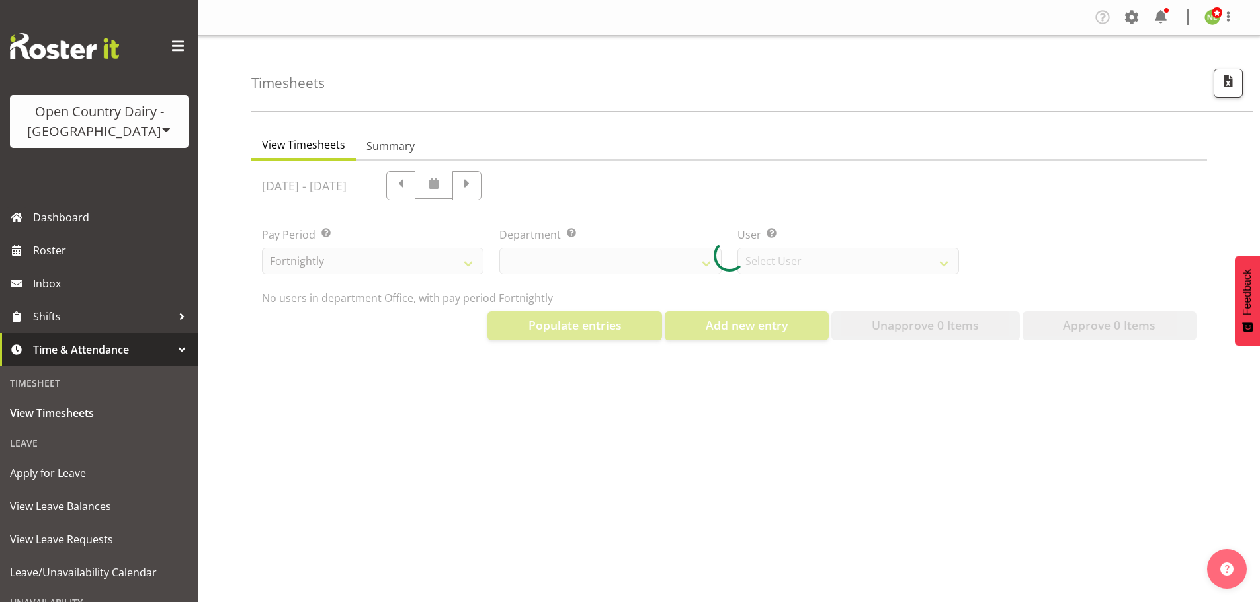
select select "699"
select select "8449"
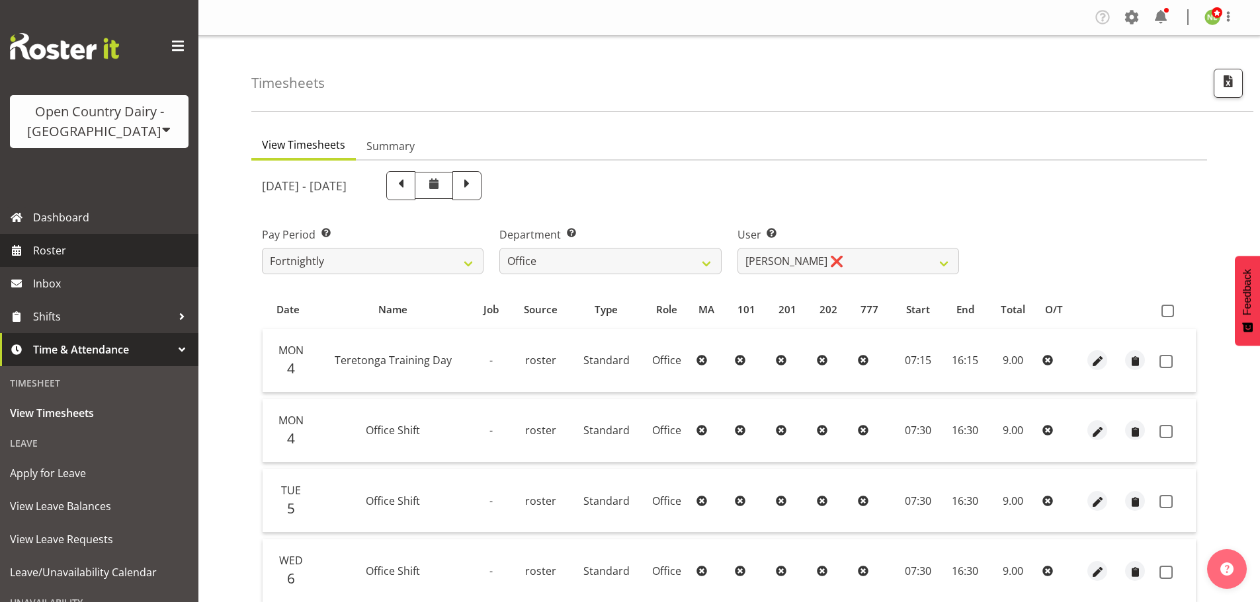
click at [89, 253] on span "Roster" at bounding box center [112, 251] width 159 height 20
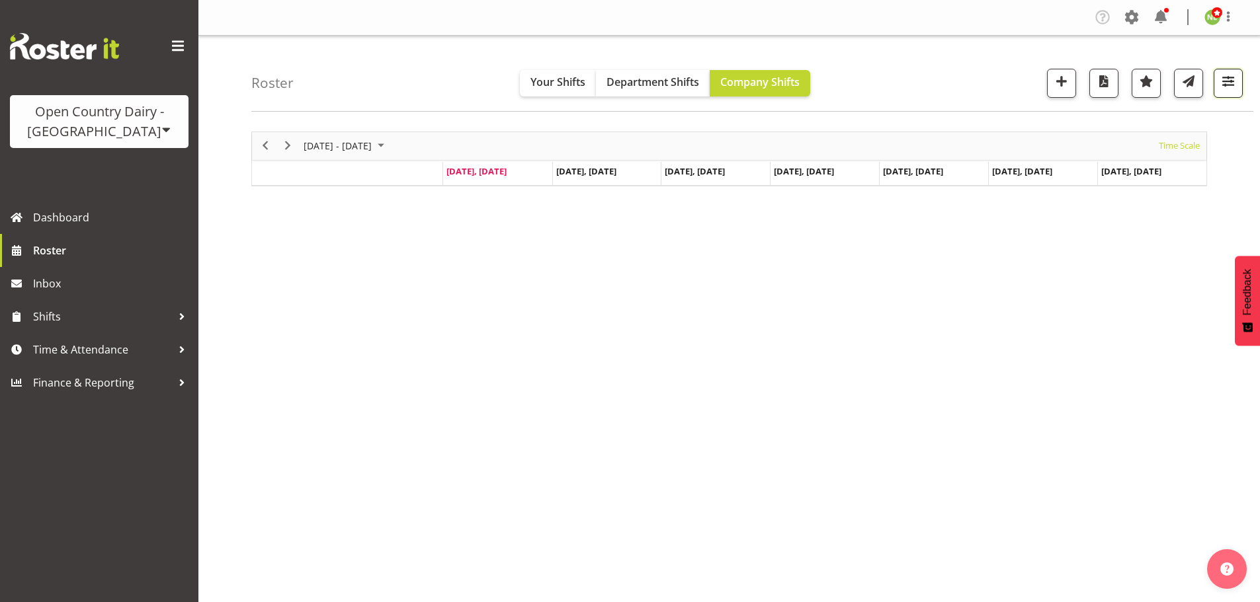
click at [1232, 82] on span "button" at bounding box center [1227, 81] width 17 height 17
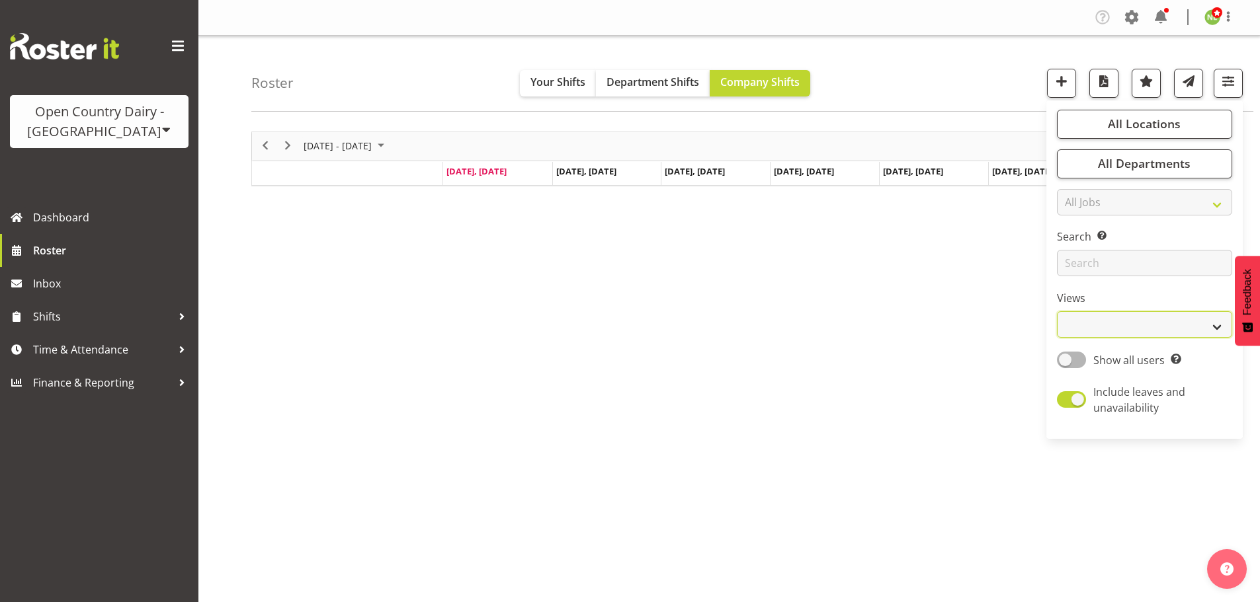
click at [1137, 330] on select "Staff Role Shift - Horizontal Shift - Vertical Staff - Location" at bounding box center [1144, 324] width 175 height 26
select select "staff"
click at [1057, 311] on select "Staff Role Shift - Horizontal Shift - Vertical Staff - Location" at bounding box center [1144, 324] width 175 height 26
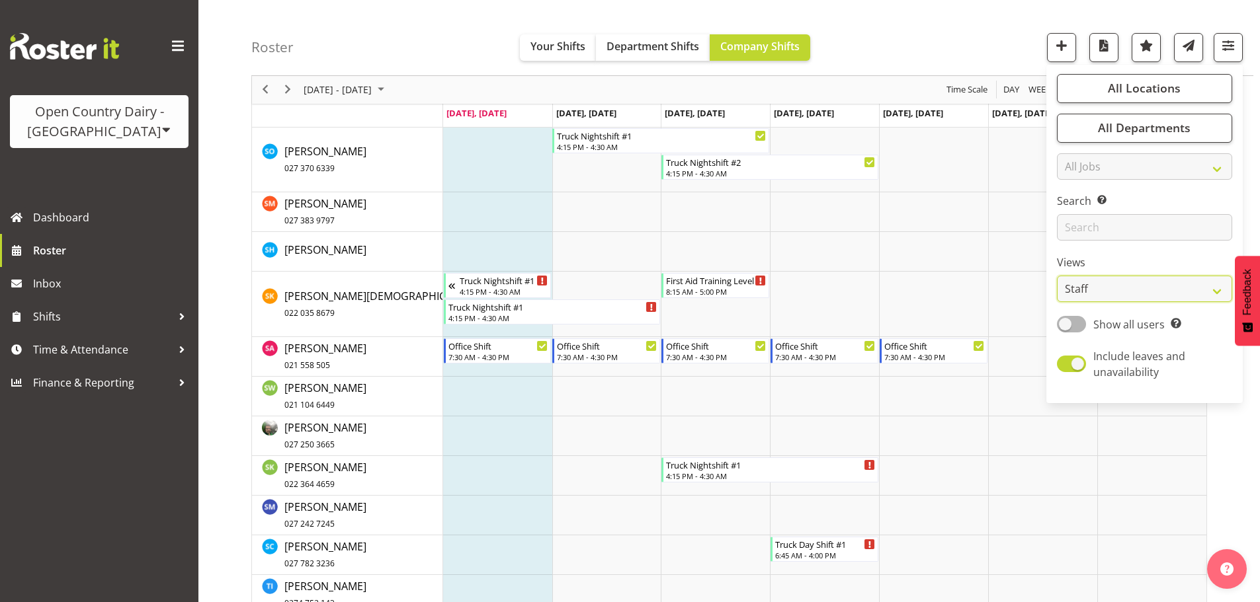
scroll to position [6150, 0]
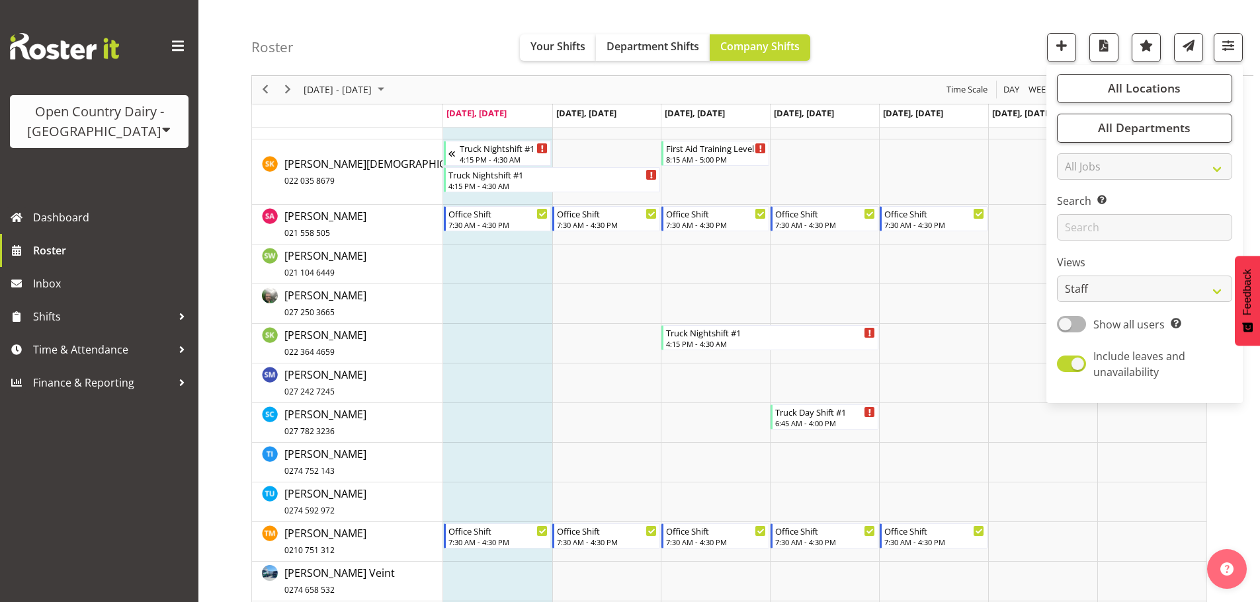
click at [1008, 22] on div "Roster Your Shifts Department Shifts Company Shifts All Locations Clear Awarua …" at bounding box center [752, 38] width 1002 height 76
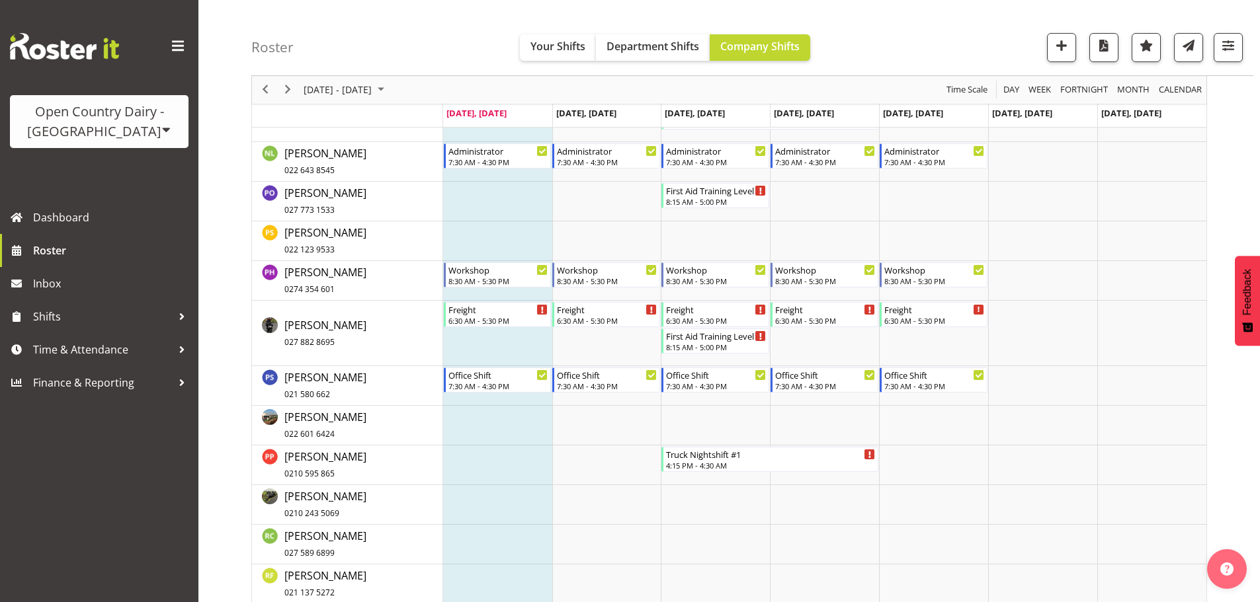
scroll to position [5026, 0]
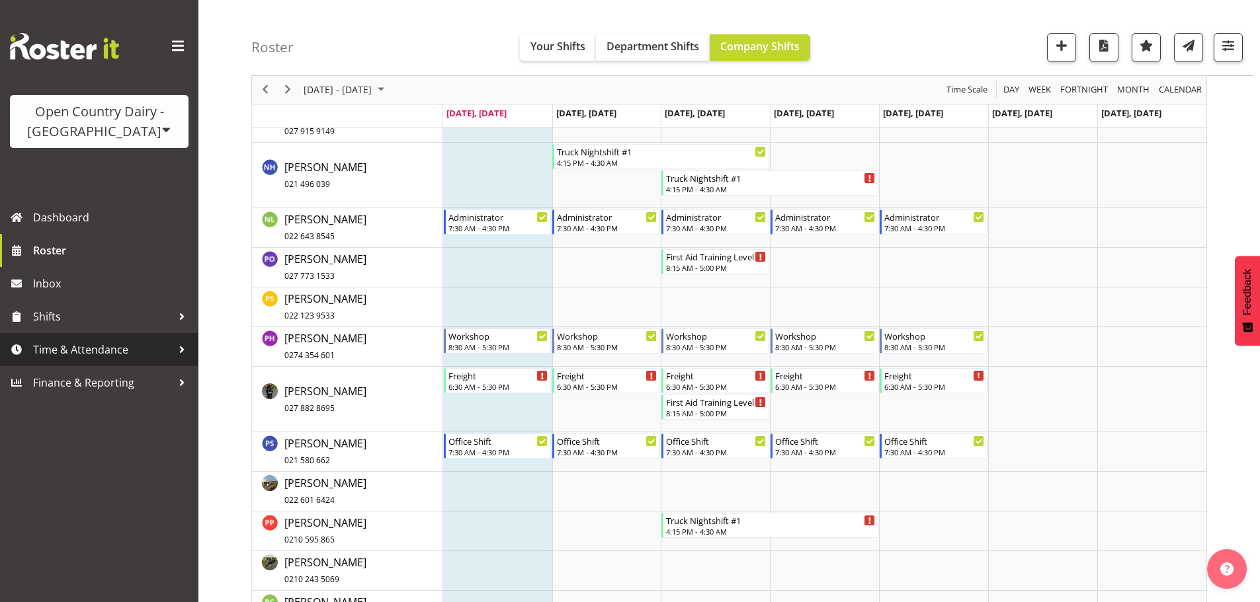
click at [90, 345] on span "Time & Attendance" at bounding box center [102, 350] width 139 height 20
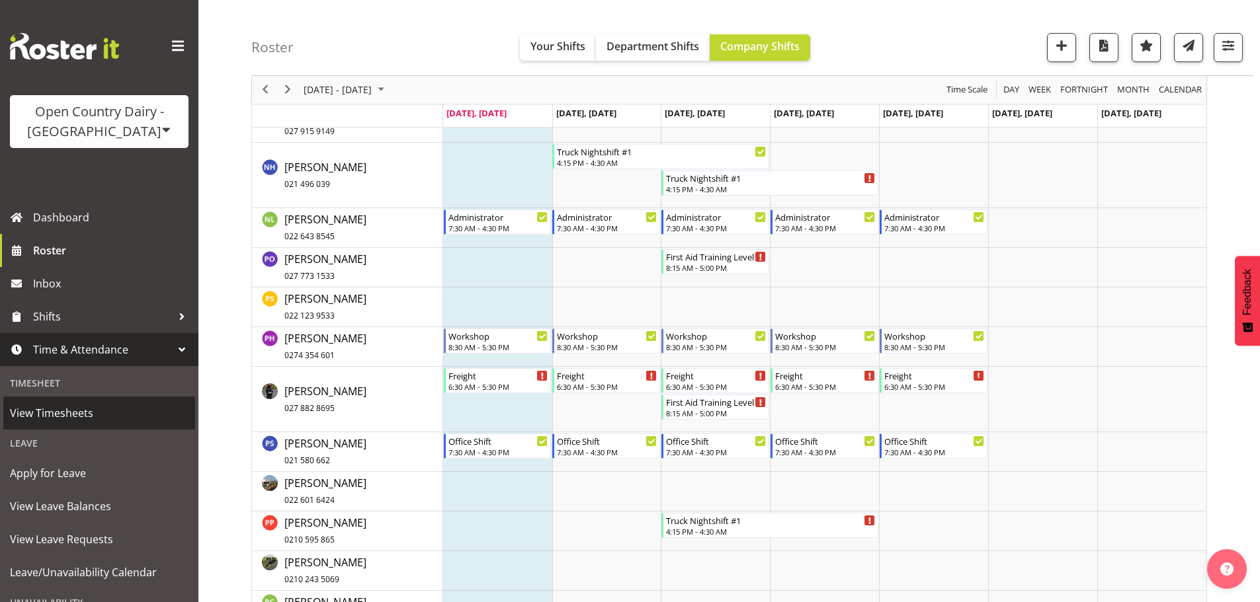
click at [67, 408] on span "View Timesheets" at bounding box center [99, 413] width 179 height 20
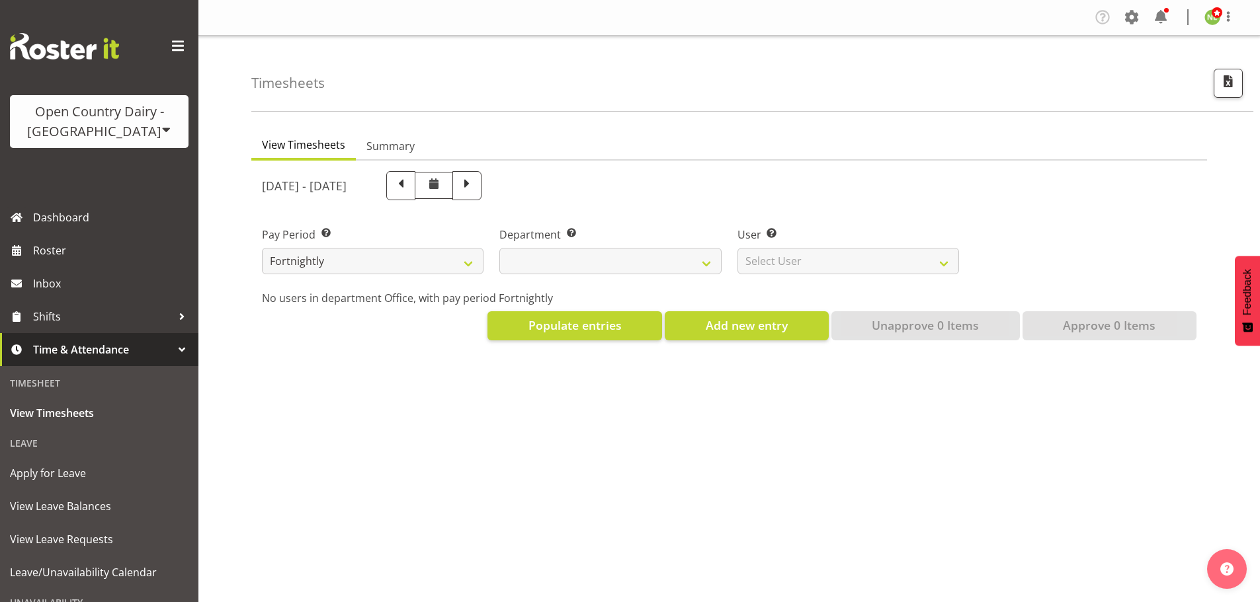
select select
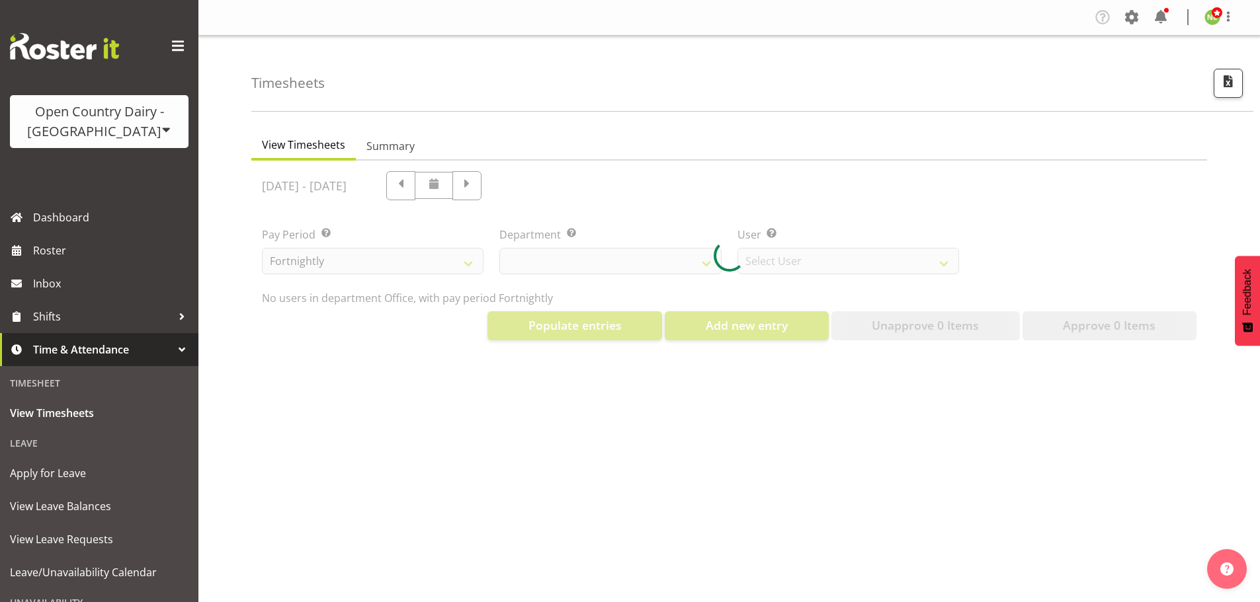
click at [99, 345] on span "Time & Attendance" at bounding box center [102, 350] width 139 height 20
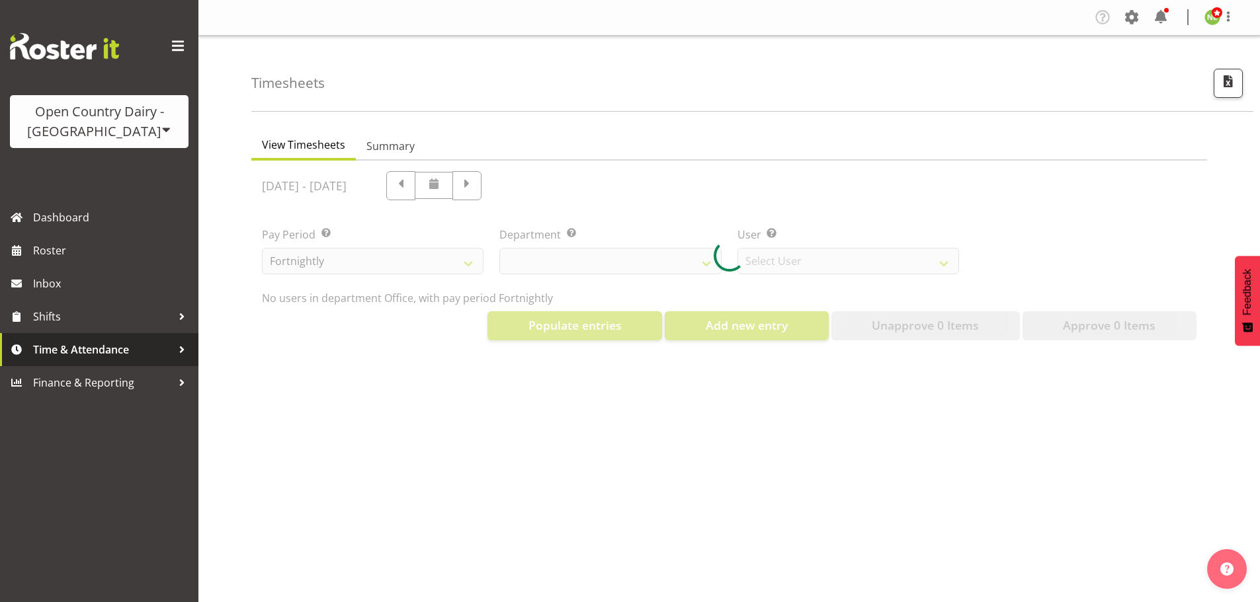
click at [101, 347] on span "Time & Attendance" at bounding box center [102, 350] width 139 height 20
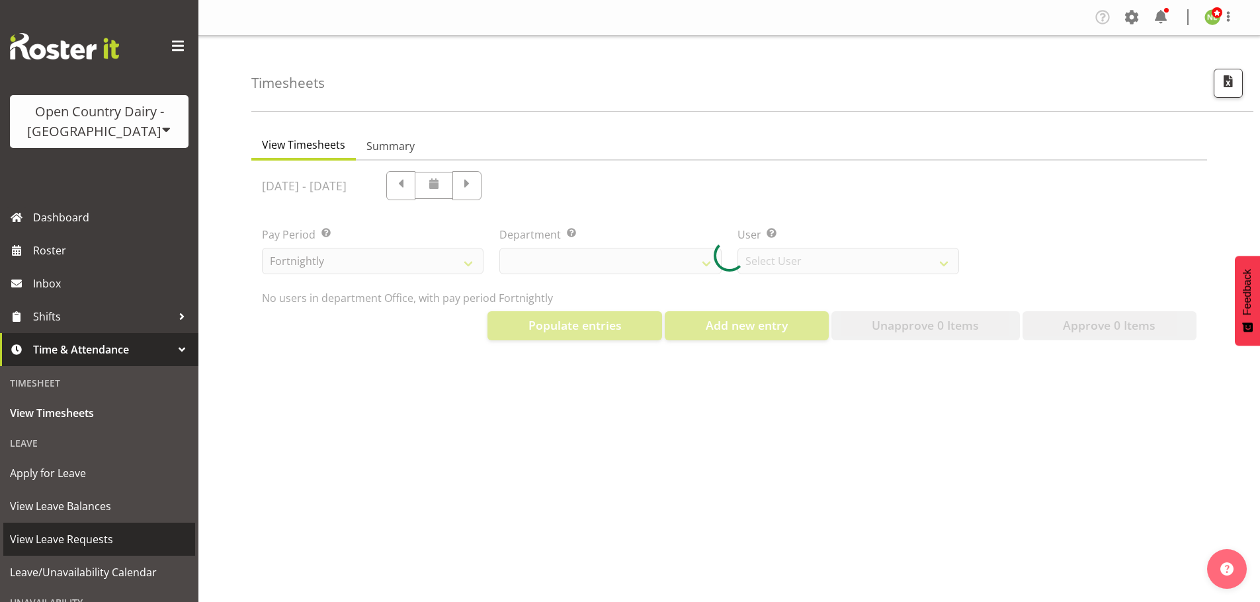
click at [82, 538] on span "View Leave Requests" at bounding box center [99, 540] width 179 height 20
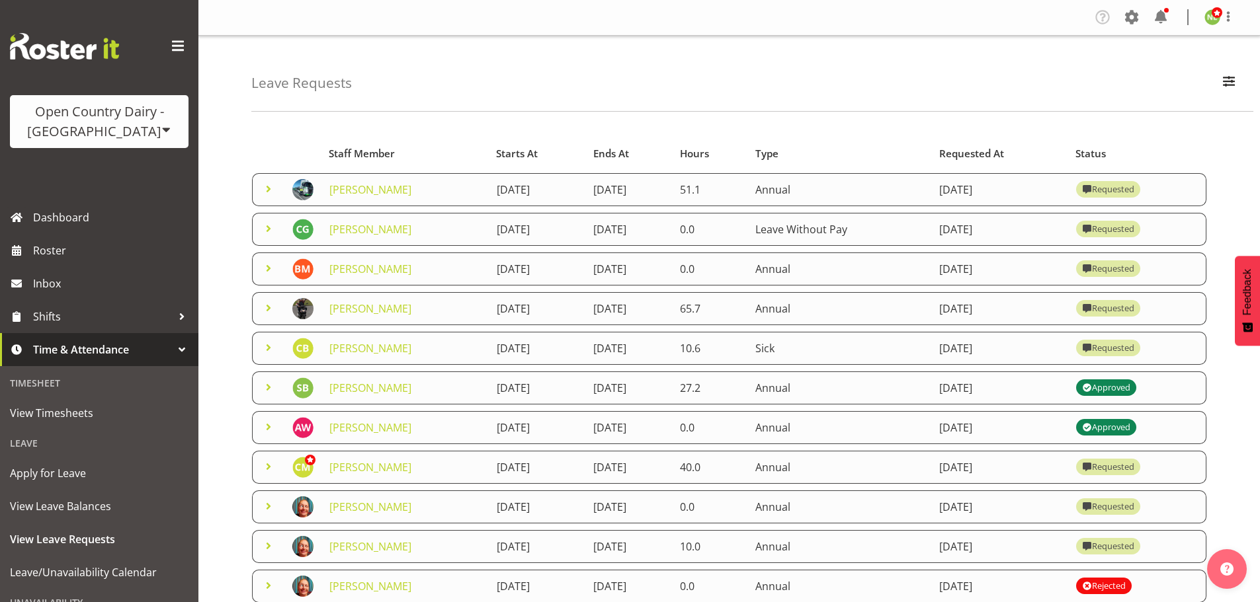
click at [263, 184] on span at bounding box center [269, 189] width 16 height 16
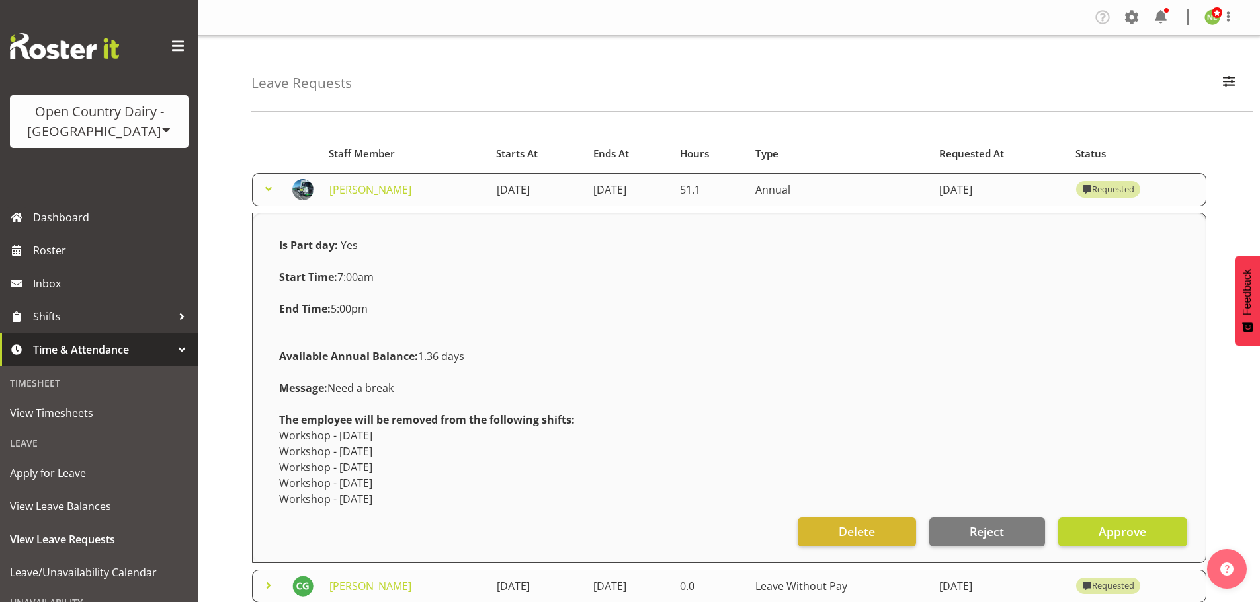
click at [262, 185] on span at bounding box center [269, 189] width 16 height 16
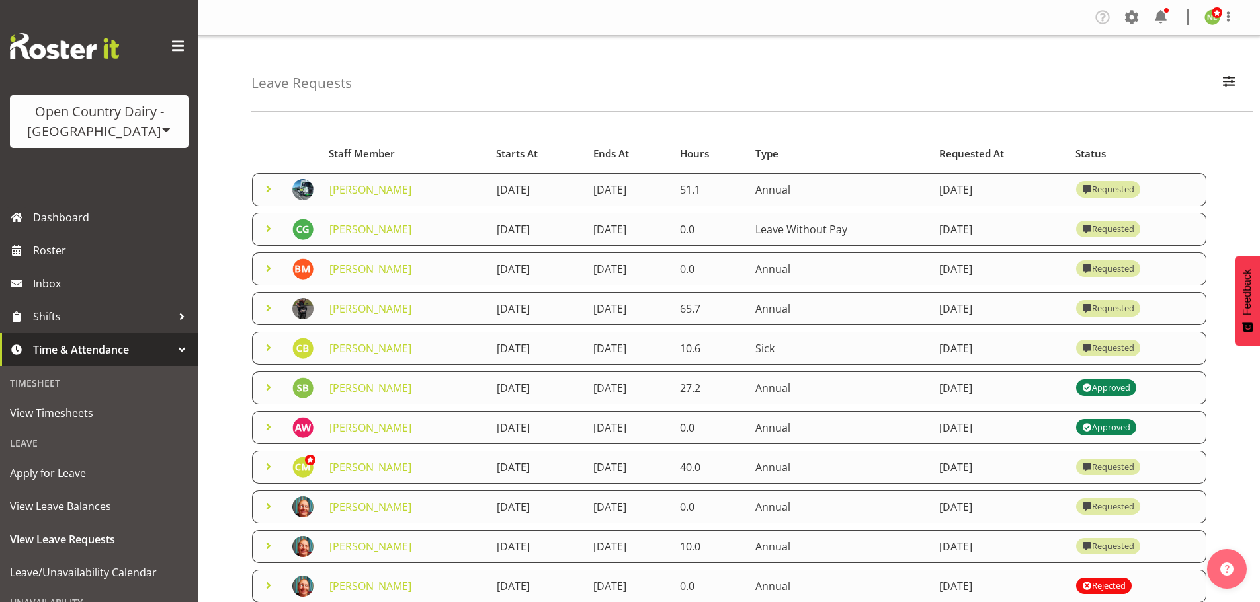
click at [271, 224] on span at bounding box center [269, 229] width 16 height 16
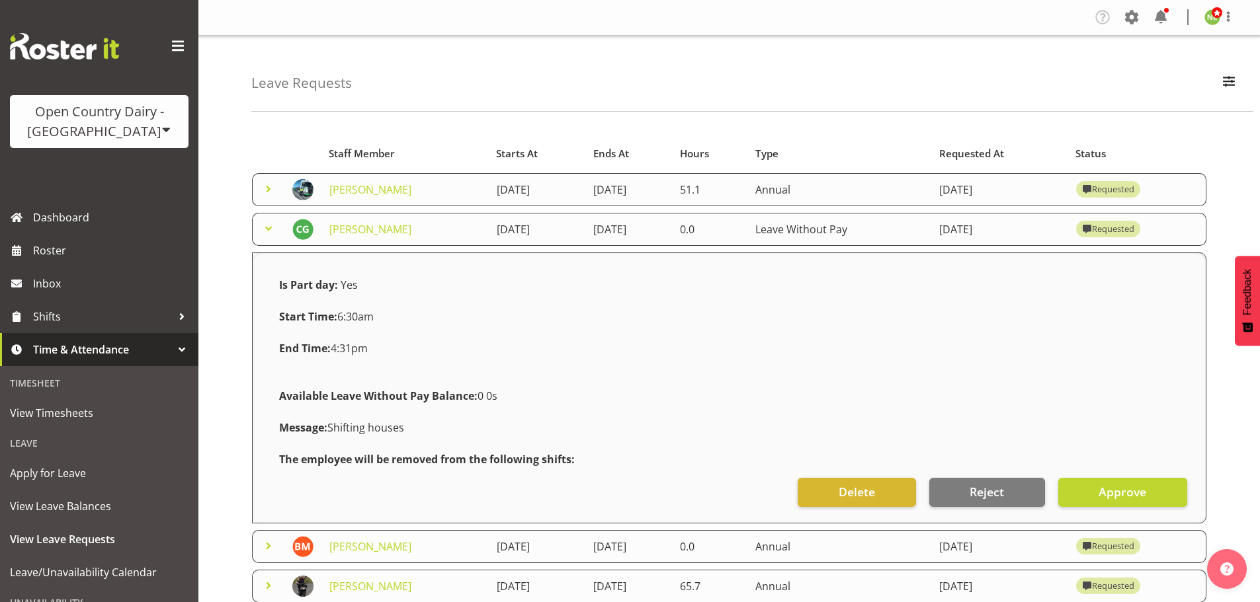
click at [266, 227] on span at bounding box center [269, 229] width 16 height 16
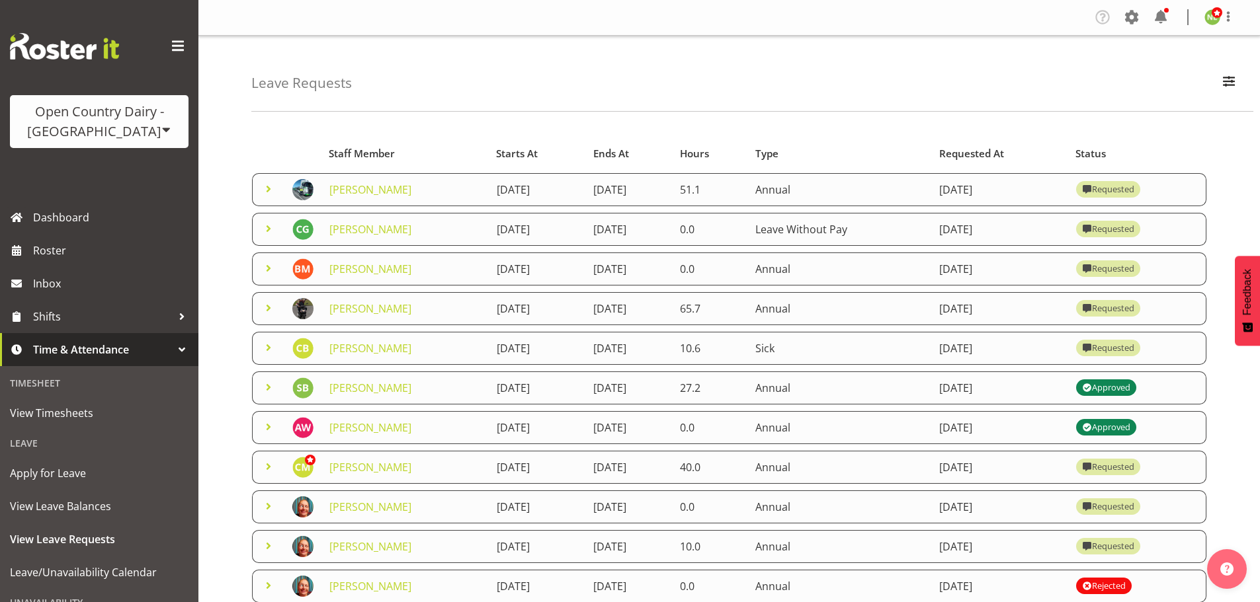
click at [267, 268] on span at bounding box center [269, 269] width 16 height 16
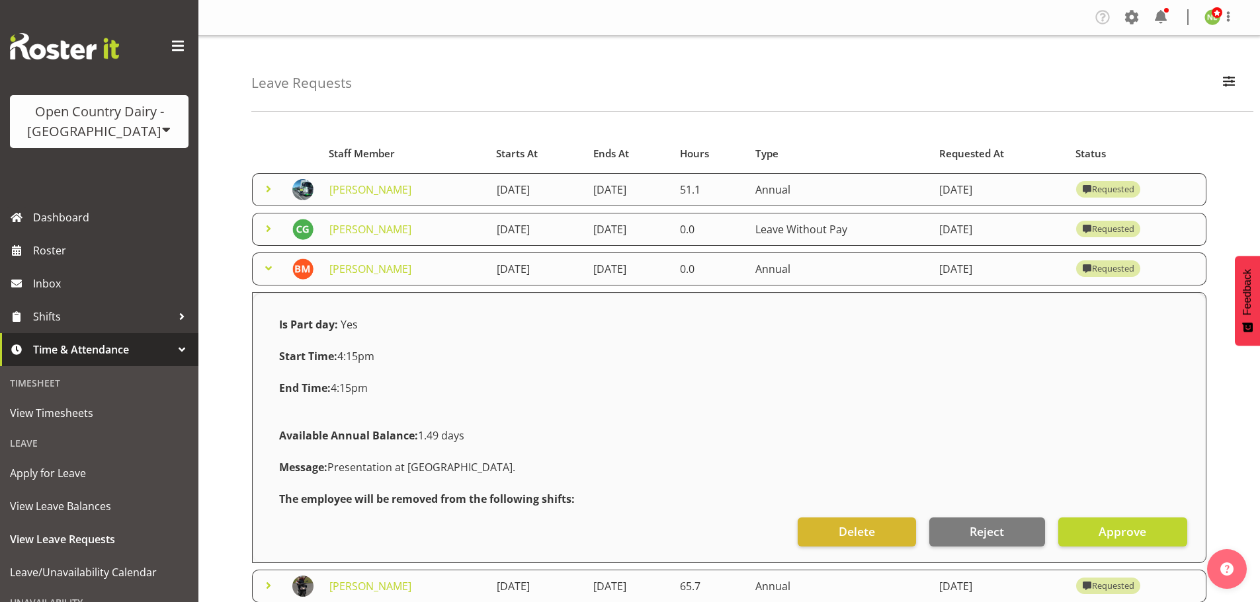
click at [267, 268] on span at bounding box center [269, 269] width 16 height 16
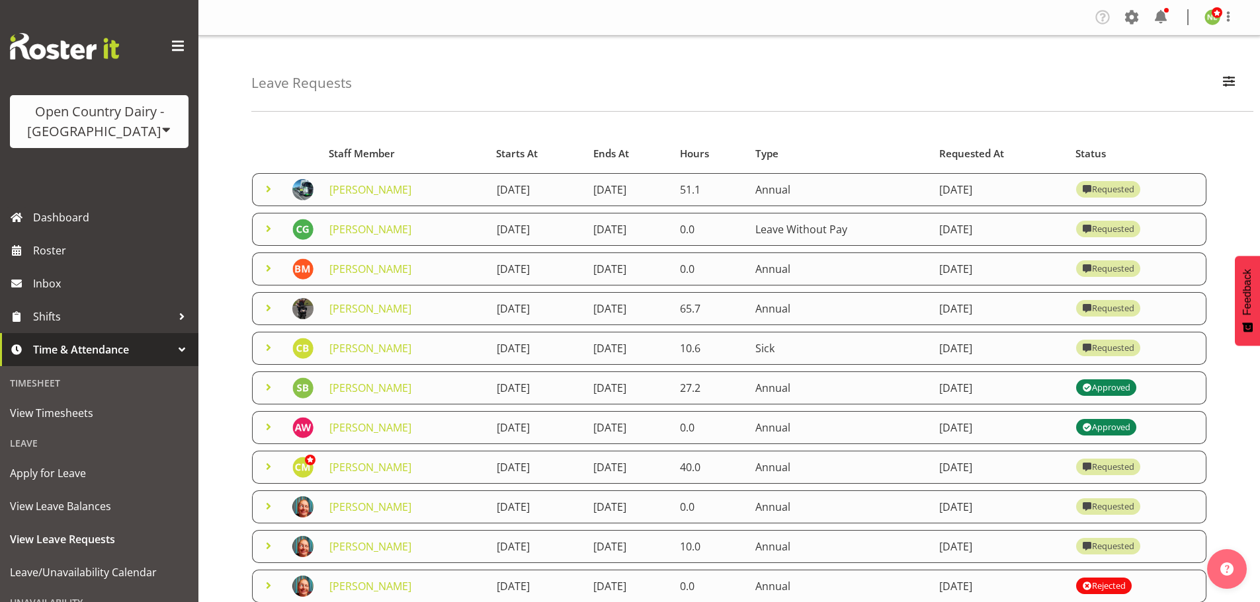
click at [268, 309] on span at bounding box center [269, 308] width 16 height 16
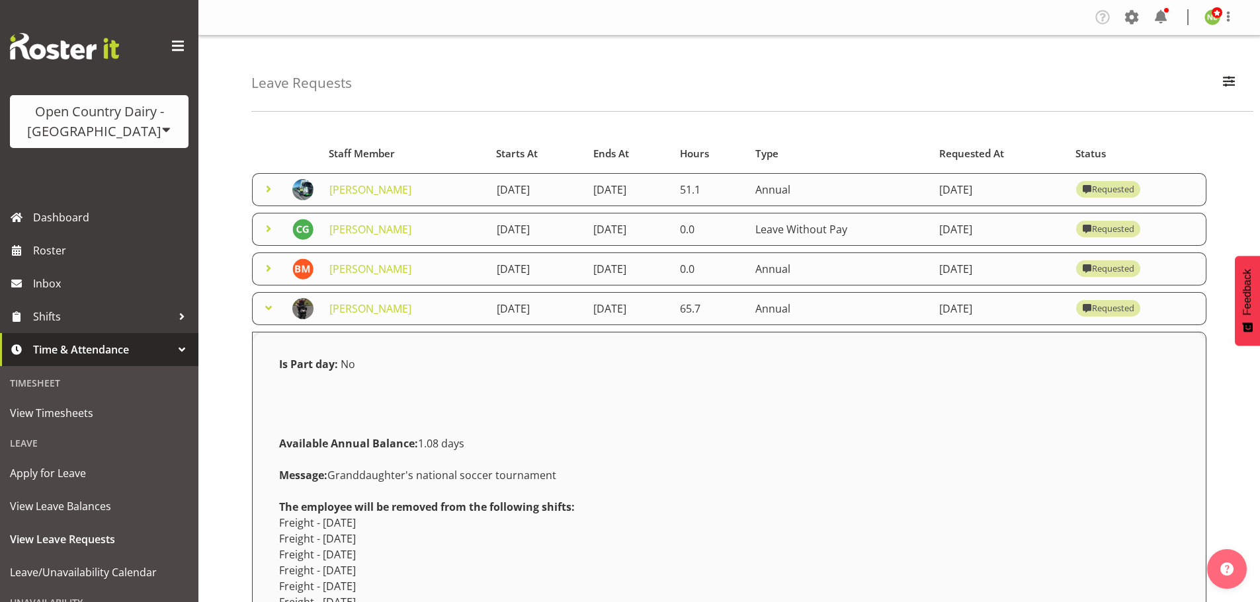
click at [268, 309] on span at bounding box center [269, 308] width 16 height 16
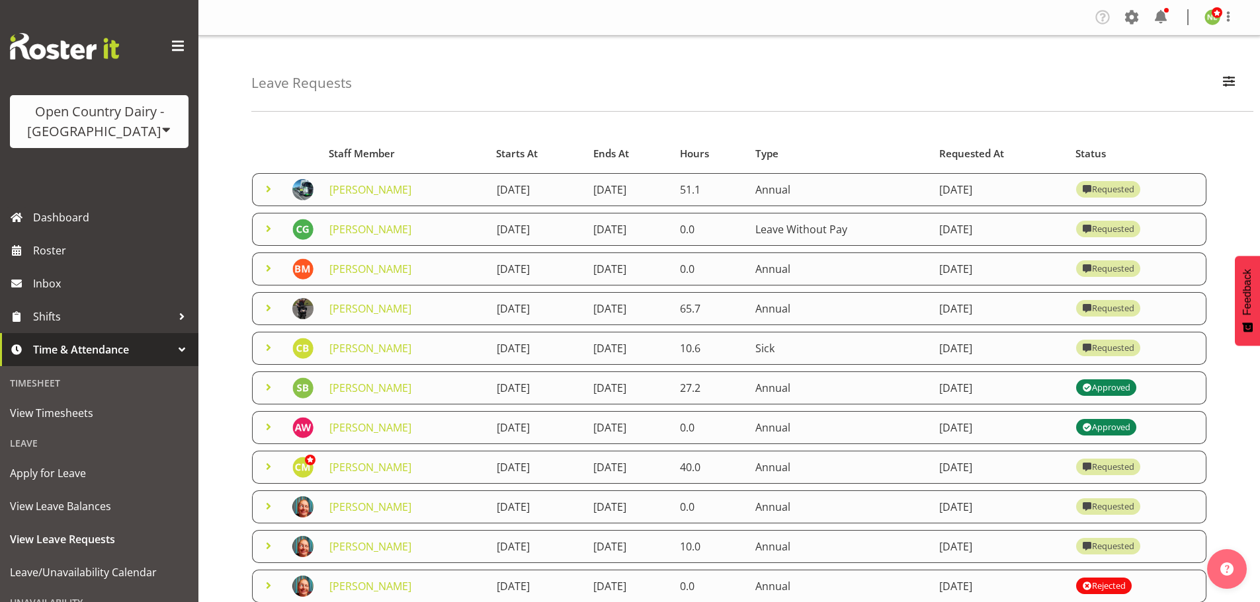
click at [268, 349] on span at bounding box center [269, 348] width 16 height 16
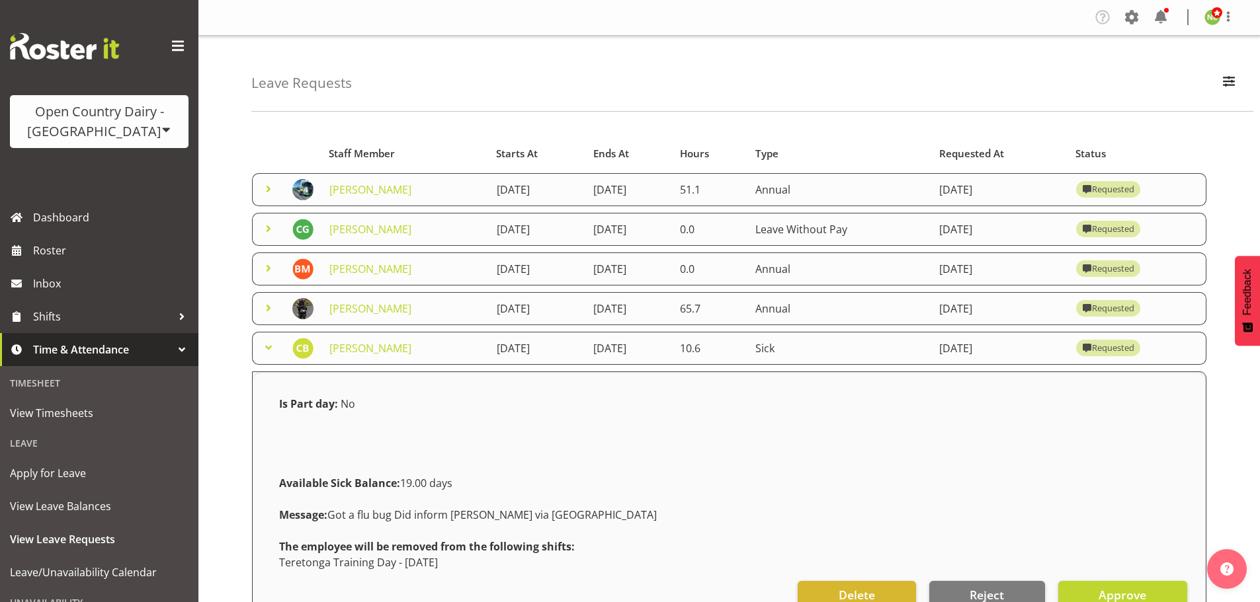
click at [270, 347] on span at bounding box center [269, 348] width 16 height 16
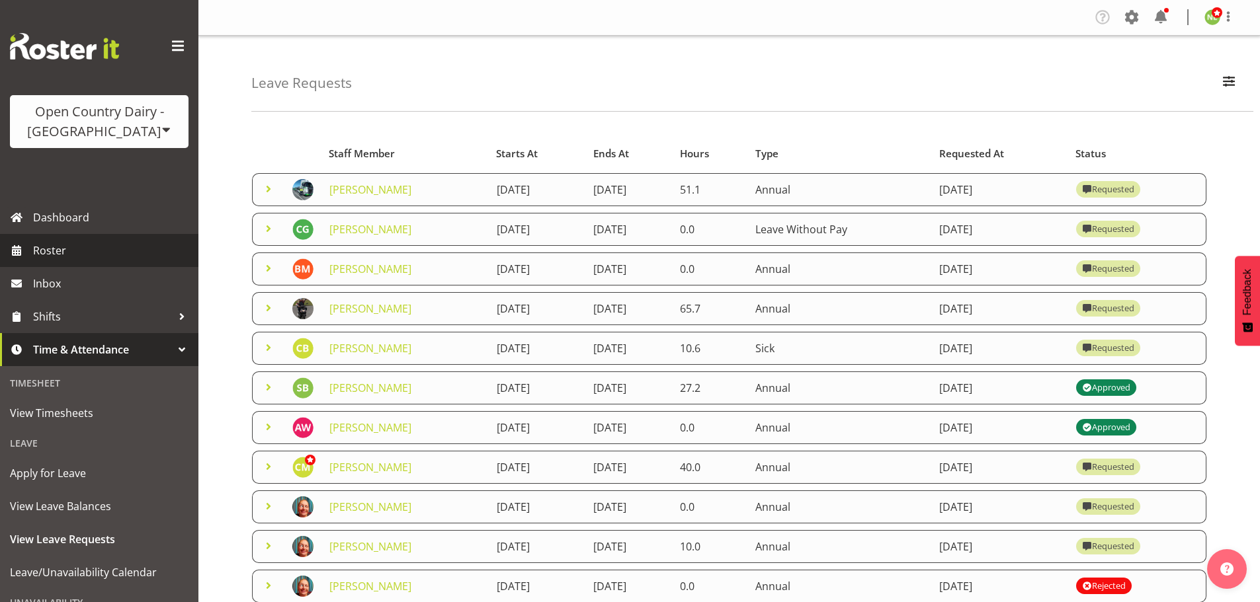
click at [91, 243] on span "Roster" at bounding box center [112, 251] width 159 height 20
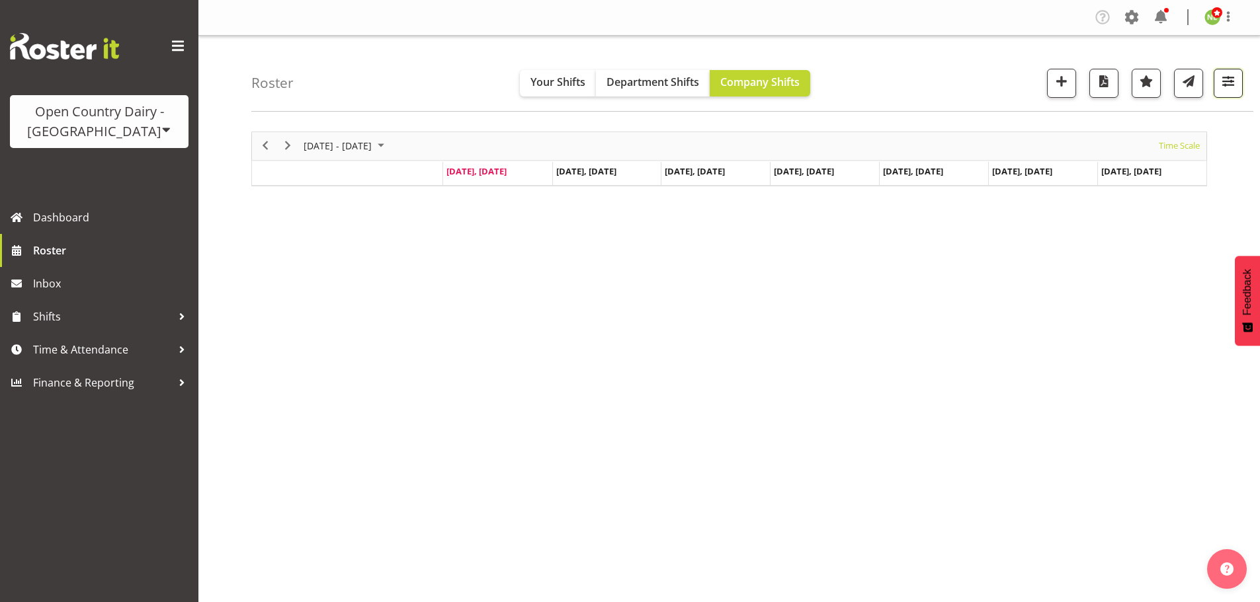
click at [1227, 91] on button "button" at bounding box center [1227, 83] width 29 height 29
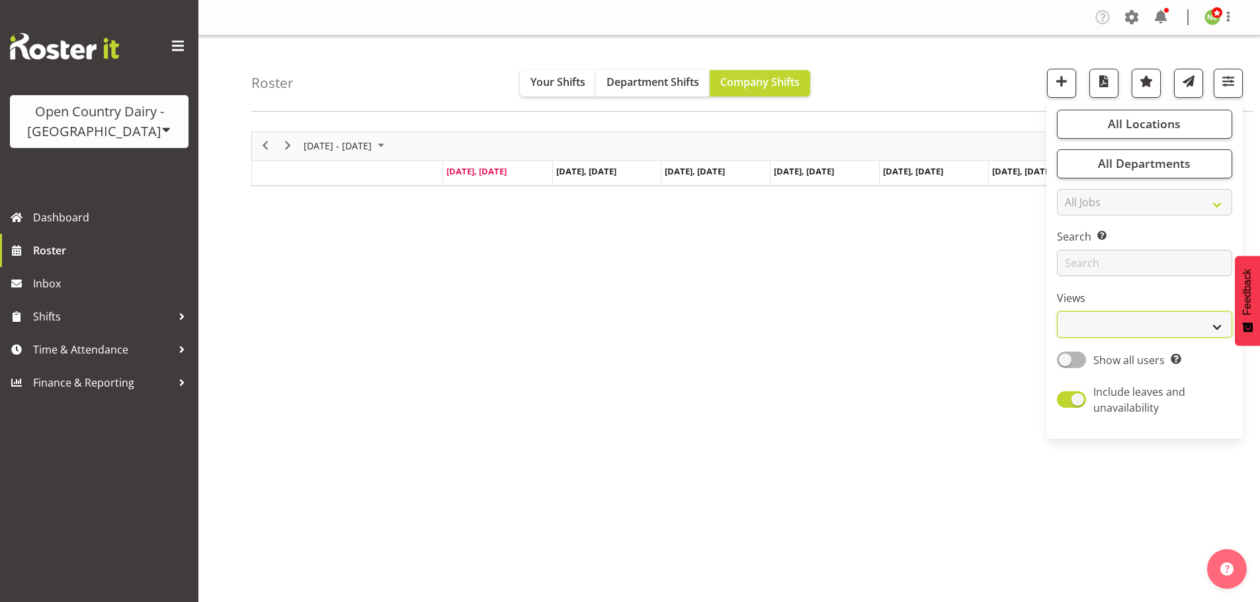
click at [1109, 327] on select "Staff Role Shift - Horizontal Shift - Vertical Staff - Location" at bounding box center [1144, 324] width 175 height 26
select select "staff"
click at [1057, 311] on select "Staff Role Shift - Horizontal Shift - Vertical Staff - Location" at bounding box center [1144, 324] width 175 height 26
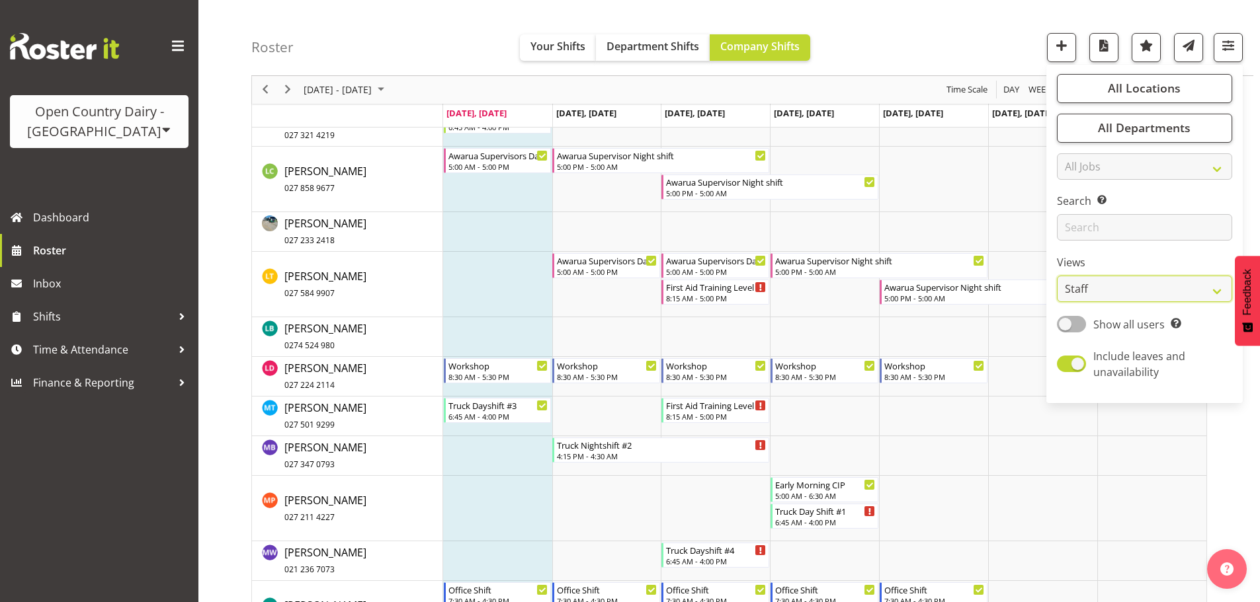
scroll to position [4298, 0]
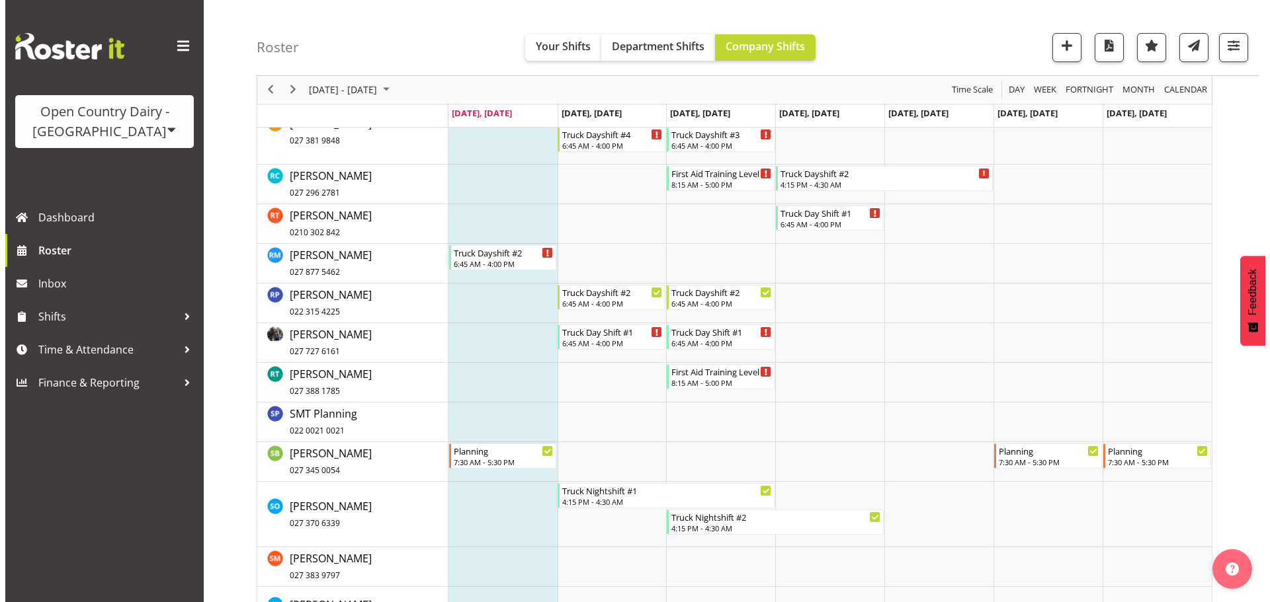
scroll to position [5655, 0]
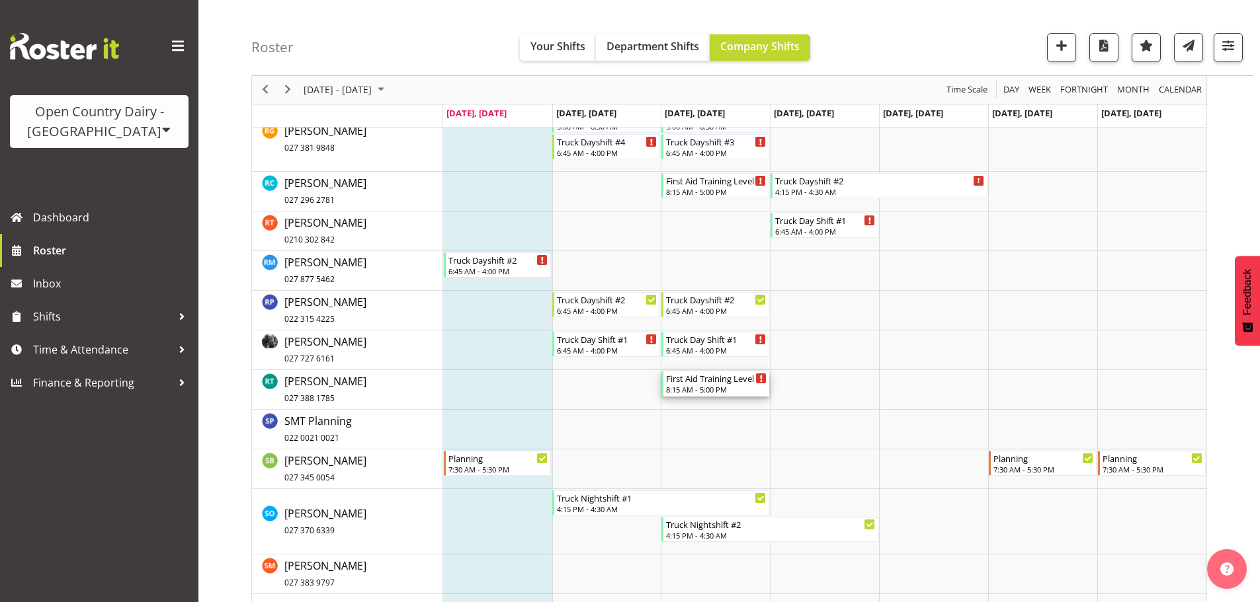
click at [704, 383] on div "First Aid Training Level 1 - Awarua Training Room" at bounding box center [716, 378] width 101 height 13
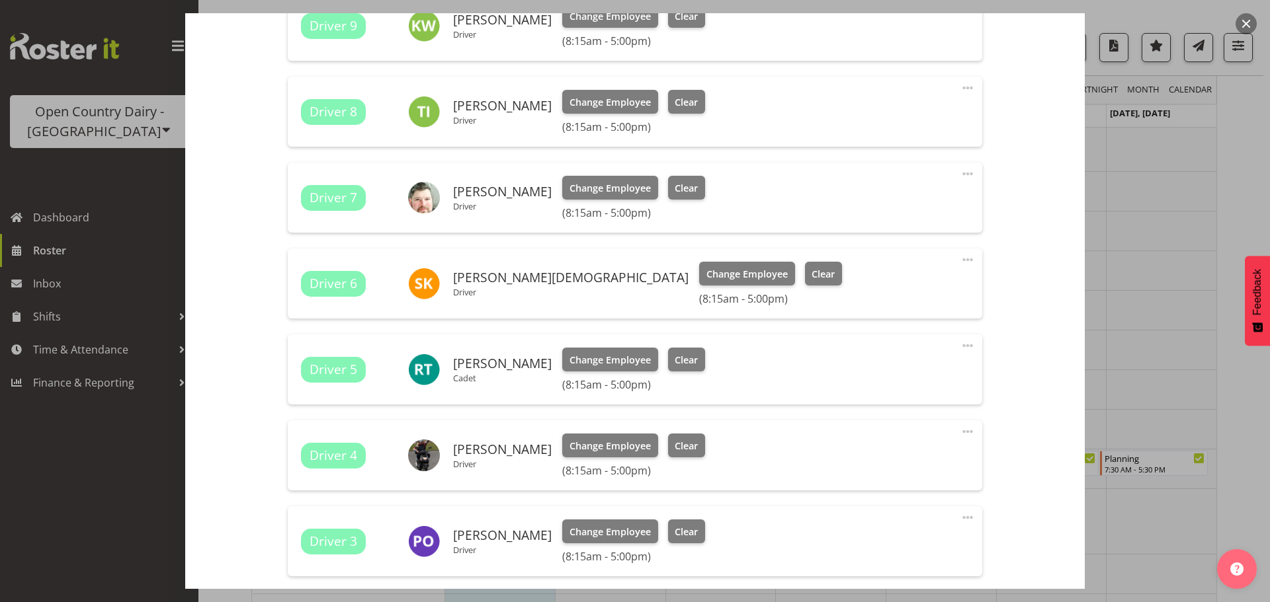
scroll to position [1918, 0]
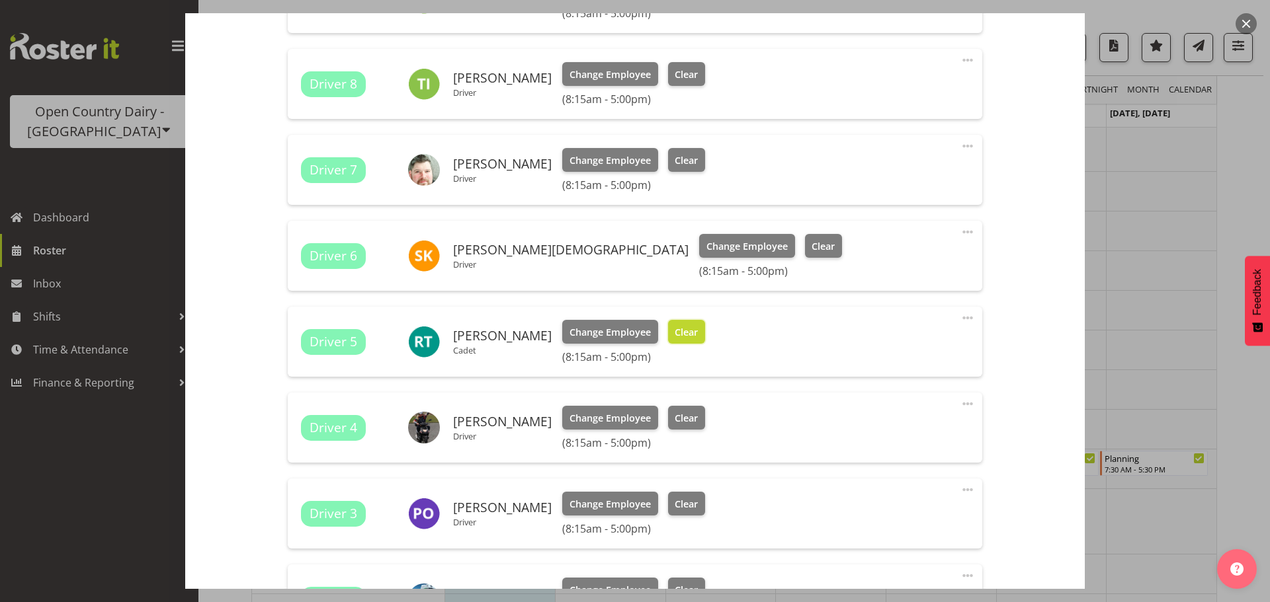
click at [683, 325] on span "Clear" at bounding box center [686, 332] width 23 height 15
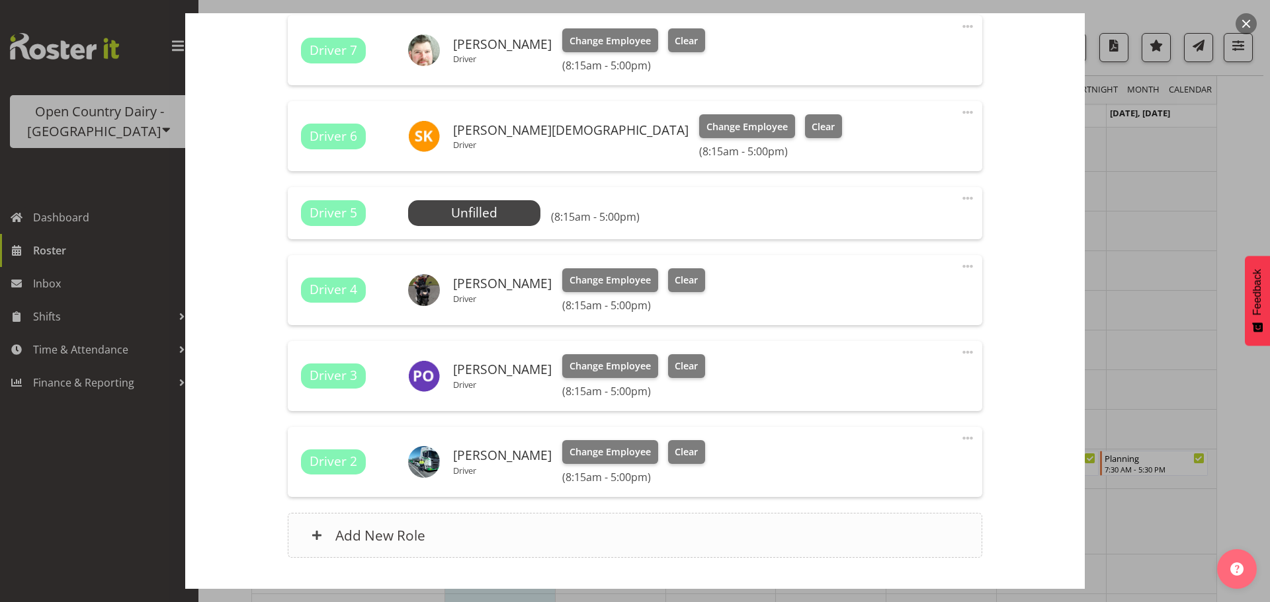
scroll to position [2124, 0]
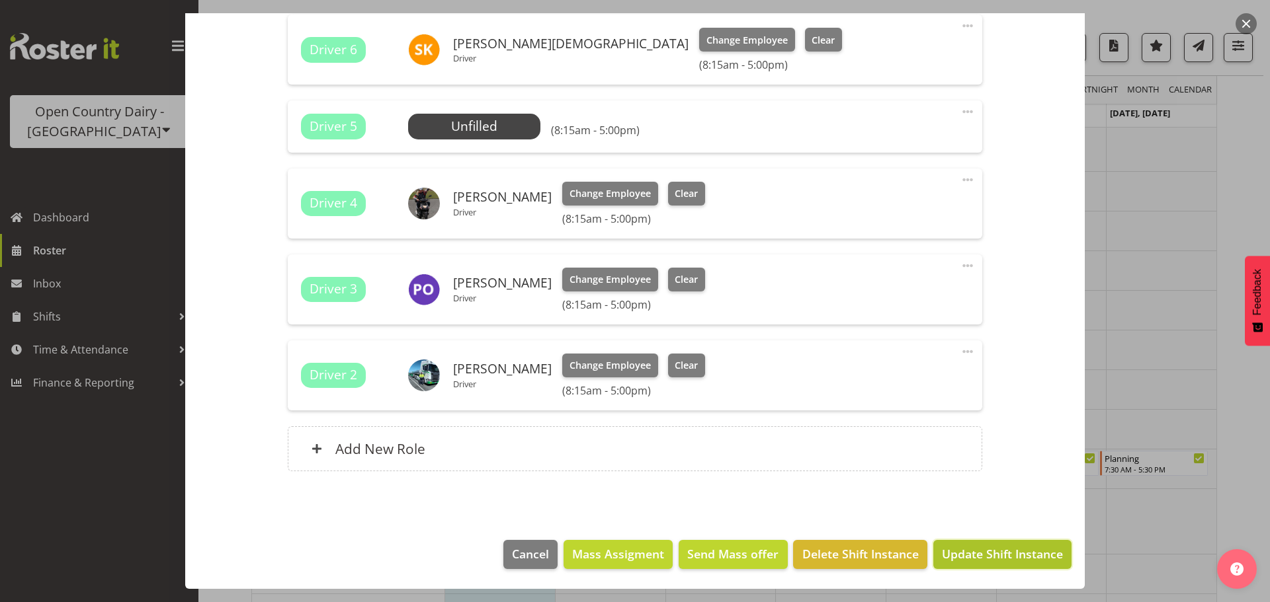
click at [993, 552] on span "Update Shift Instance" at bounding box center [1002, 554] width 121 height 17
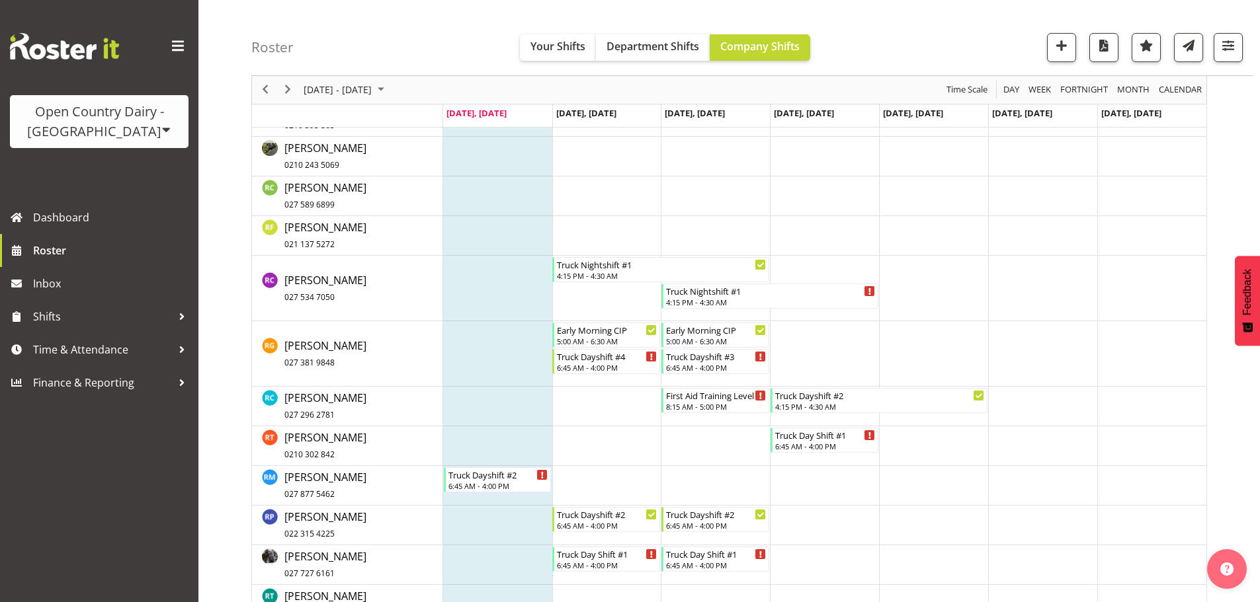
scroll to position [5417, 0]
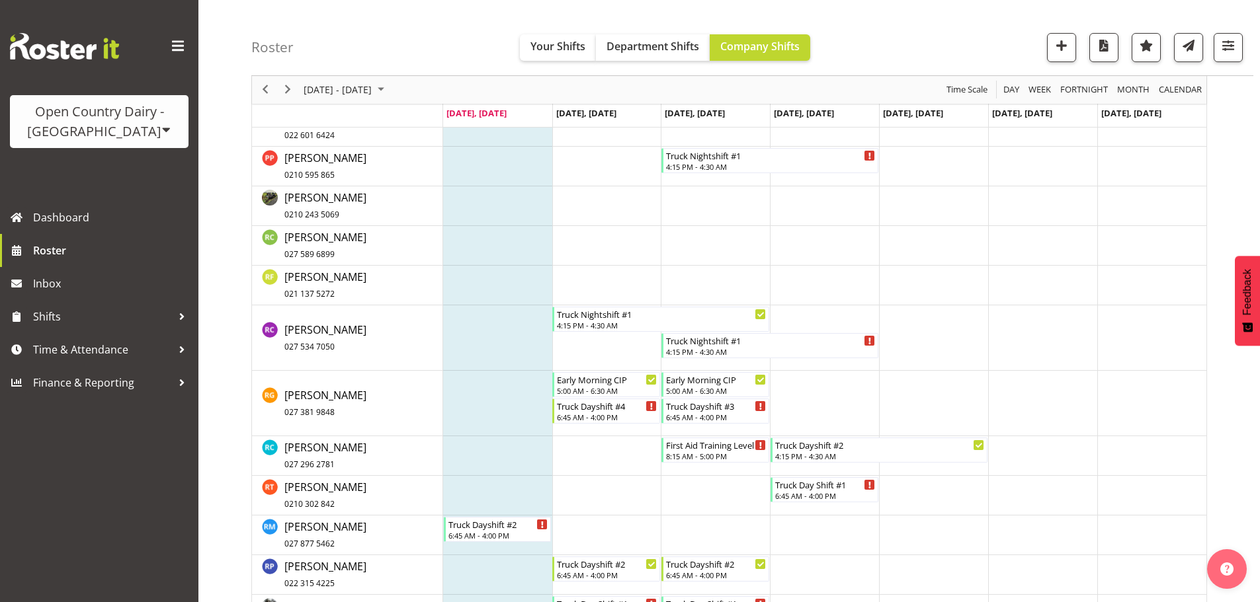
click at [104, 123] on div "Open Country Dairy - [GEOGRAPHIC_DATA]" at bounding box center [99, 122] width 152 height 40
click at [125, 171] on link "Open Country Dairy - [GEOGRAPHIC_DATA]" at bounding box center [137, 168] width 255 height 24
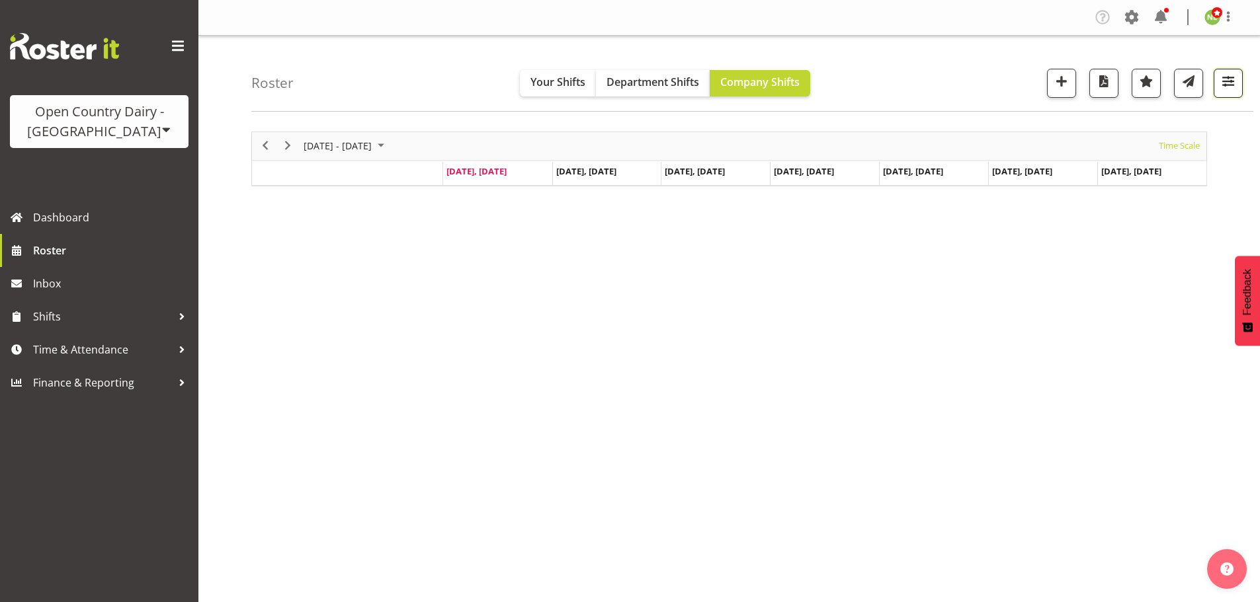
click at [1237, 84] on button "button" at bounding box center [1227, 83] width 29 height 29
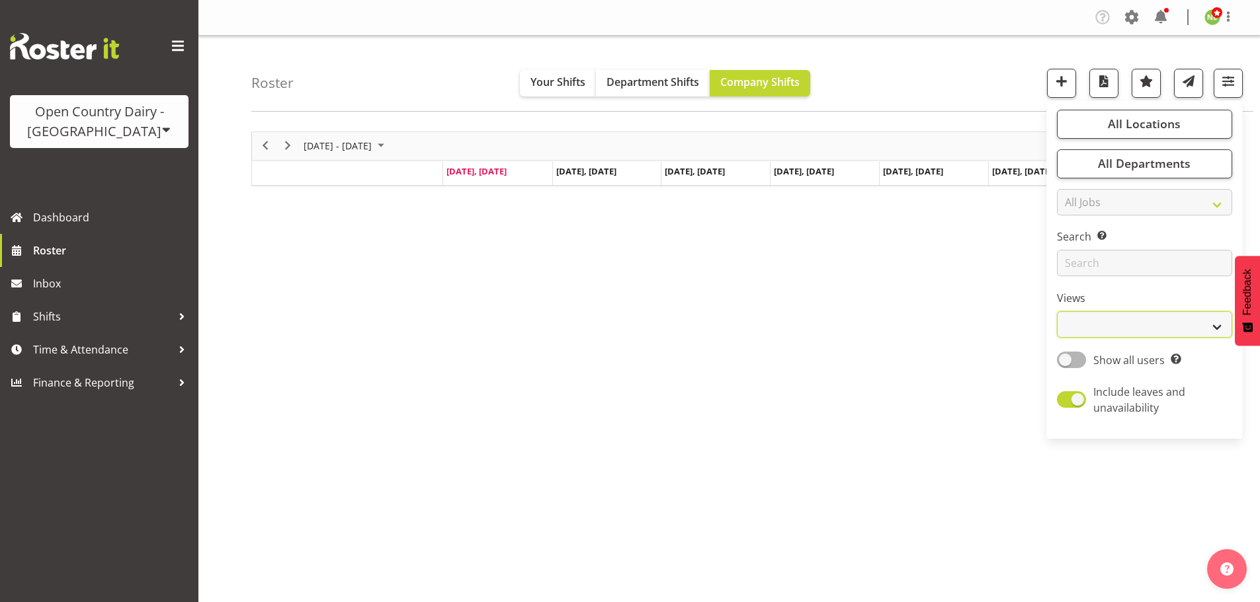
drag, startPoint x: 1102, startPoint y: 330, endPoint x: 1098, endPoint y: 336, distance: 6.8
click at [1102, 330] on select "Staff Role Shift - Horizontal Shift - Vertical Staff - Location" at bounding box center [1144, 324] width 175 height 26
select select "staff"
click at [1057, 311] on select "Staff Role Shift - Horizontal Shift - Vertical Staff - Location" at bounding box center [1144, 324] width 175 height 26
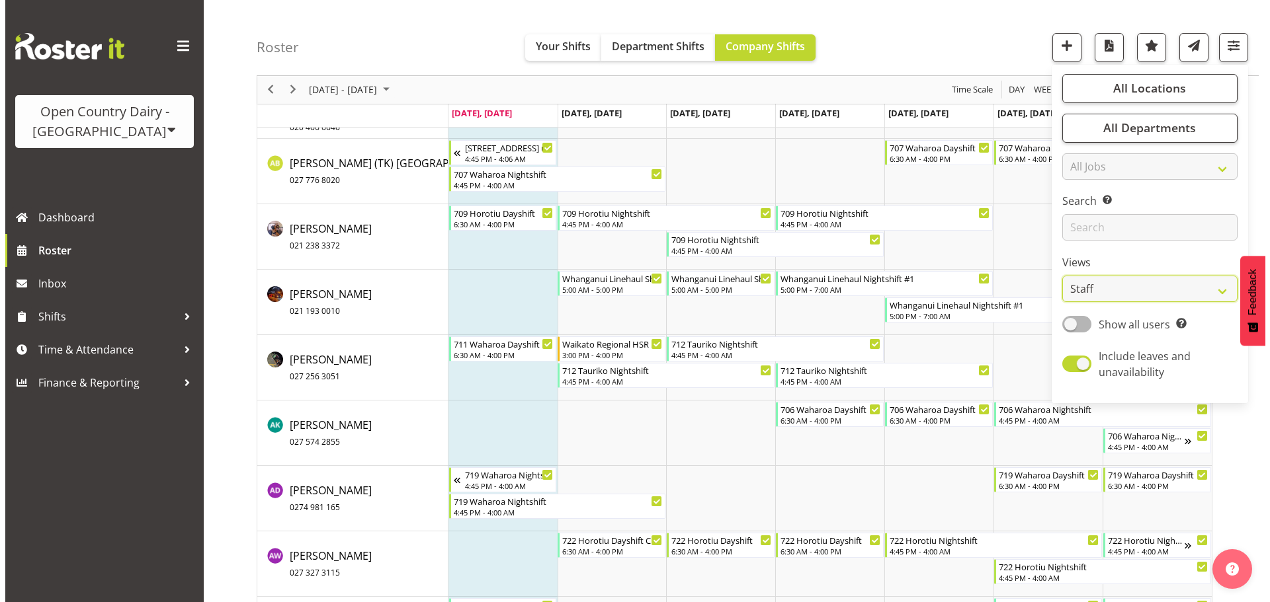
scroll to position [1190, 0]
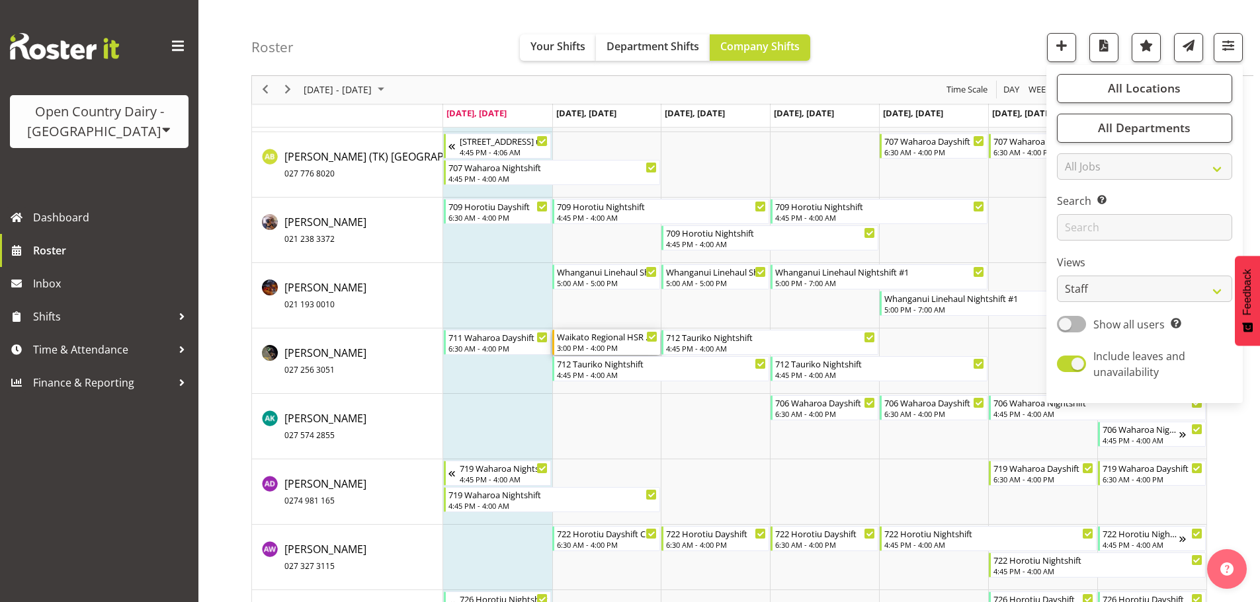
click at [616, 341] on div "Waikato Regional HSR Meeting" at bounding box center [607, 336] width 101 height 13
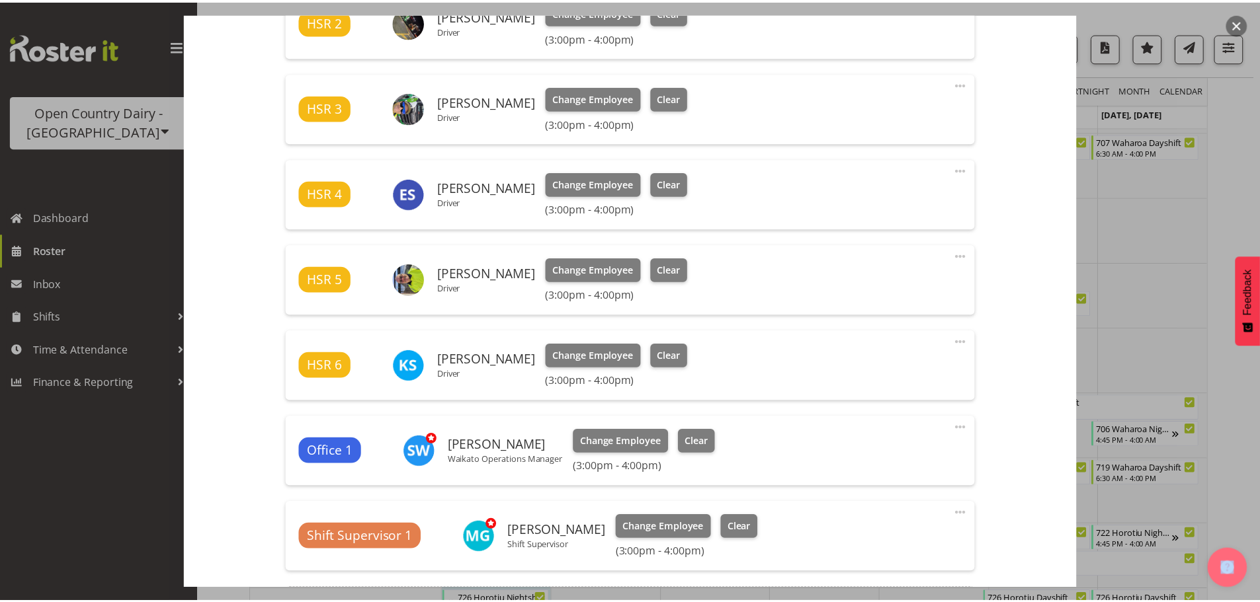
scroll to position [809, 0]
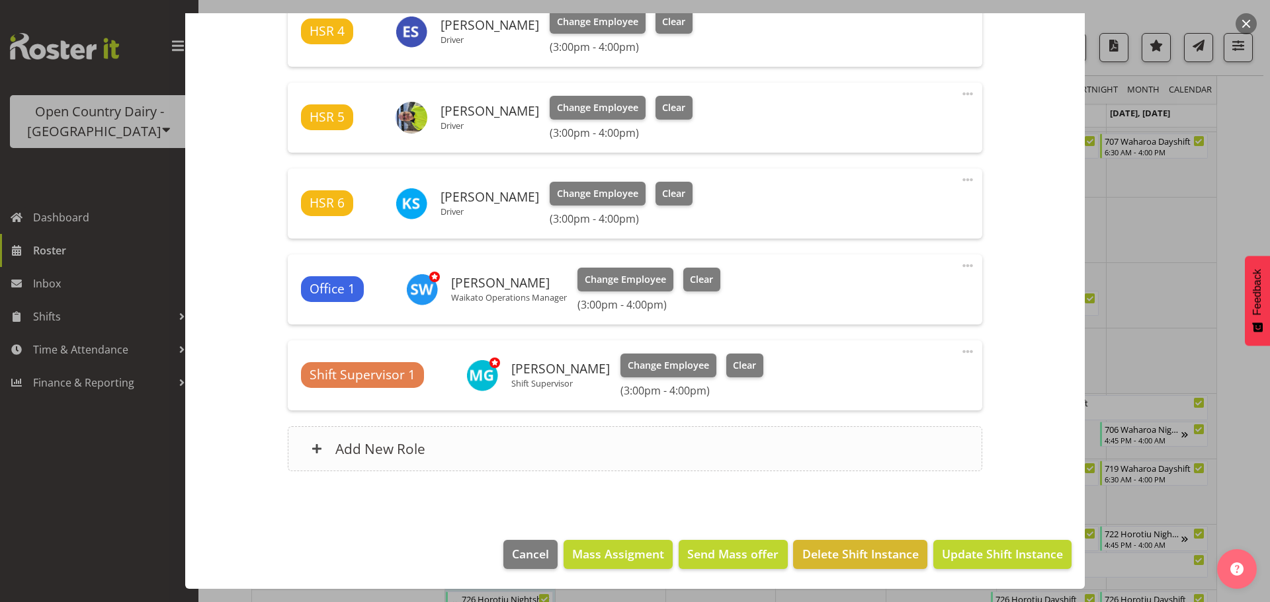
click at [403, 438] on div "Add New Role" at bounding box center [635, 449] width 694 height 45
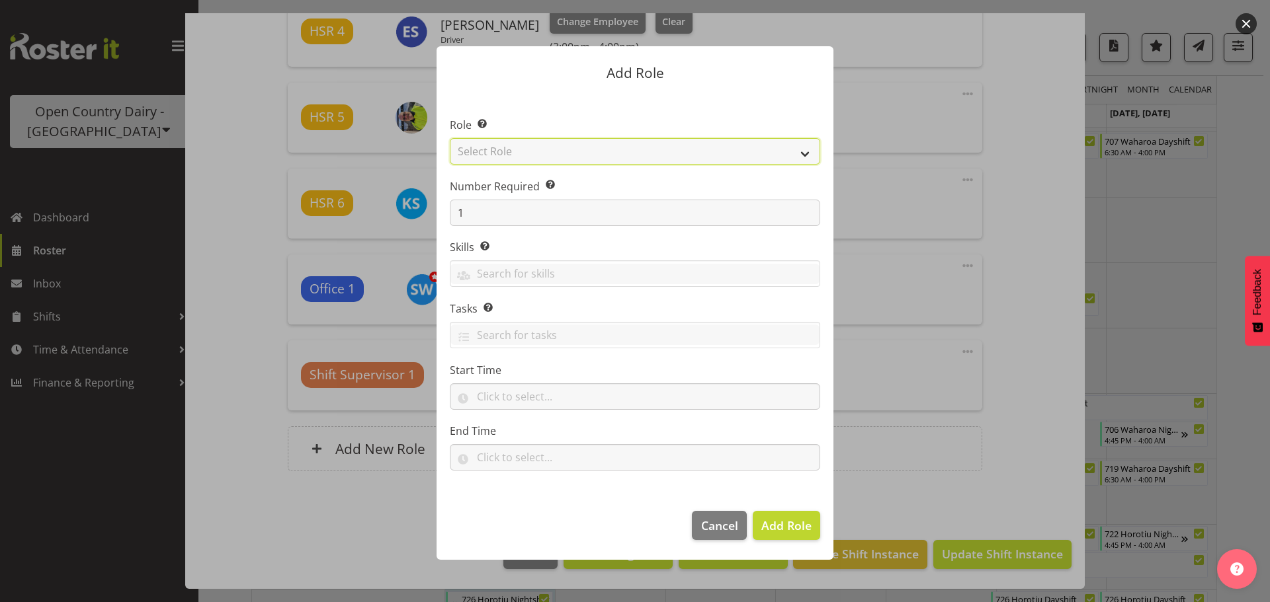
click at [513, 149] on select "Select Role Cadet Driver Crew Leader Driver Driver Buddy Driver Assessor Dayshi…" at bounding box center [635, 151] width 370 height 26
select select "1166"
click at [450, 138] on select "Select Role Cadet Driver Crew Leader Driver Driver Buddy Driver Assessor Dayshi…" at bounding box center [635, 151] width 370 height 26
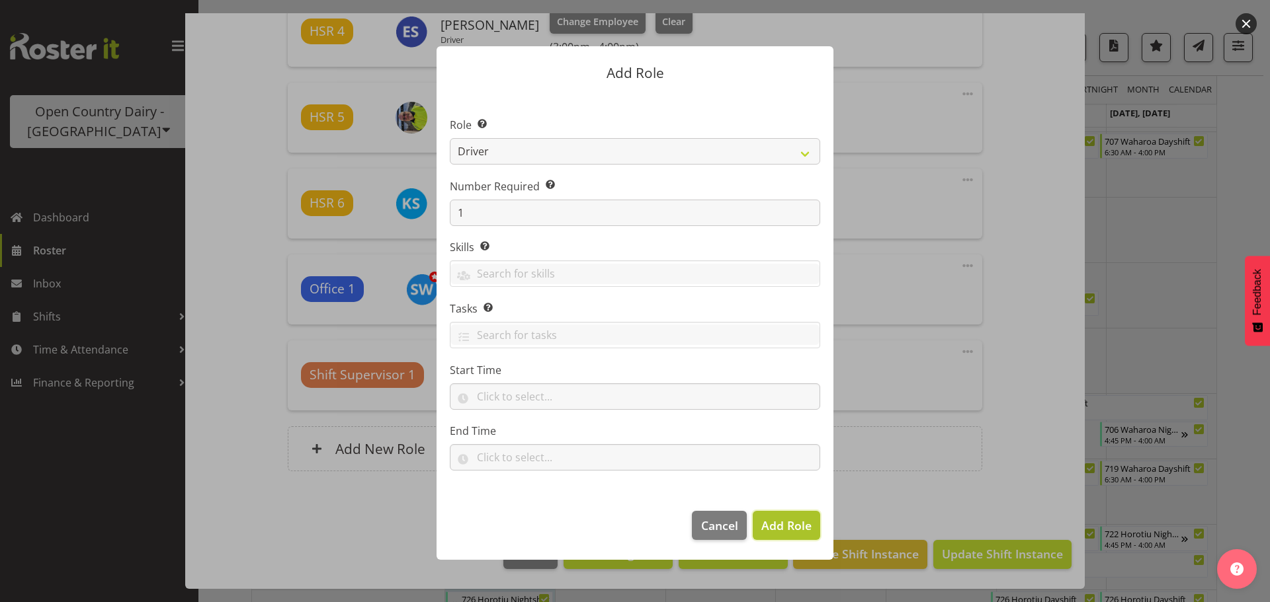
click at [789, 520] on span "Add Role" at bounding box center [786, 526] width 50 height 16
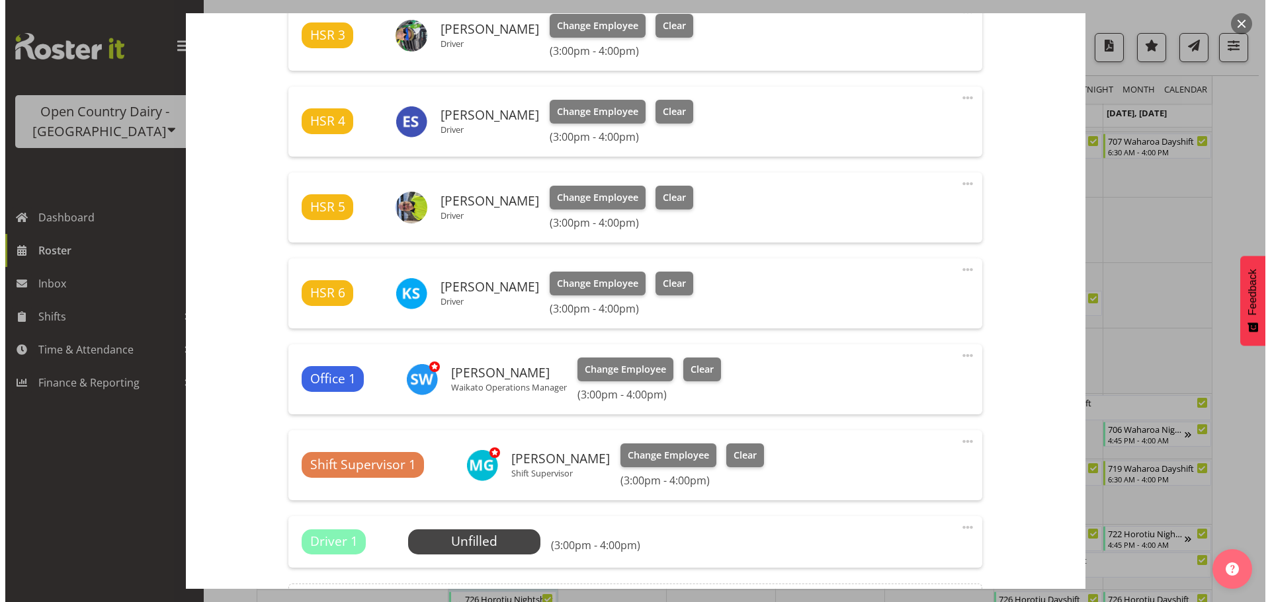
scroll to position [860, 0]
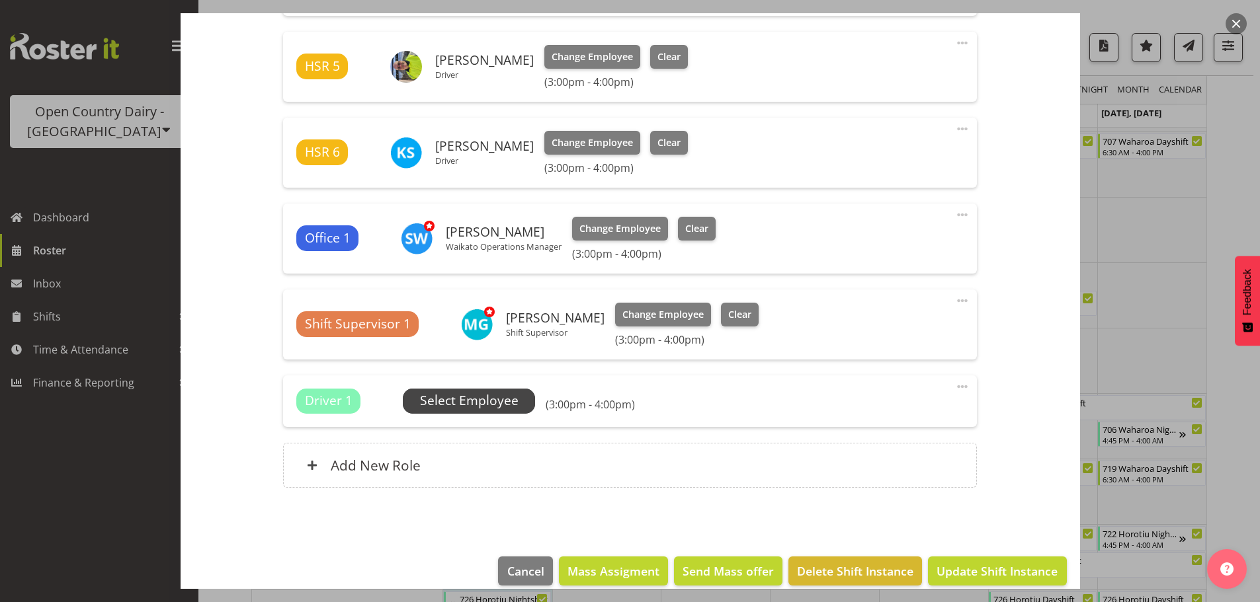
click at [485, 406] on span "Select Employee" at bounding box center [469, 400] width 99 height 19
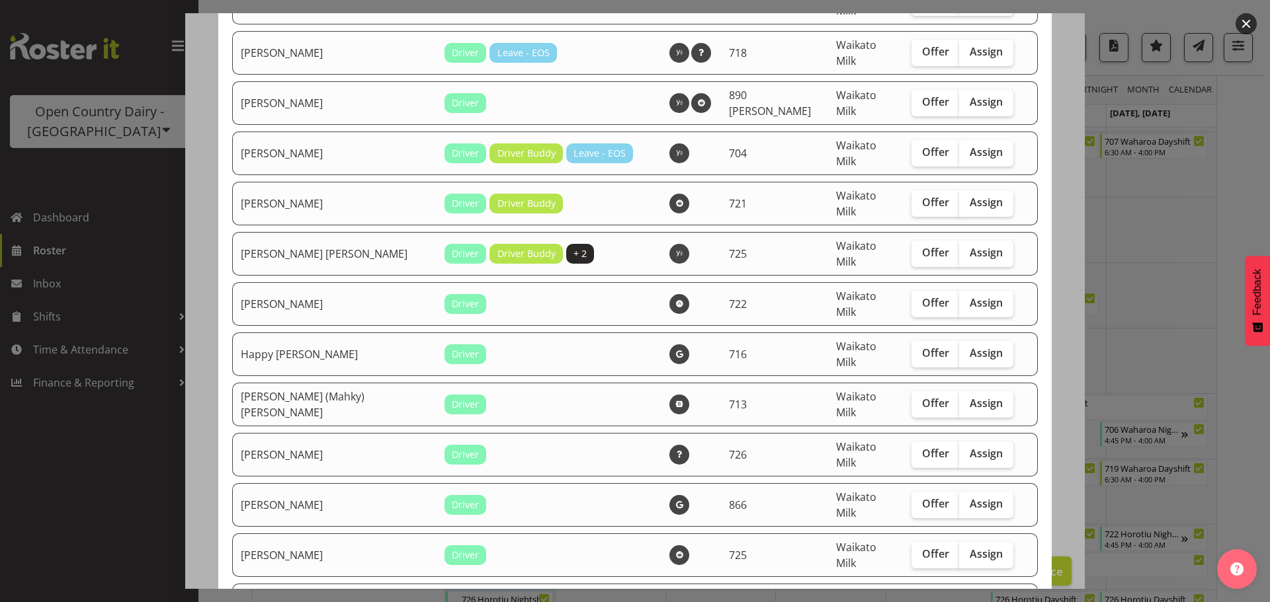
scroll to position [2579, 0]
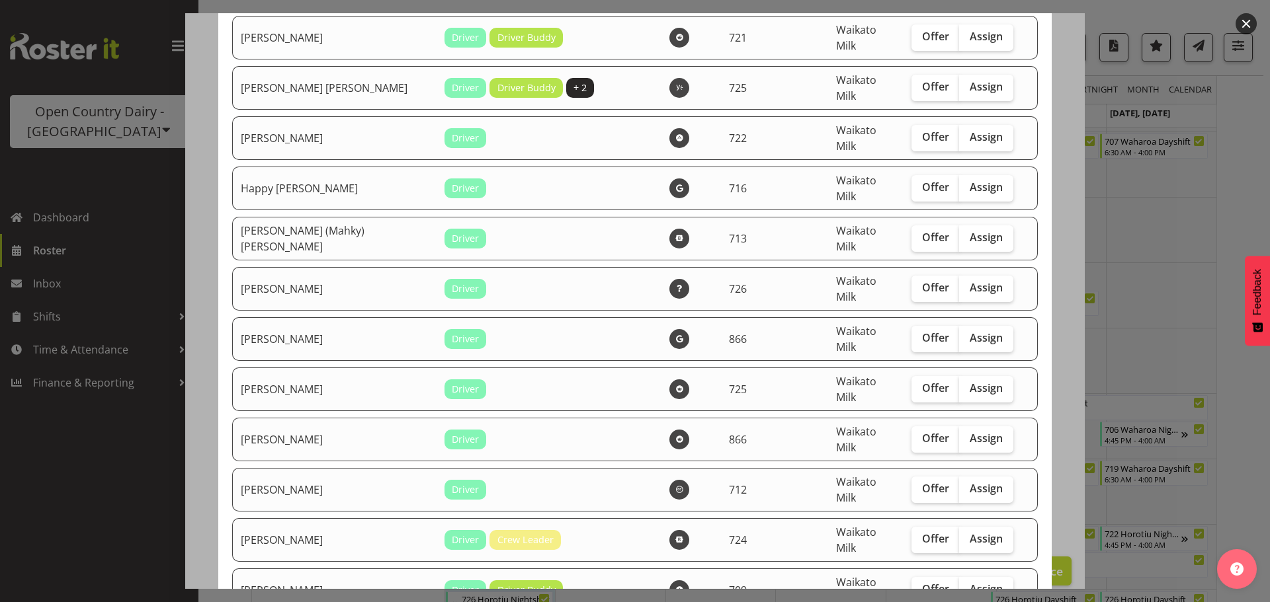
checkbox input "true"
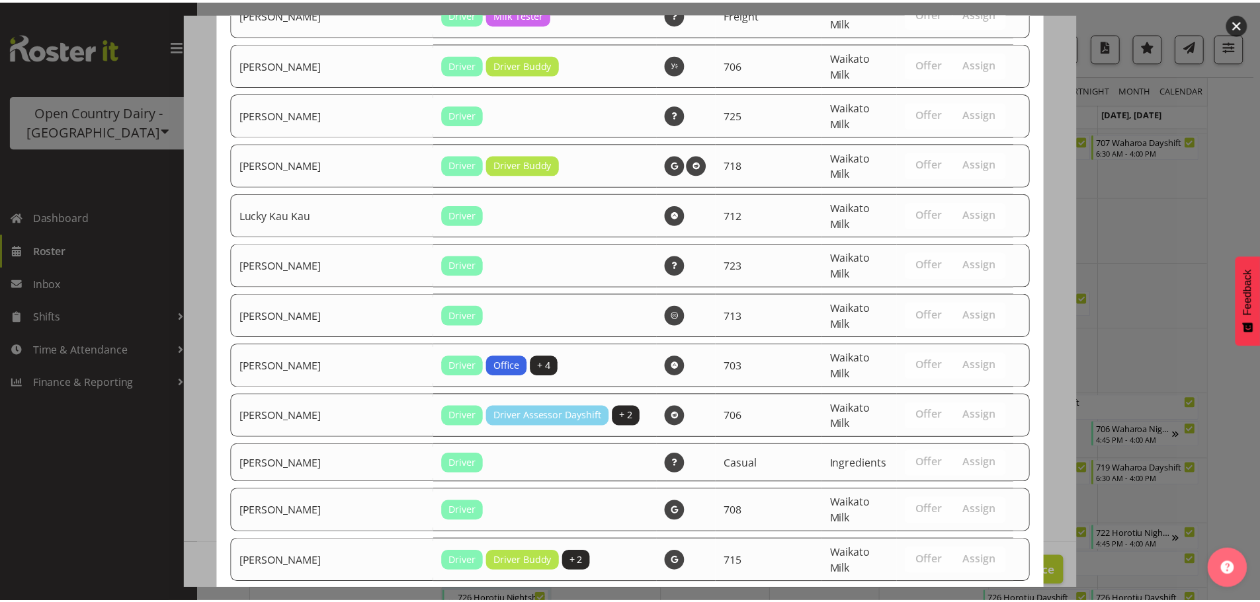
scroll to position [5166, 0]
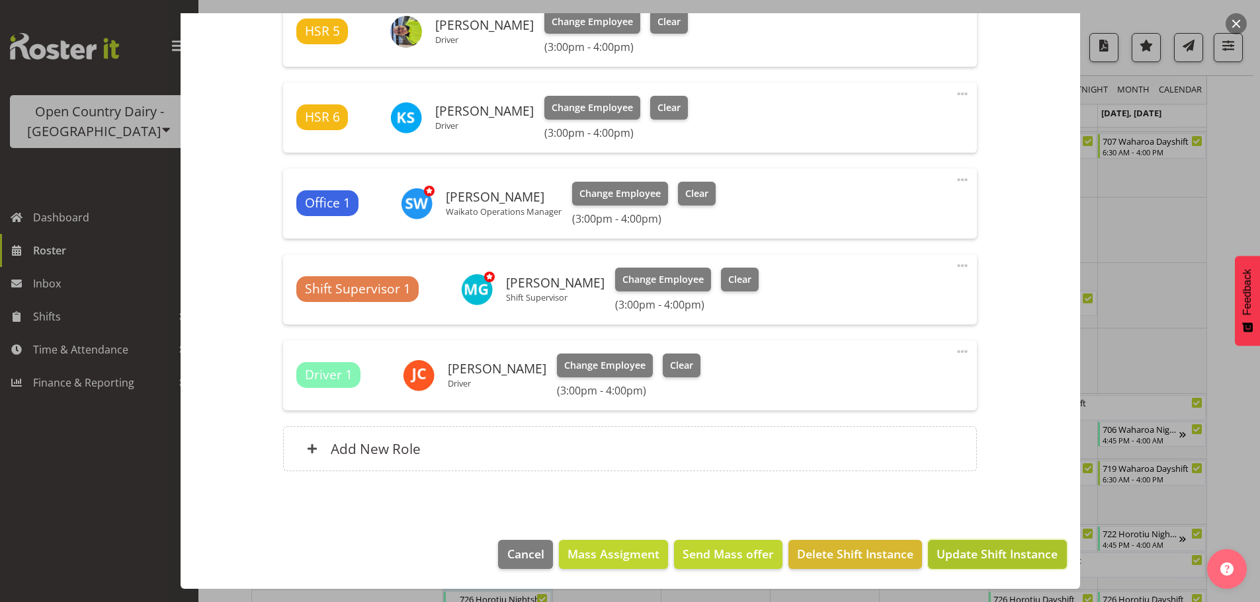
click at [987, 550] on span "Update Shift Instance" at bounding box center [996, 554] width 121 height 17
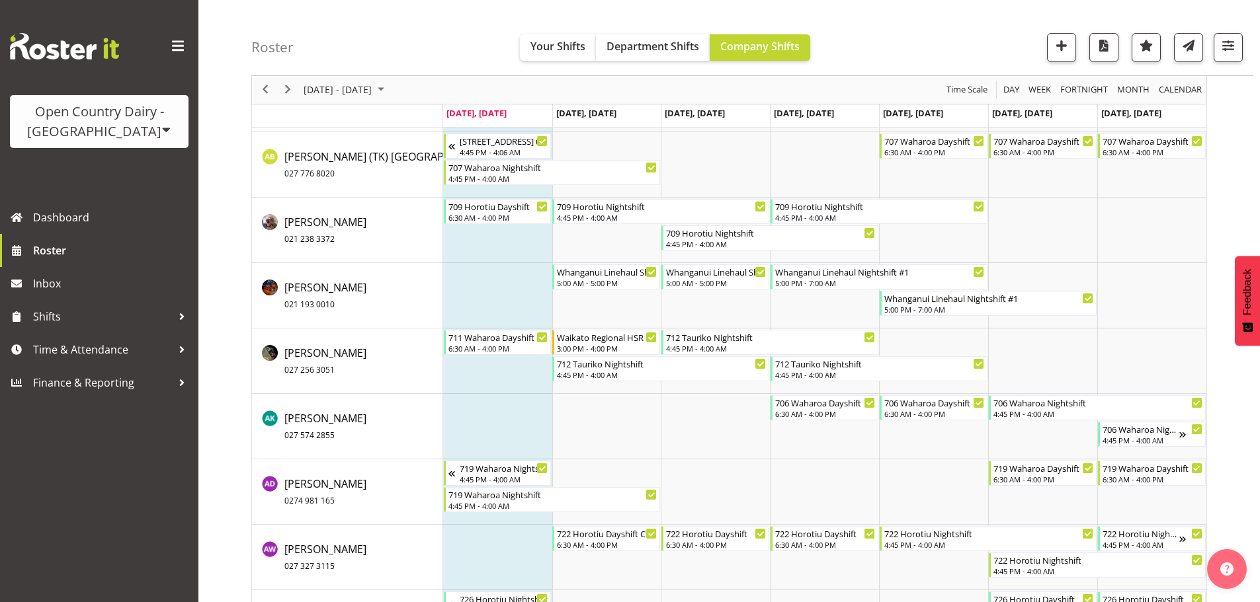
scroll to position [2764, 0]
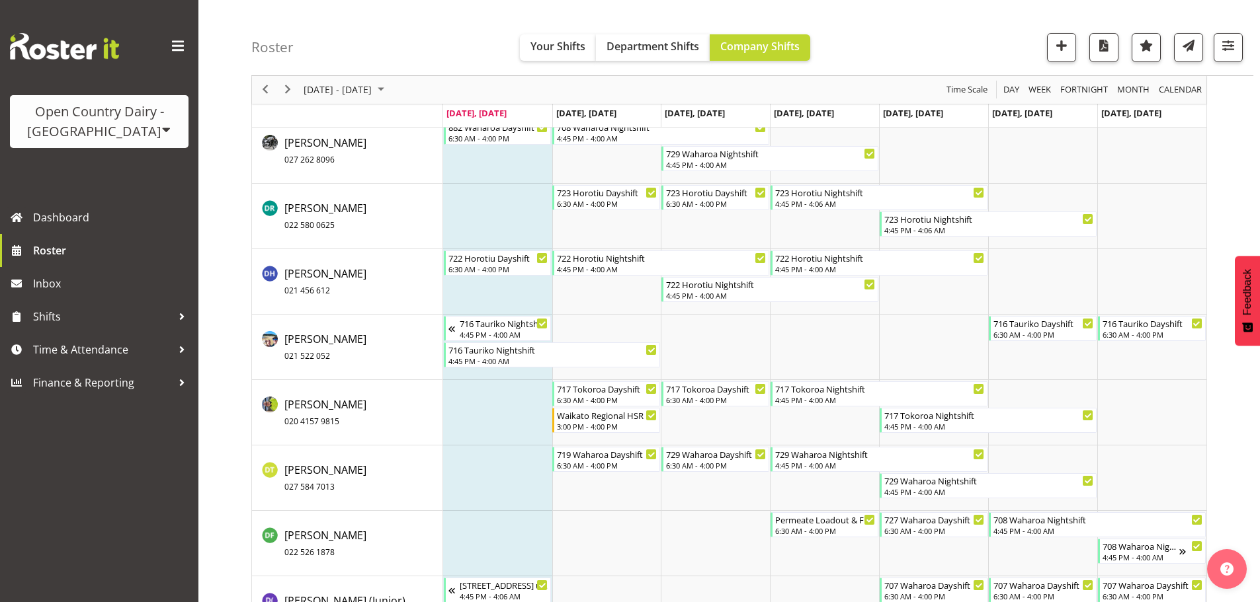
click at [161, 125] on span at bounding box center [166, 129] width 11 height 11
click at [102, 158] on link "Open Country Dairy - [GEOGRAPHIC_DATA]" at bounding box center [137, 168] width 255 height 24
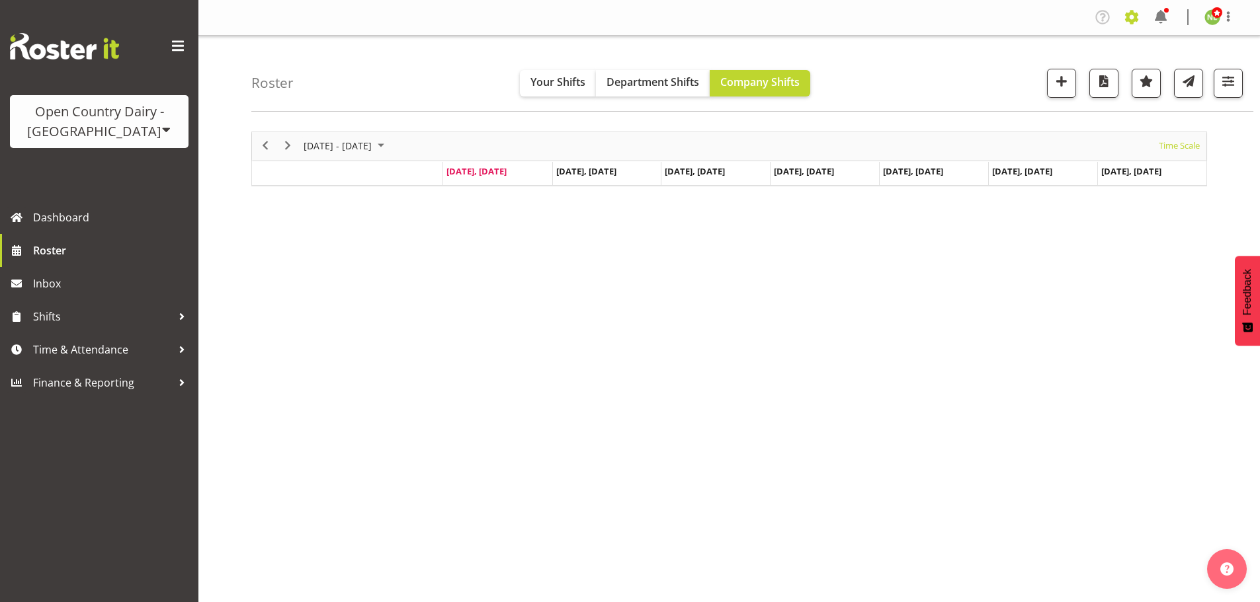
click at [1133, 16] on span at bounding box center [1131, 17] width 21 height 21
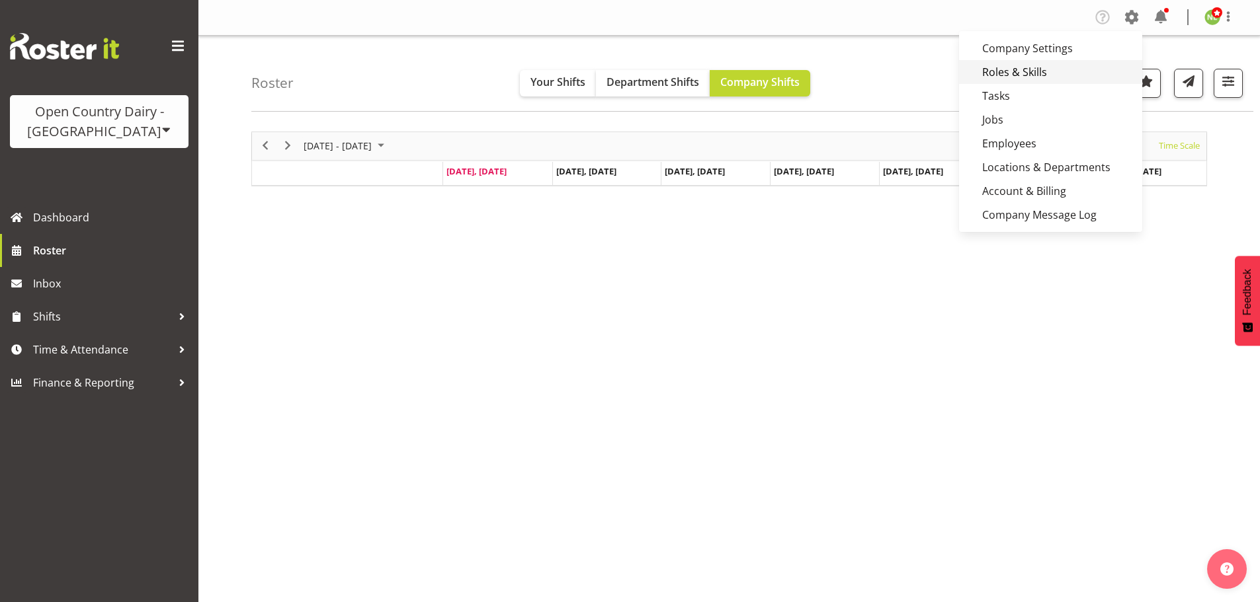
drag, startPoint x: 1038, startPoint y: 52, endPoint x: 1010, endPoint y: 62, distance: 29.9
click at [1038, 52] on link "Company Settings" at bounding box center [1050, 48] width 183 height 24
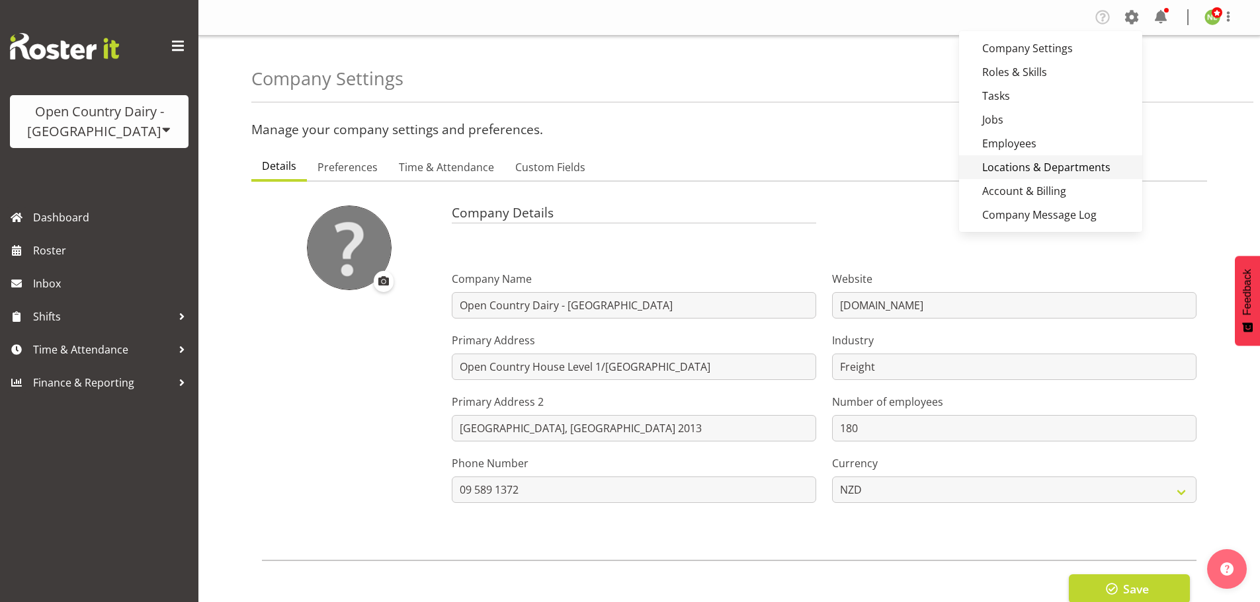
drag, startPoint x: 1003, startPoint y: 143, endPoint x: 1068, endPoint y: 155, distance: 65.9
click at [1002, 141] on link "Employees" at bounding box center [1050, 144] width 183 height 24
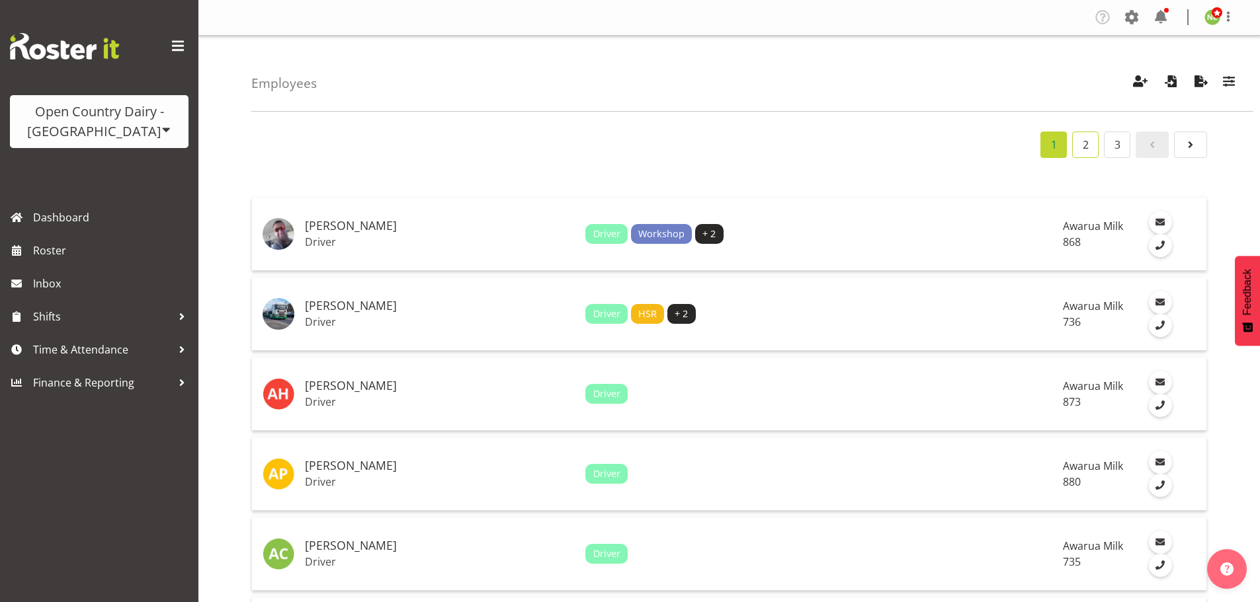
click at [1087, 143] on link "2" at bounding box center [1085, 145] width 26 height 26
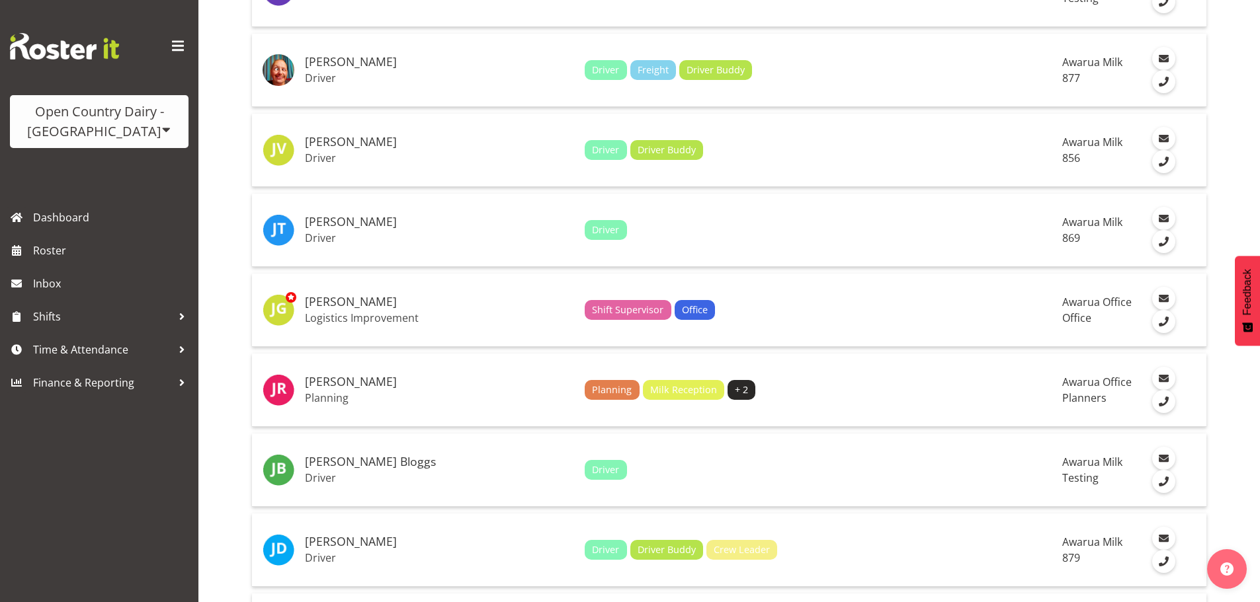
scroll to position [1256, 0]
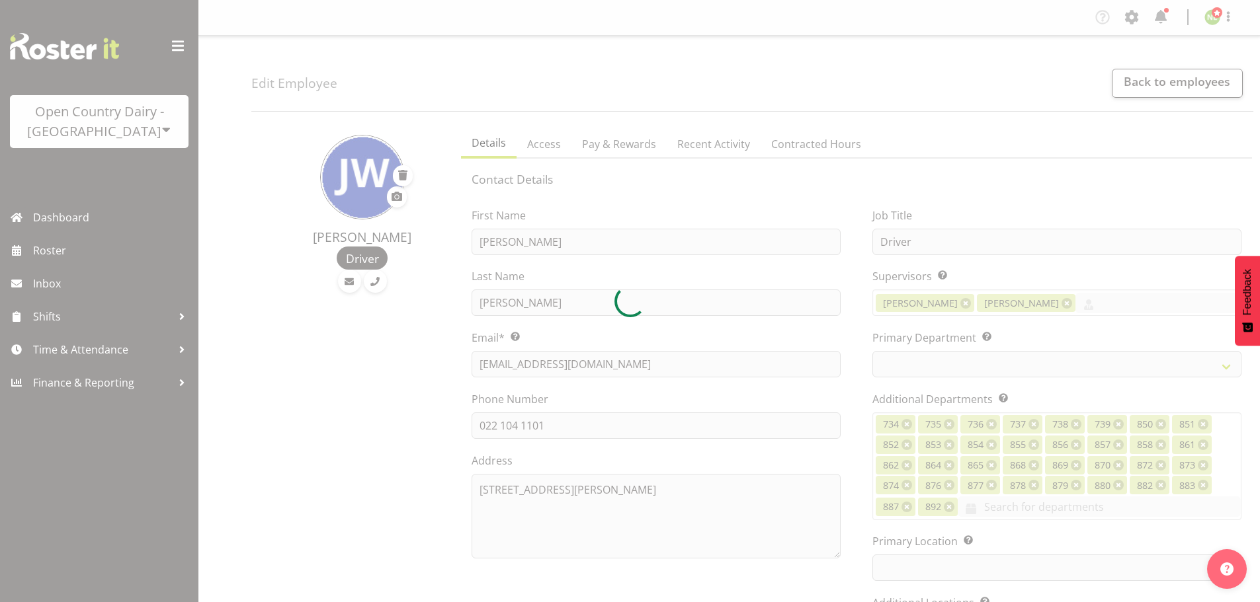
select select
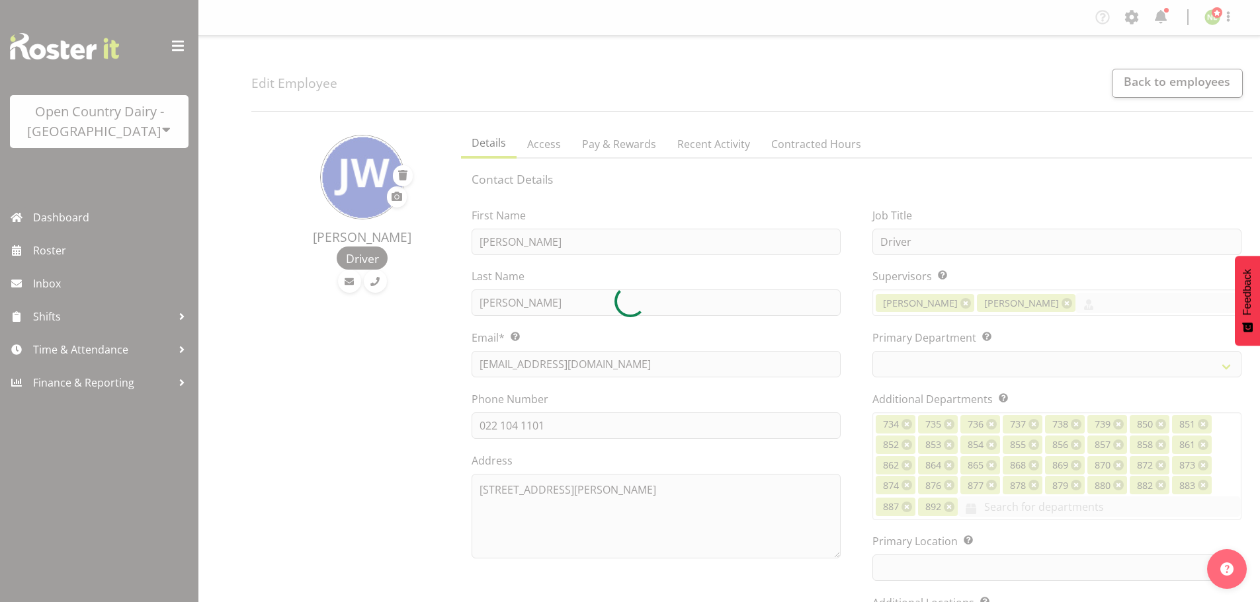
select select
select select "806"
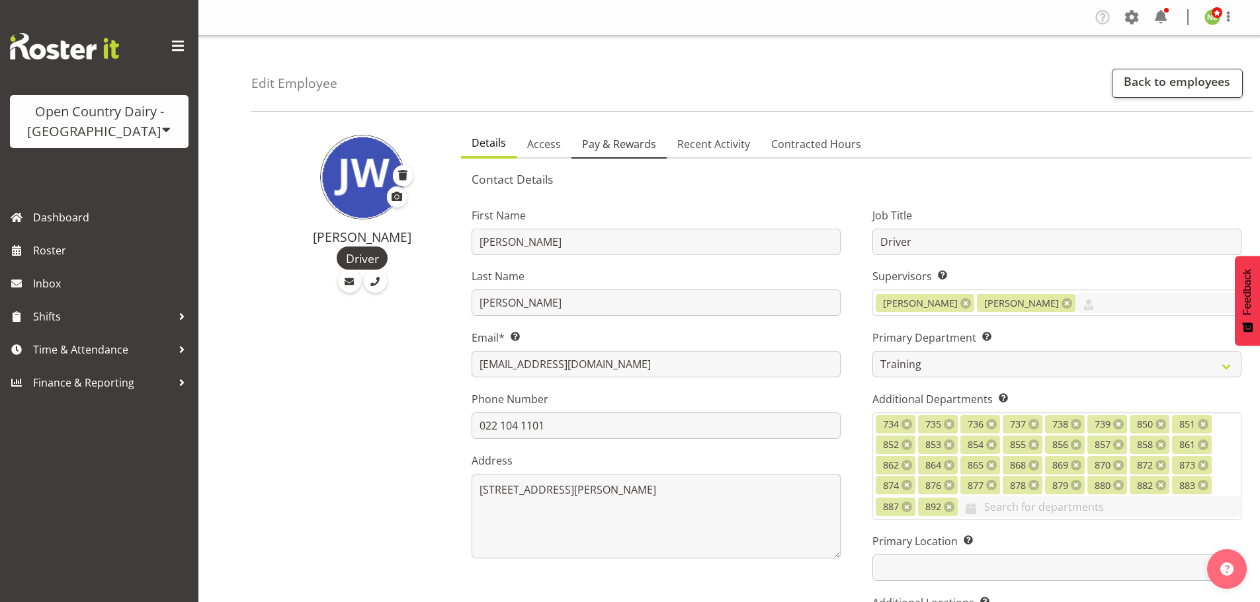
click at [622, 141] on span "Pay & Rewards" at bounding box center [619, 144] width 74 height 16
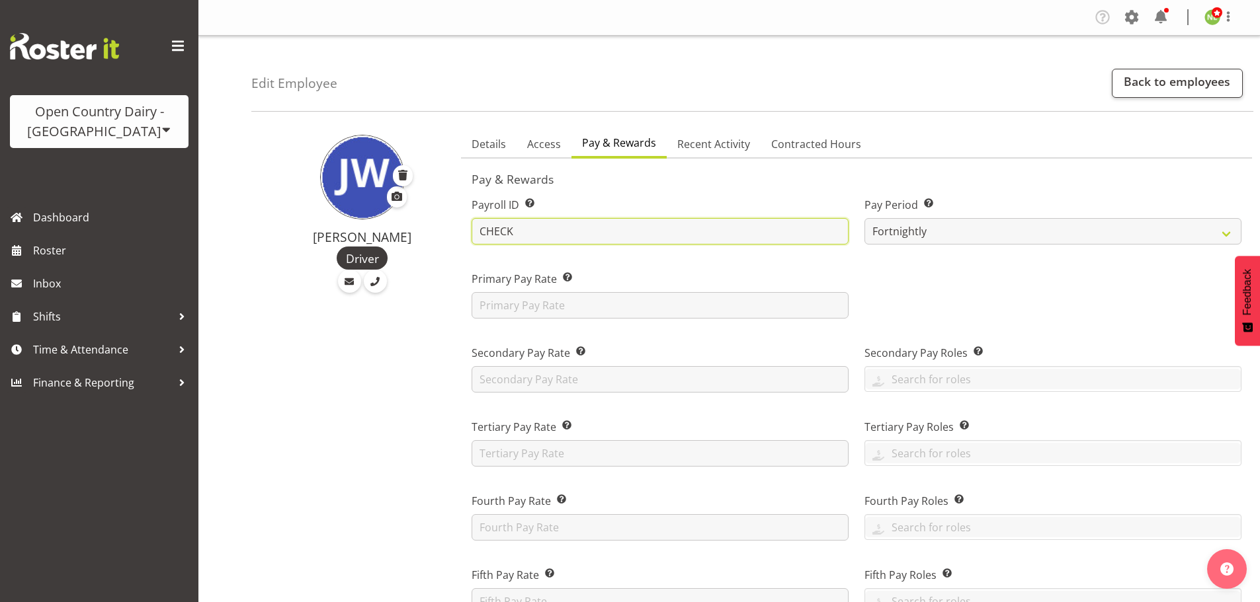
drag, startPoint x: 533, startPoint y: 226, endPoint x: 372, endPoint y: 224, distance: 161.4
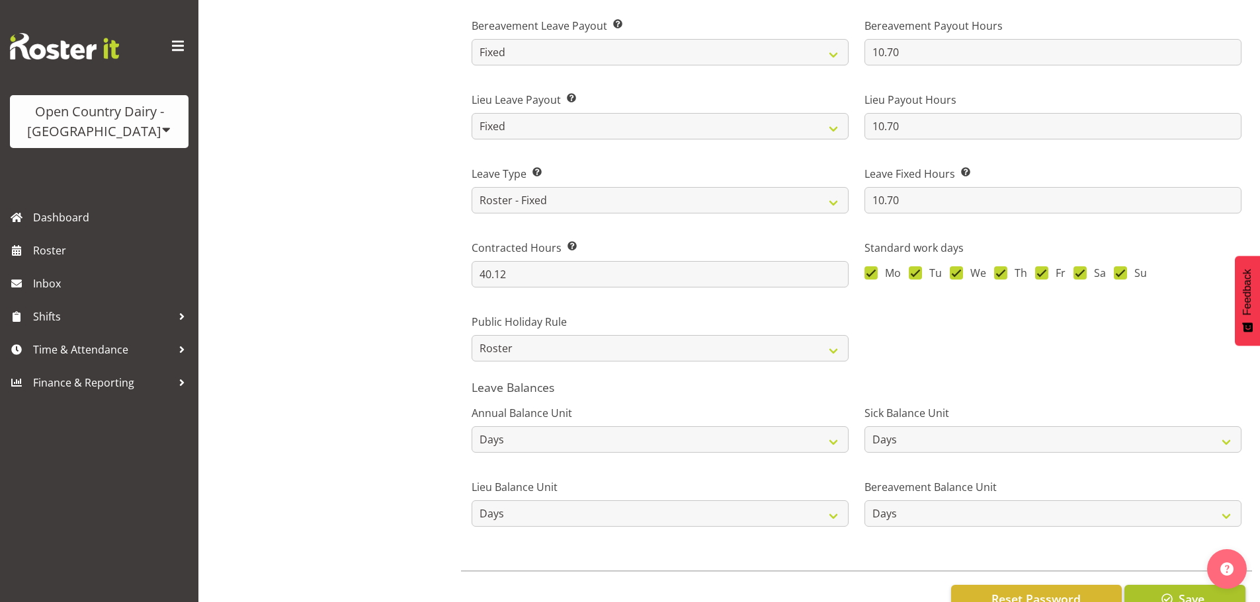
scroll to position [1029, 0]
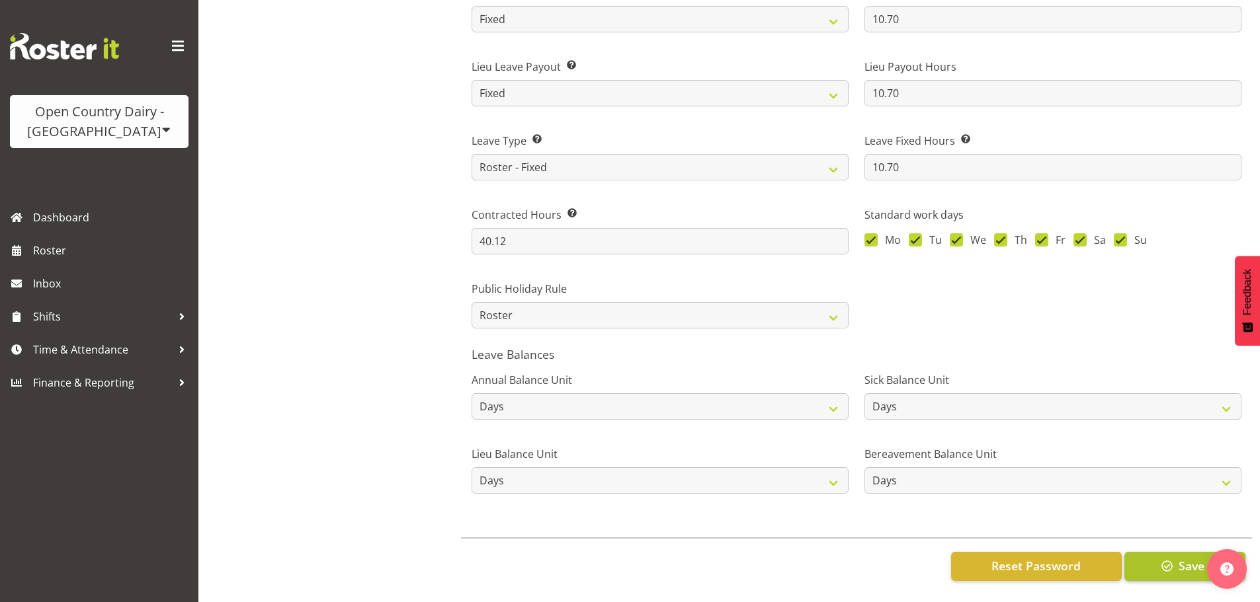
type input "JJW"
click at [1169, 561] on span "button" at bounding box center [1167, 565] width 17 height 17
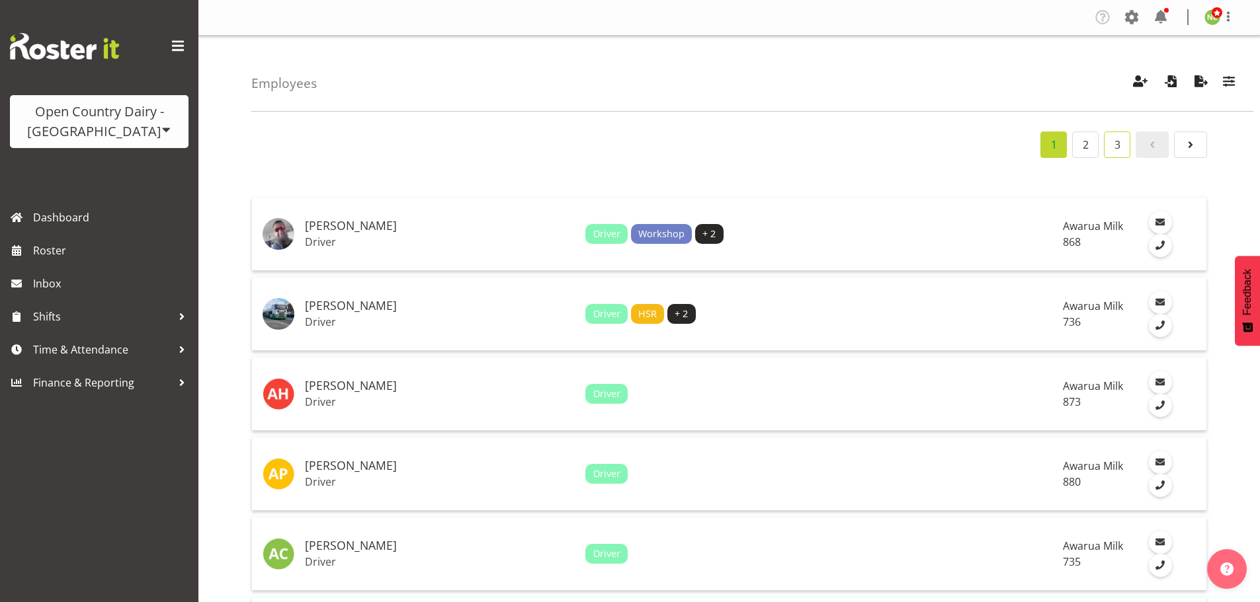
click at [1119, 151] on link "3" at bounding box center [1117, 145] width 26 height 26
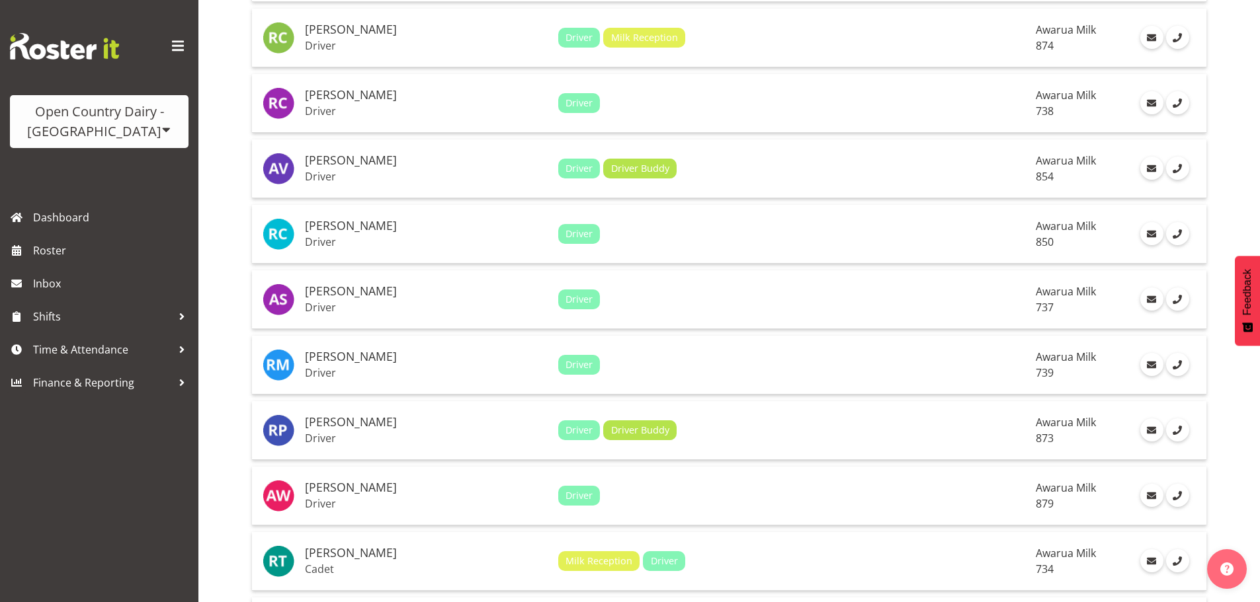
scroll to position [529, 0]
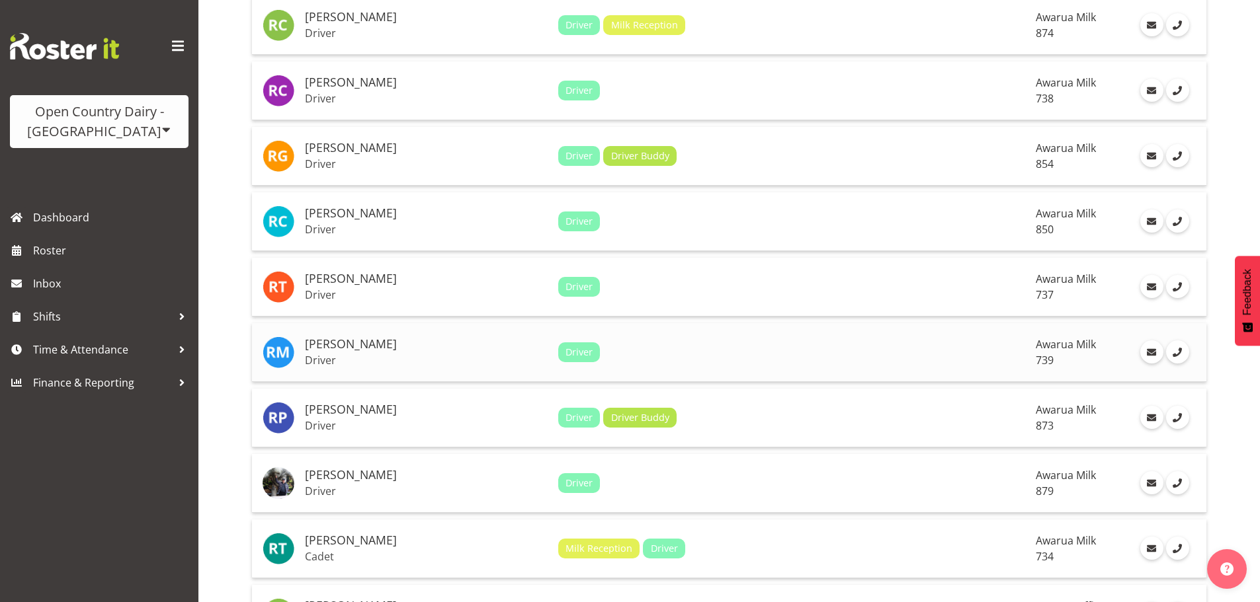
click at [636, 350] on div "Driver" at bounding box center [791, 353] width 467 height 20
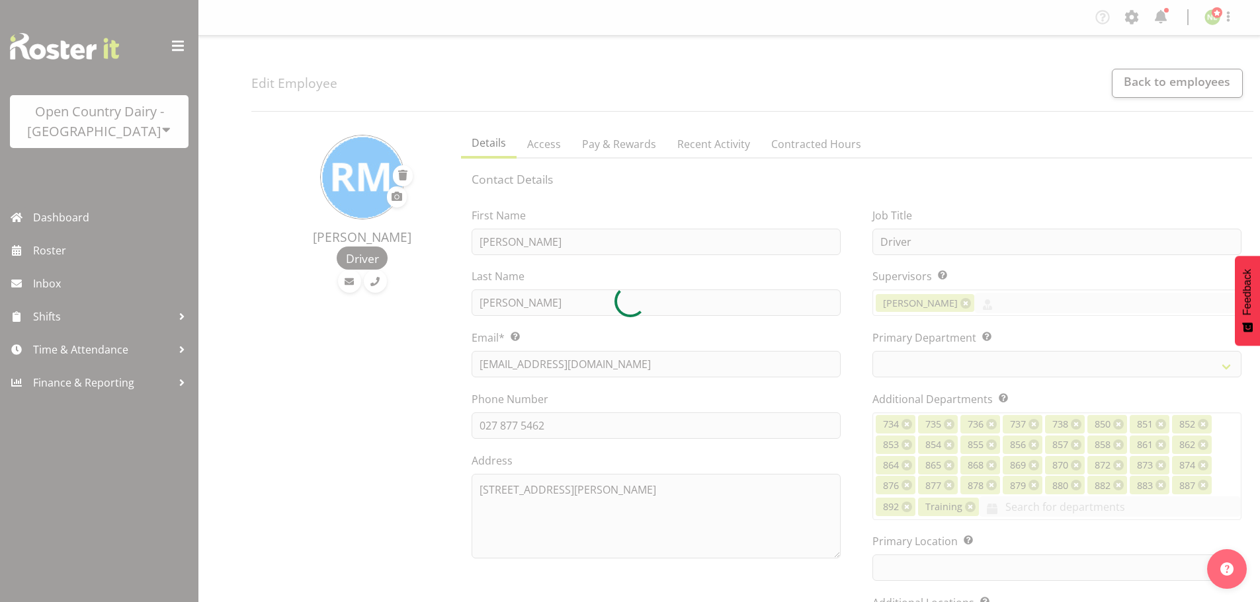
select select
select select "902"
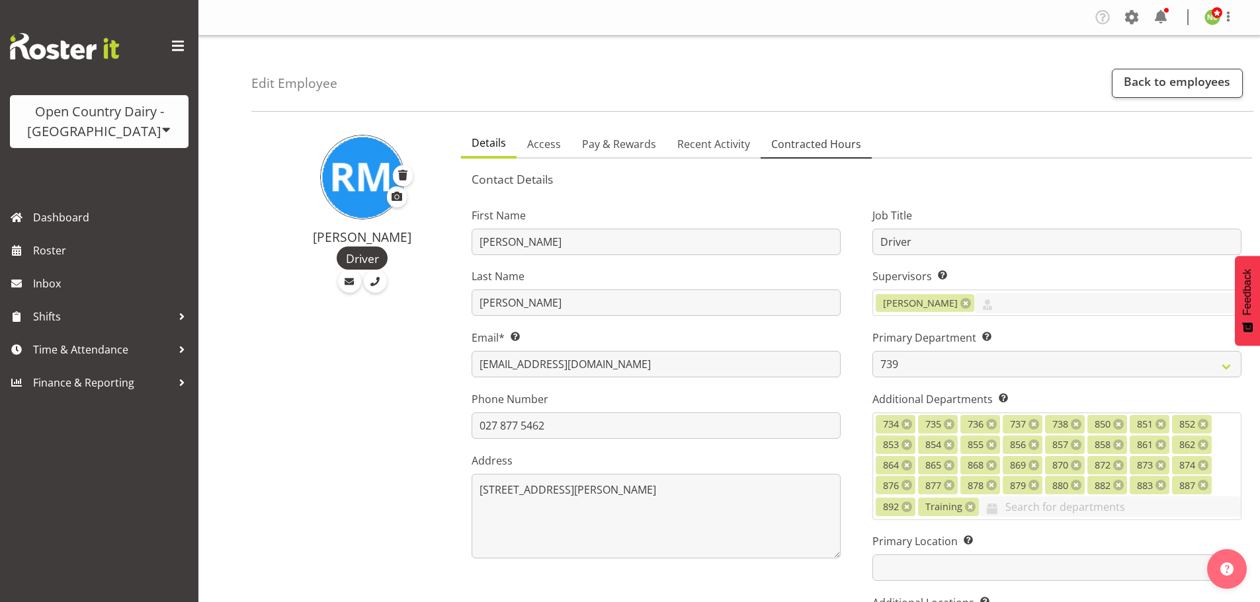
click at [803, 140] on span "Contracted Hours" at bounding box center [816, 144] width 90 height 16
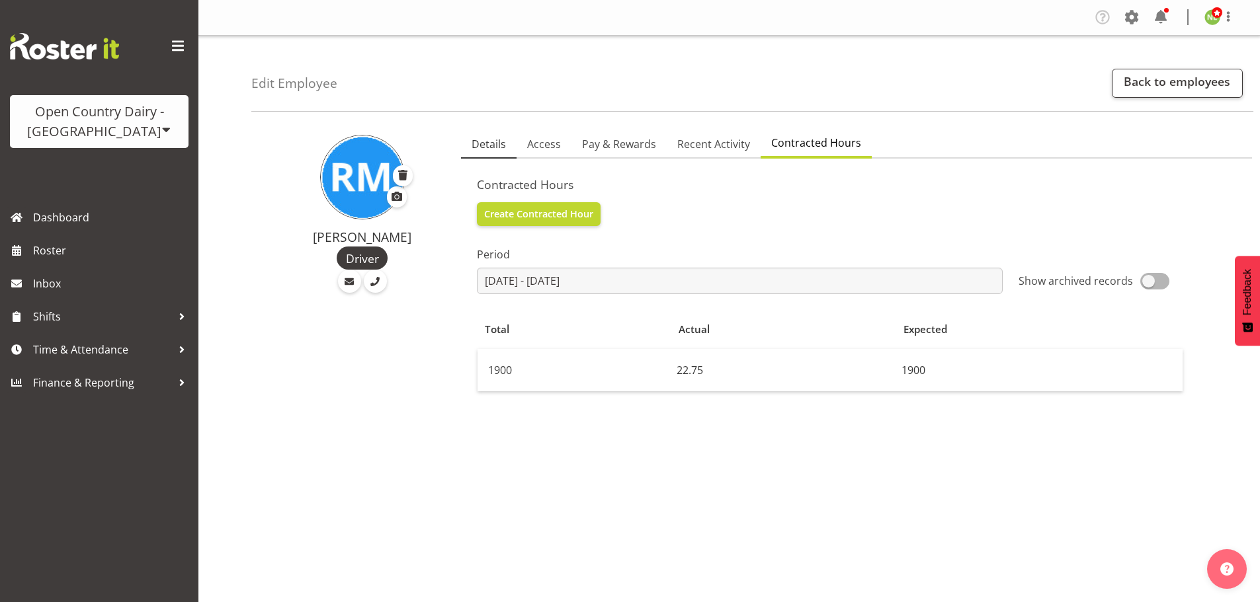
click at [489, 146] on span "Details" at bounding box center [489, 144] width 34 height 16
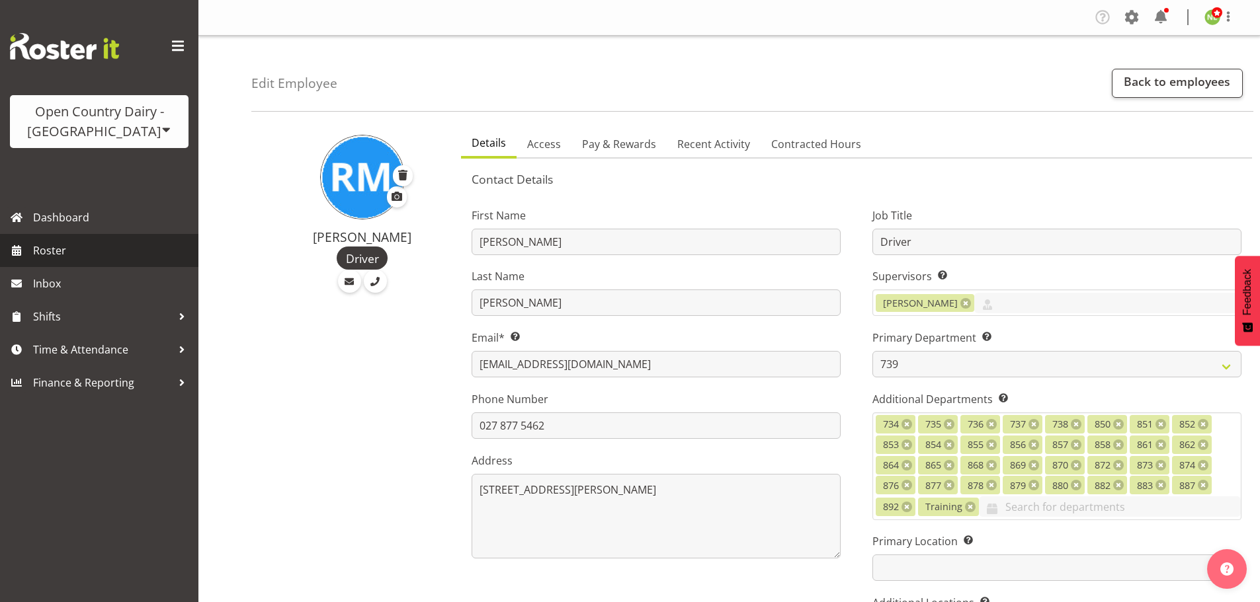
click at [48, 247] on span "Roster" at bounding box center [112, 251] width 159 height 20
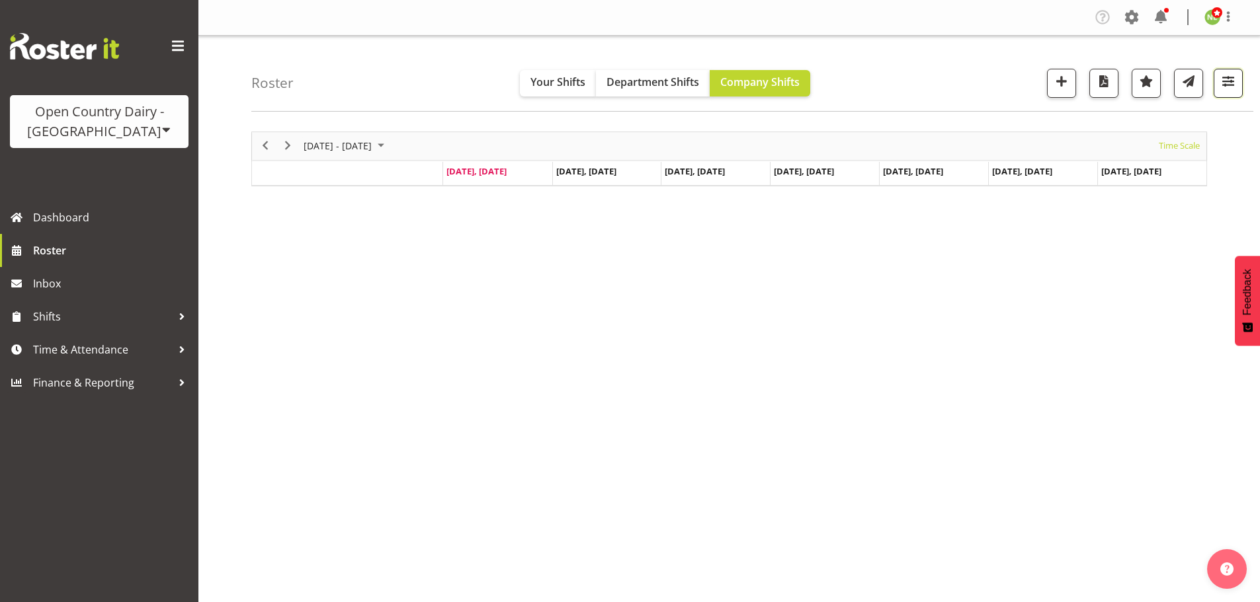
click at [1229, 82] on span "button" at bounding box center [1227, 81] width 17 height 17
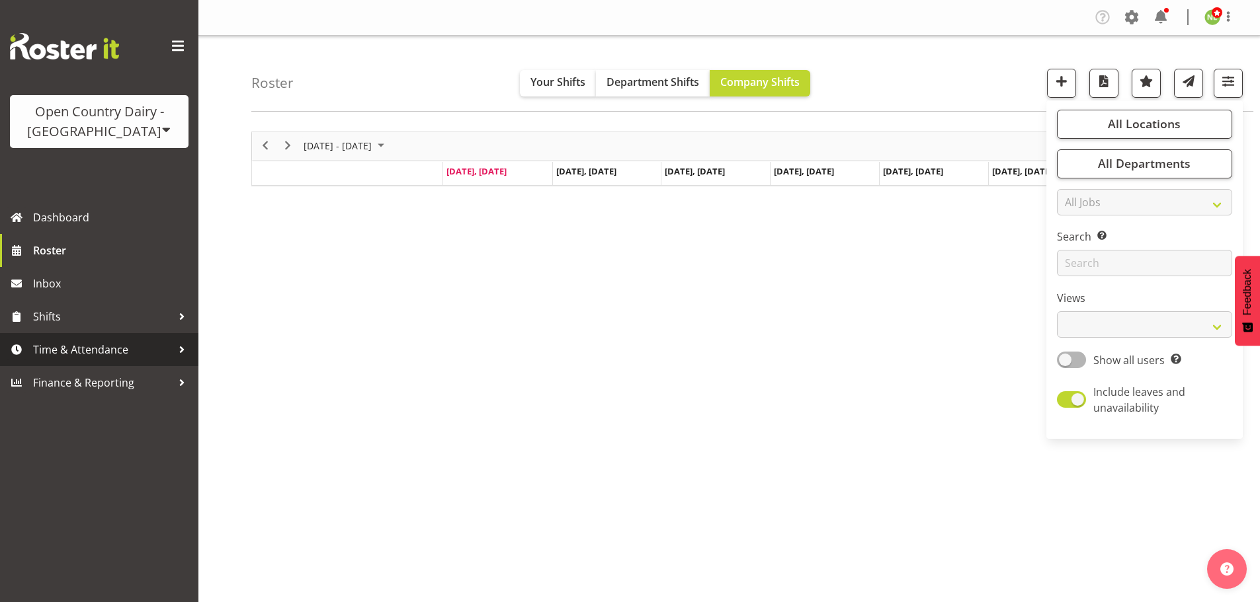
click at [73, 347] on span "Time & Attendance" at bounding box center [102, 350] width 139 height 20
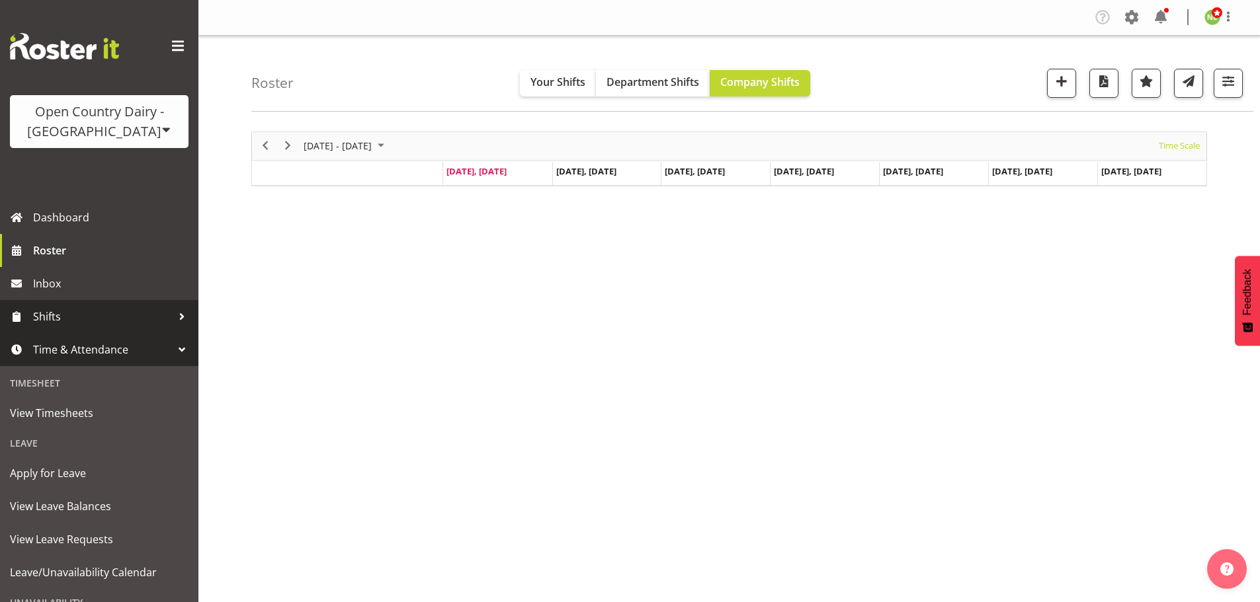
click at [81, 319] on span "Shifts" at bounding box center [102, 317] width 139 height 20
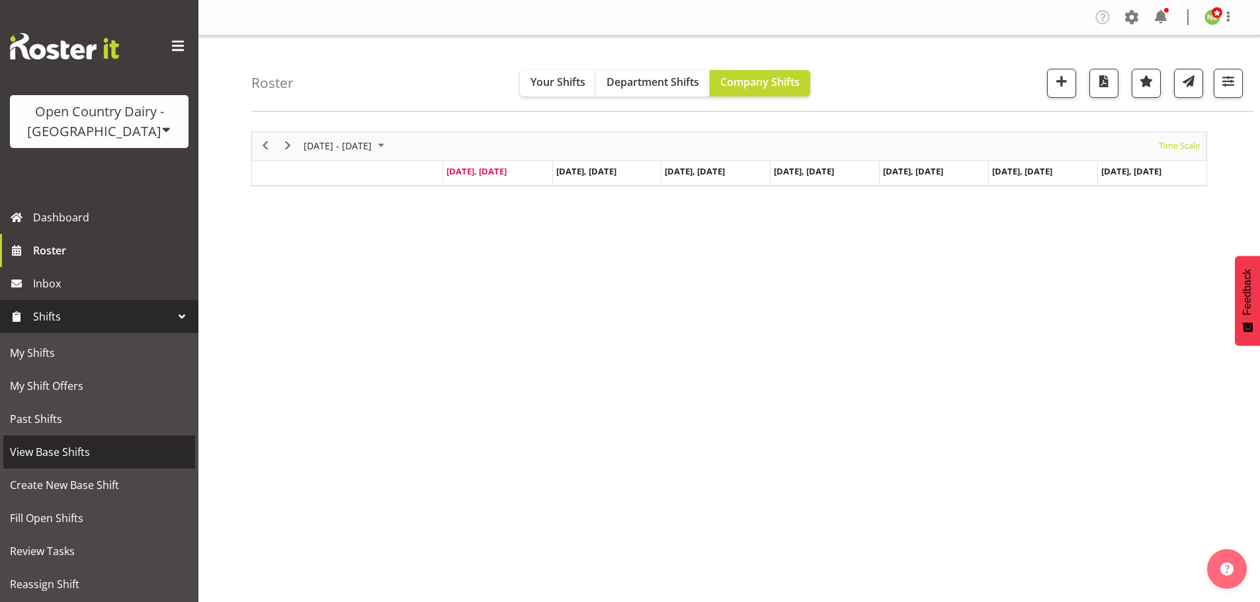
drag, startPoint x: 52, startPoint y: 456, endPoint x: 56, endPoint y: 449, distance: 7.4
click at [52, 455] on span "View Base Shifts" at bounding box center [99, 452] width 179 height 20
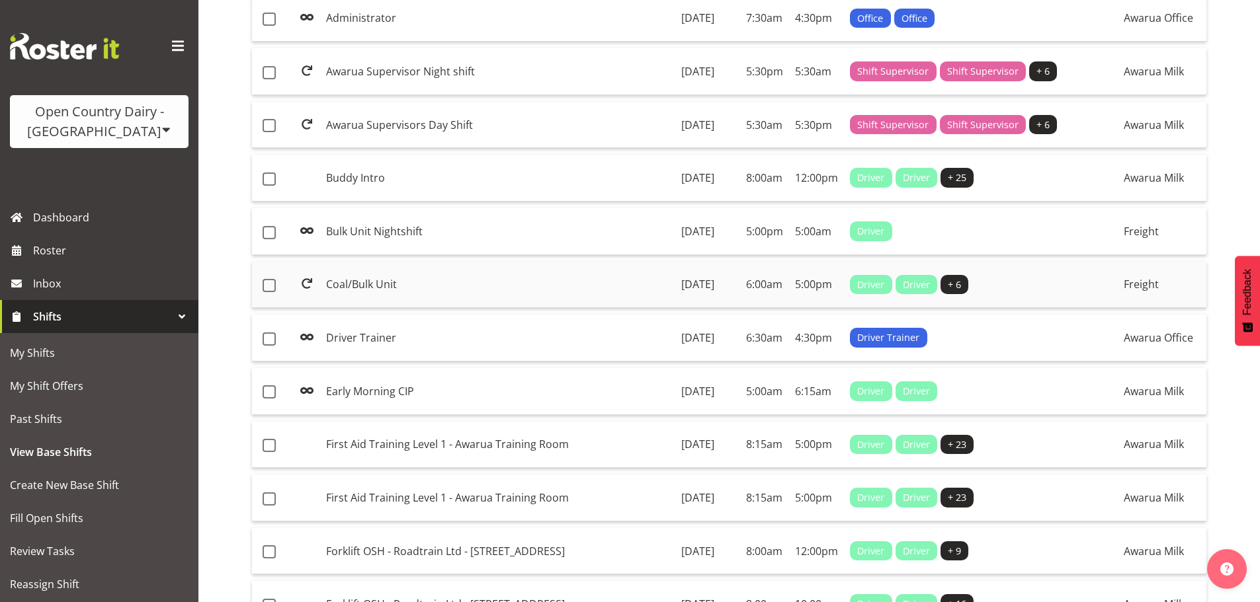
scroll to position [331, 0]
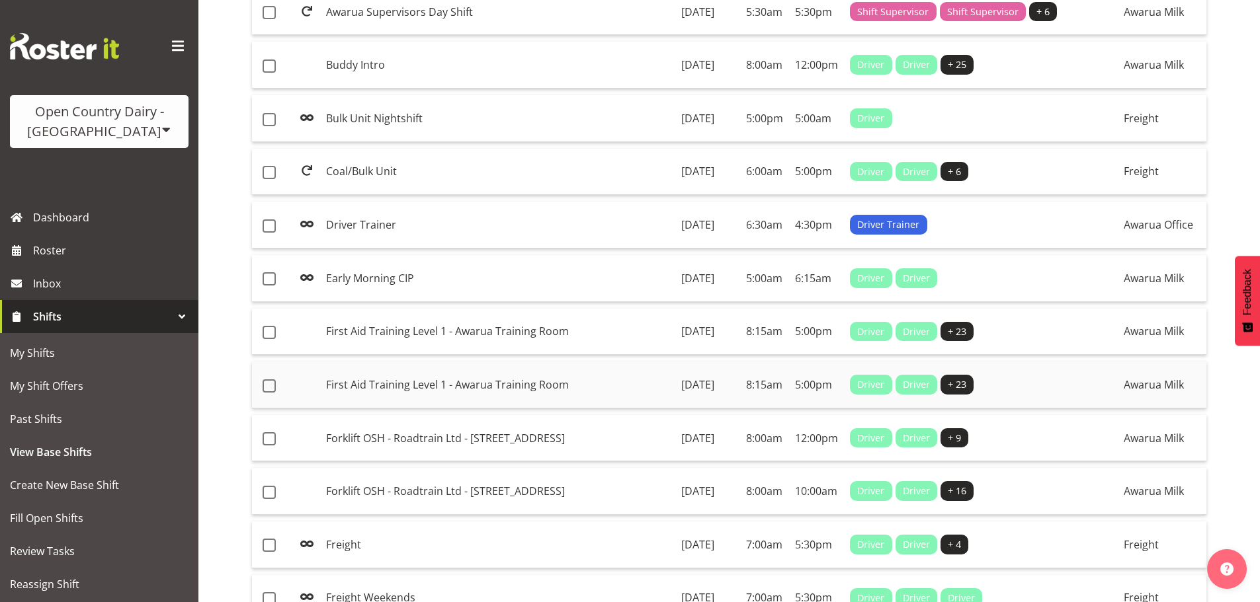
click at [583, 409] on td "First Aid Training Level 1 - Awarua Training Room" at bounding box center [498, 385] width 355 height 47
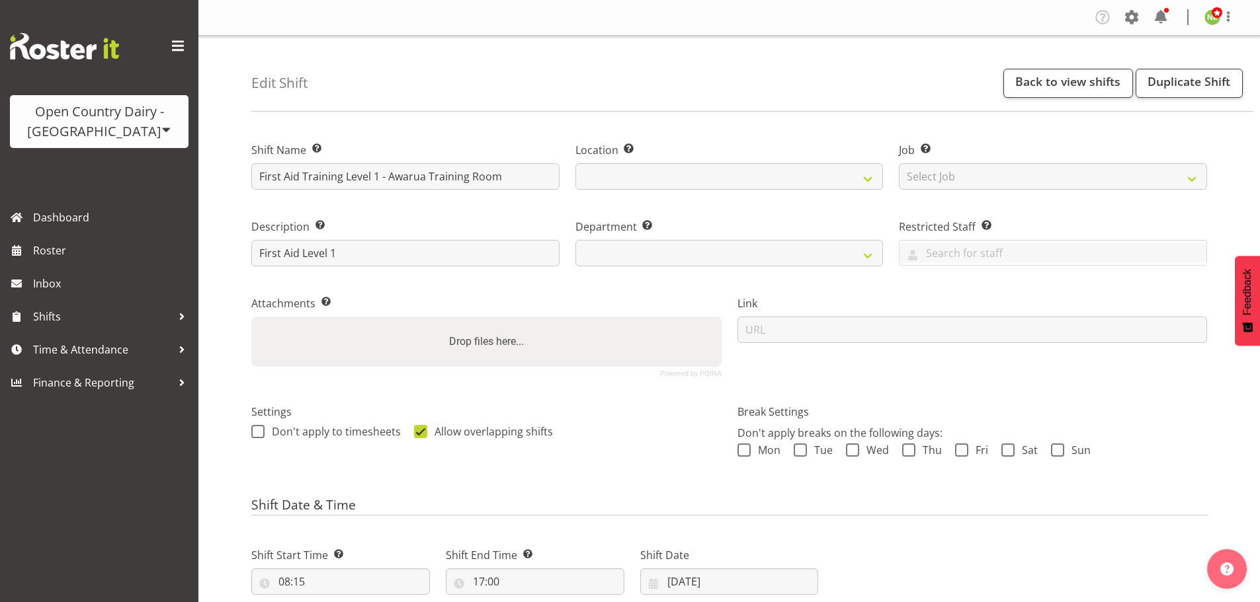
select select
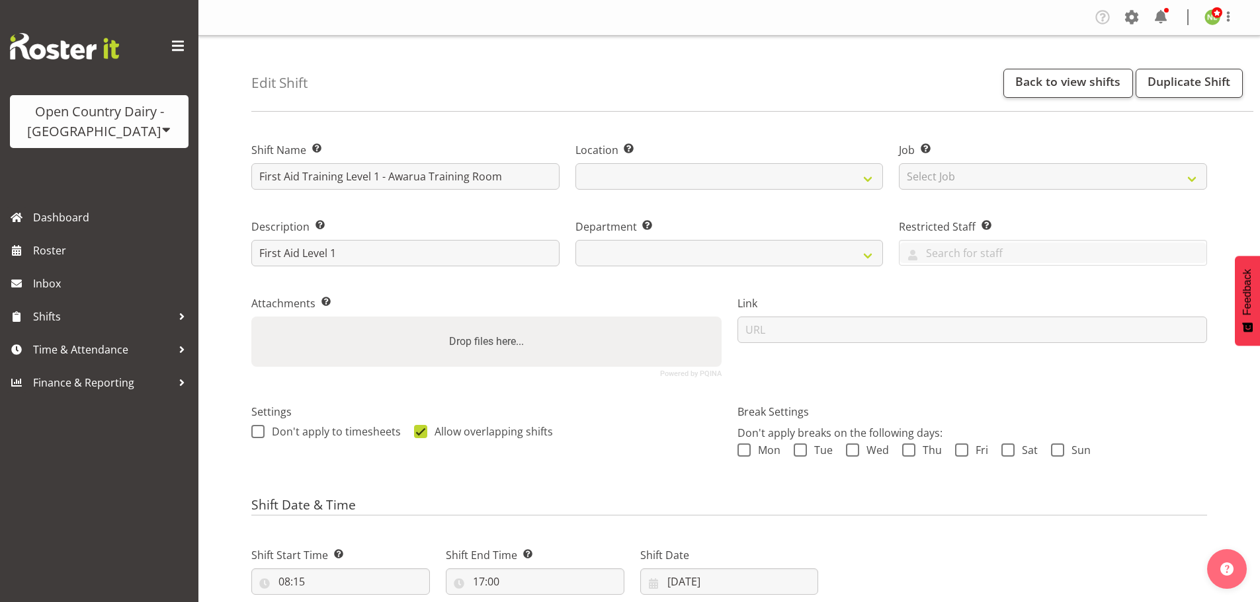
select select
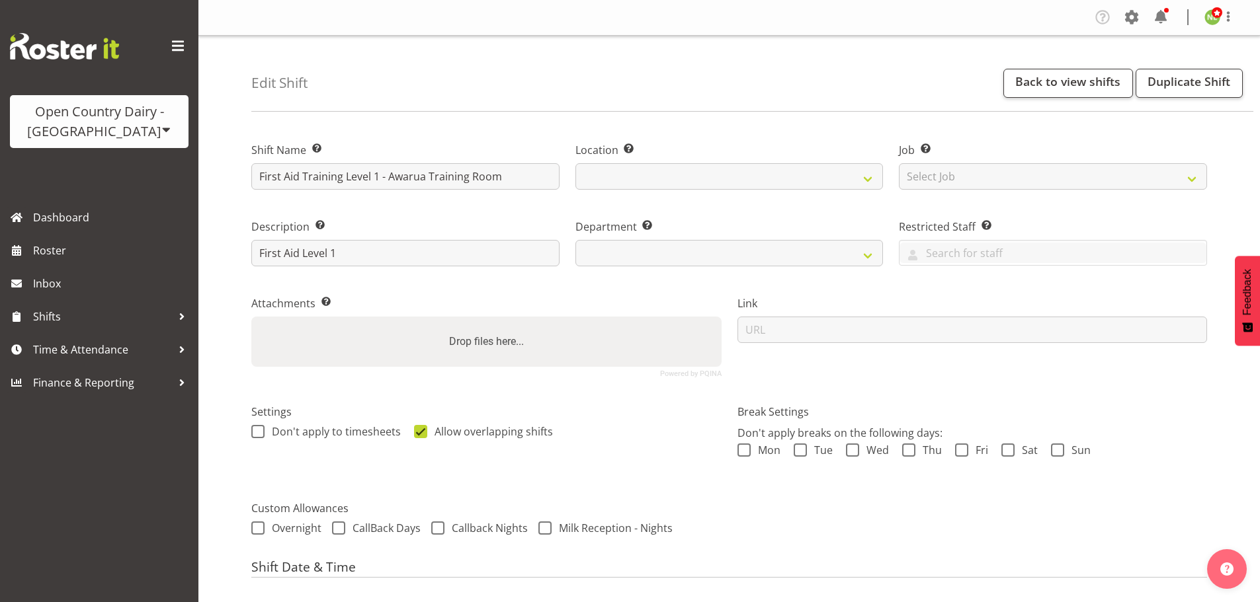
select select
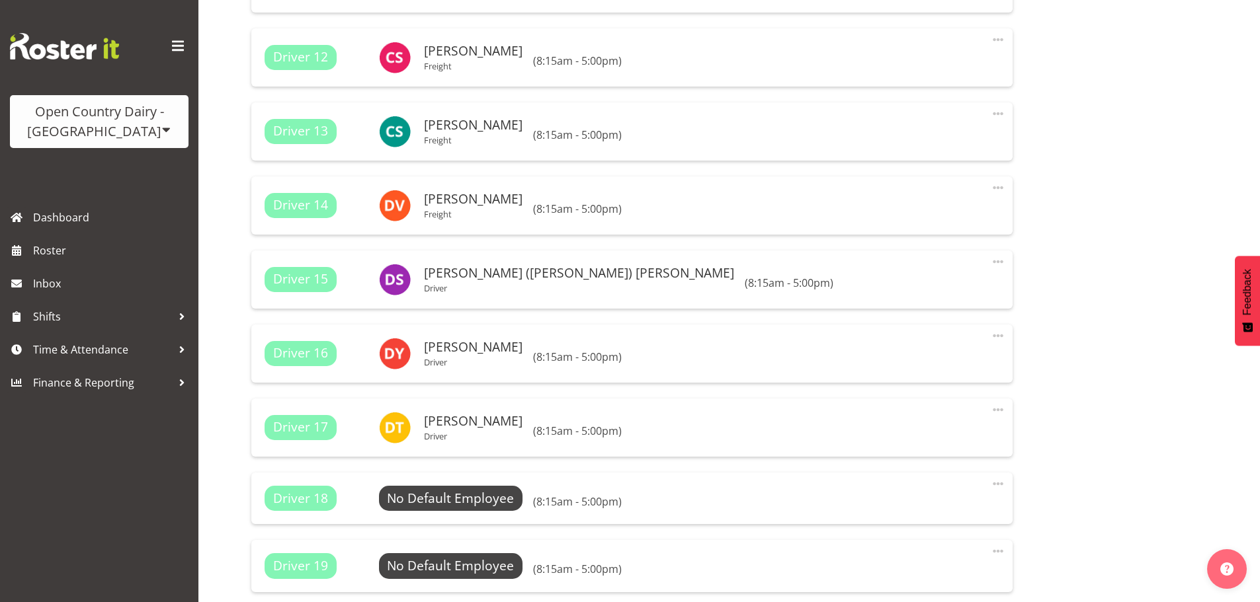
scroll to position [1521, 0]
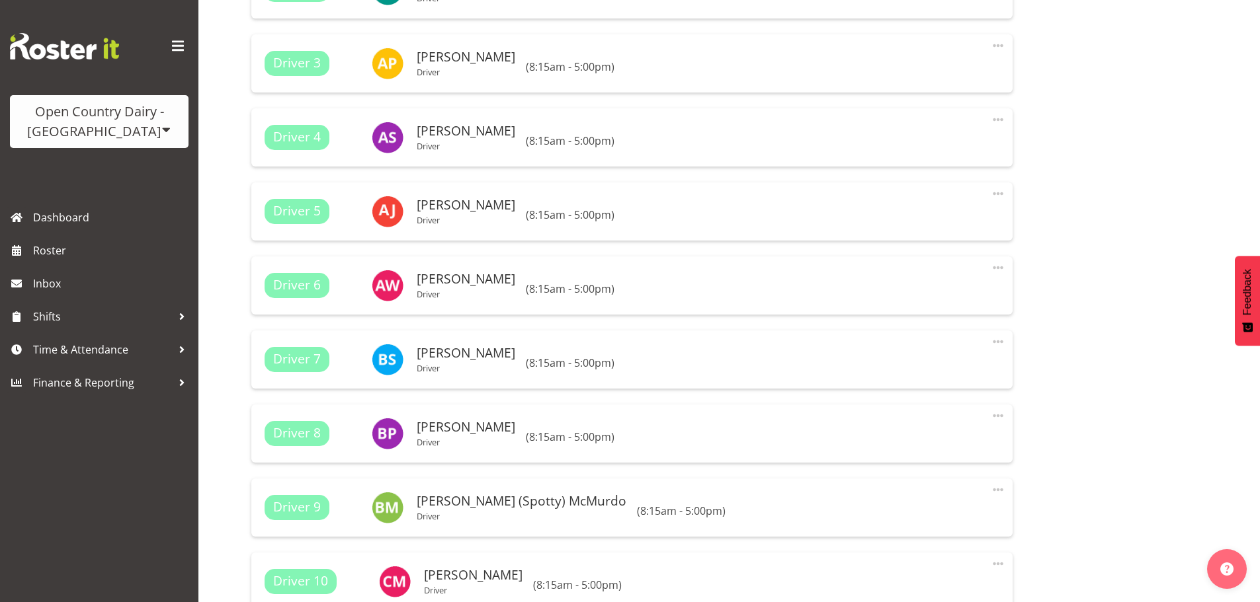
select select "806"
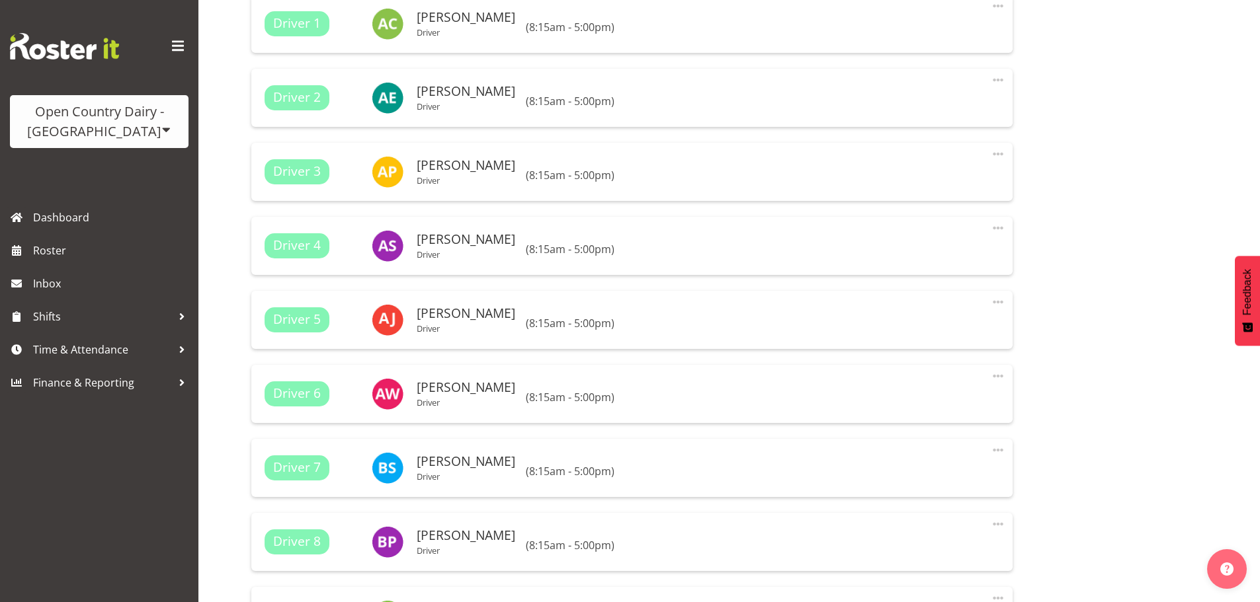
scroll to position [727, 0]
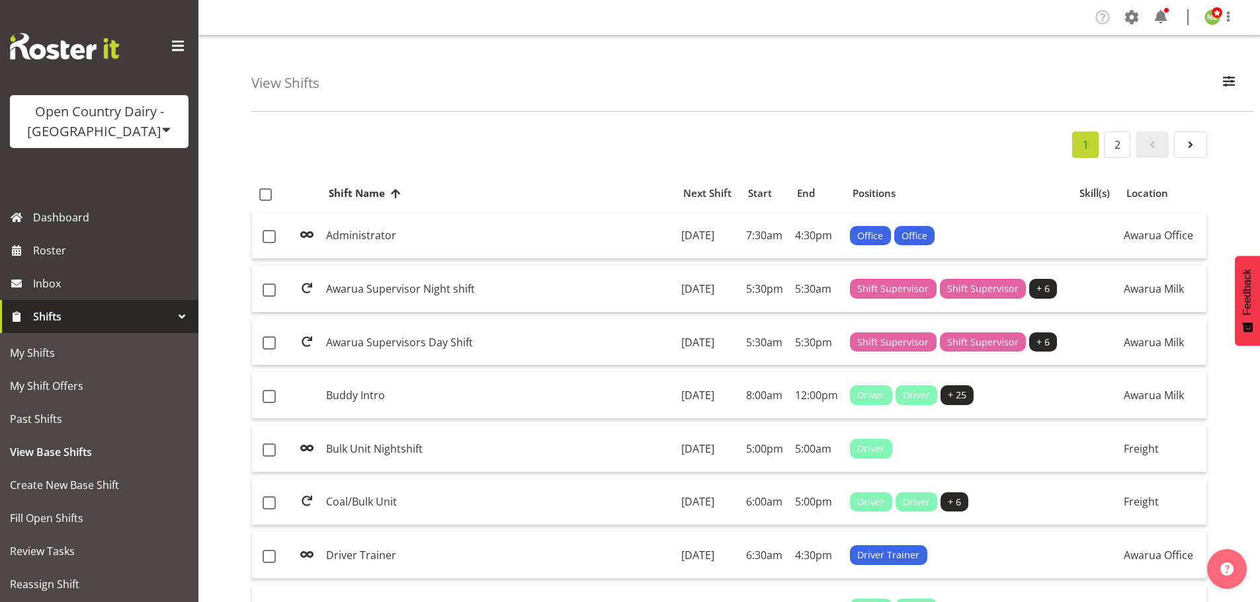
scroll to position [331, 0]
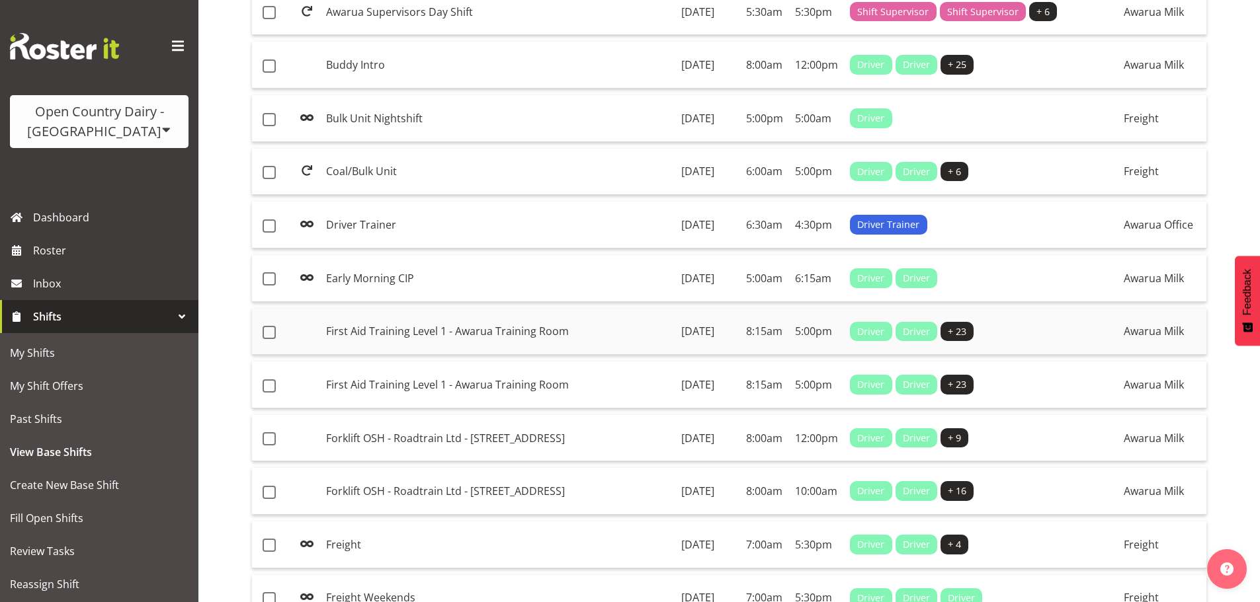
click at [530, 356] on td "First Aid Training Level 1 - Awarua Training Room" at bounding box center [498, 332] width 355 height 47
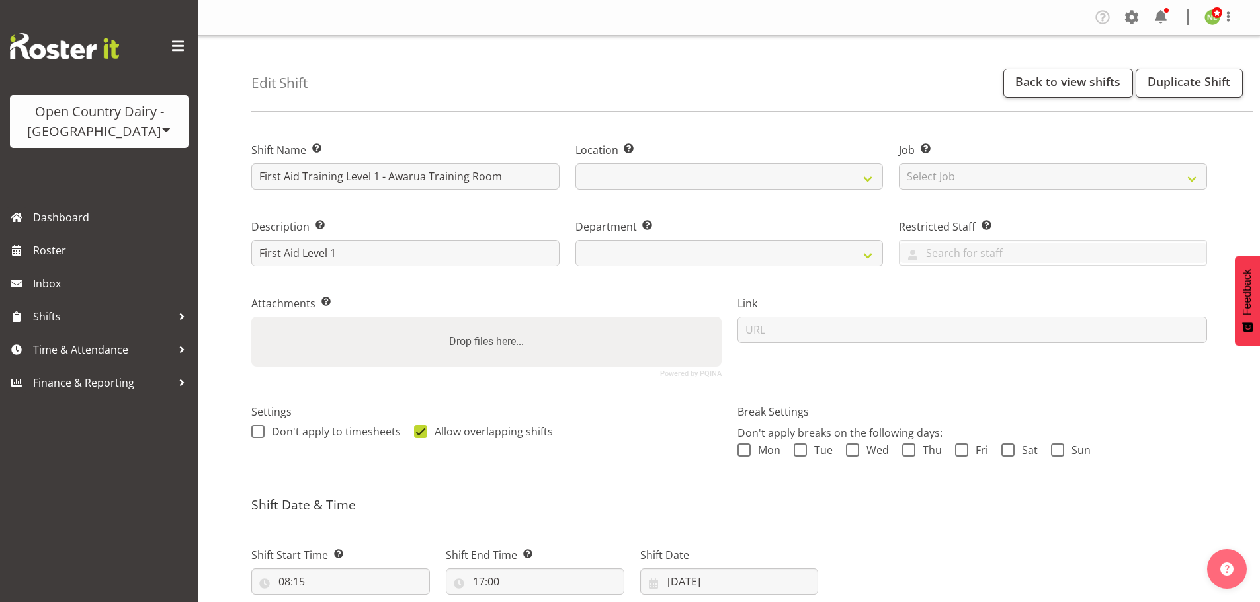
select select
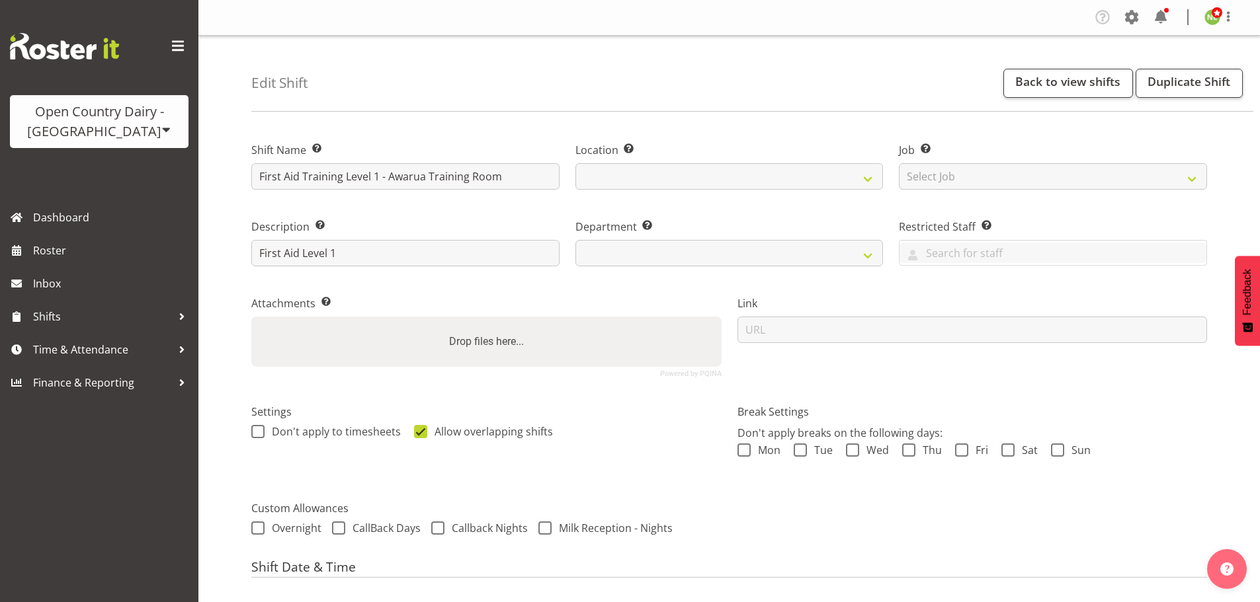
select select
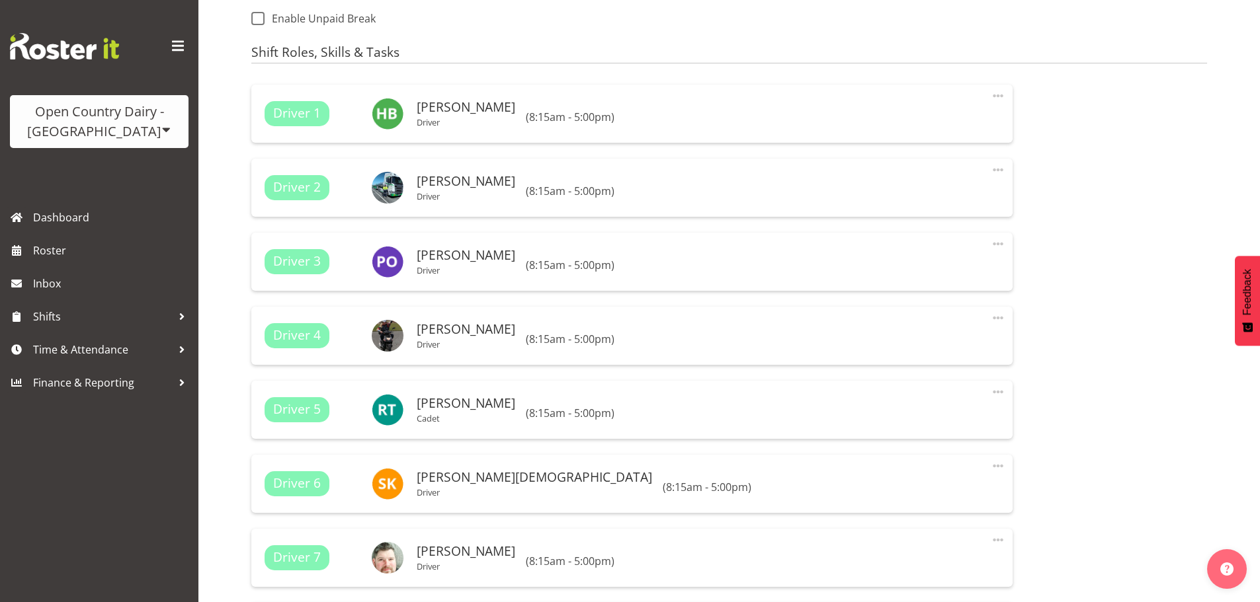
scroll to position [727, 0]
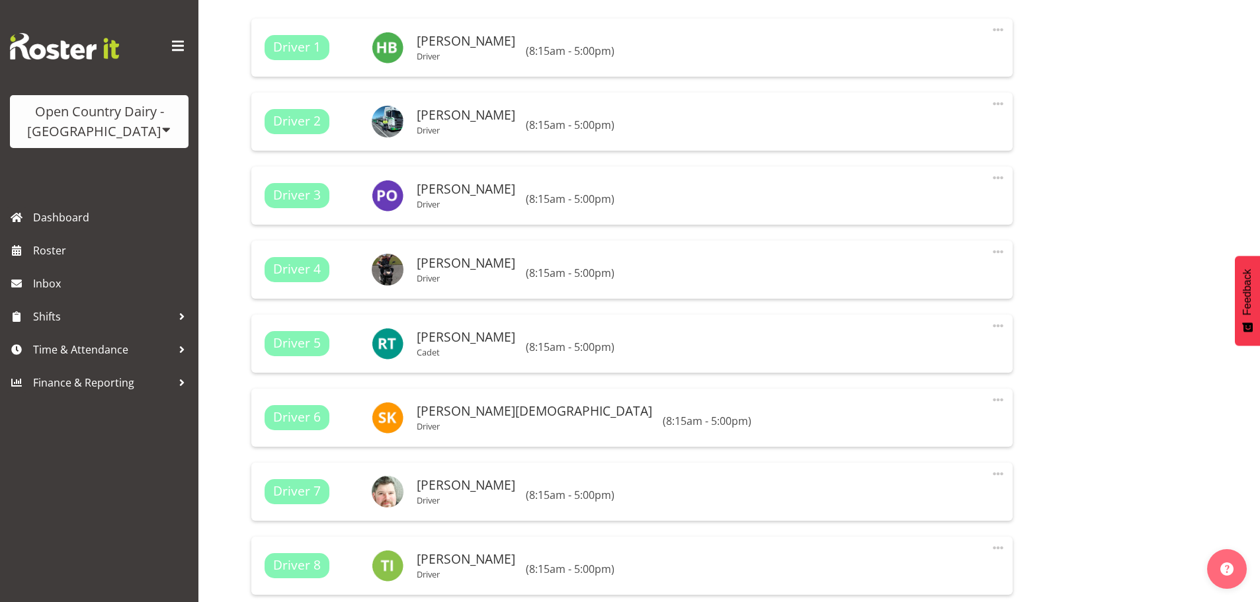
select select "806"
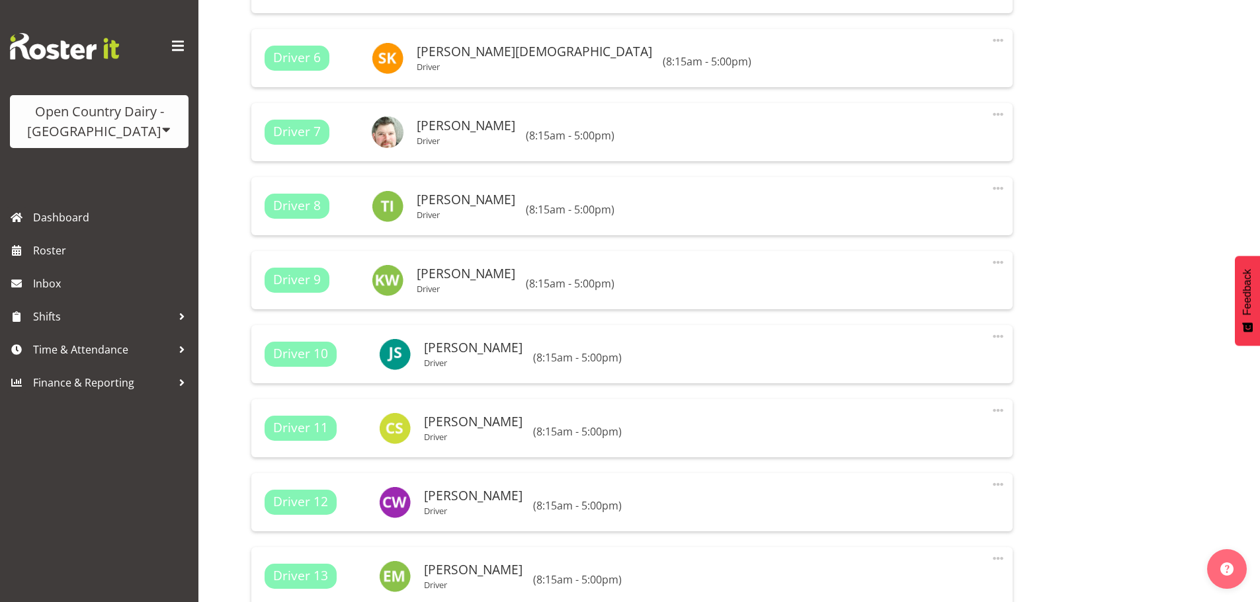
scroll to position [860, 0]
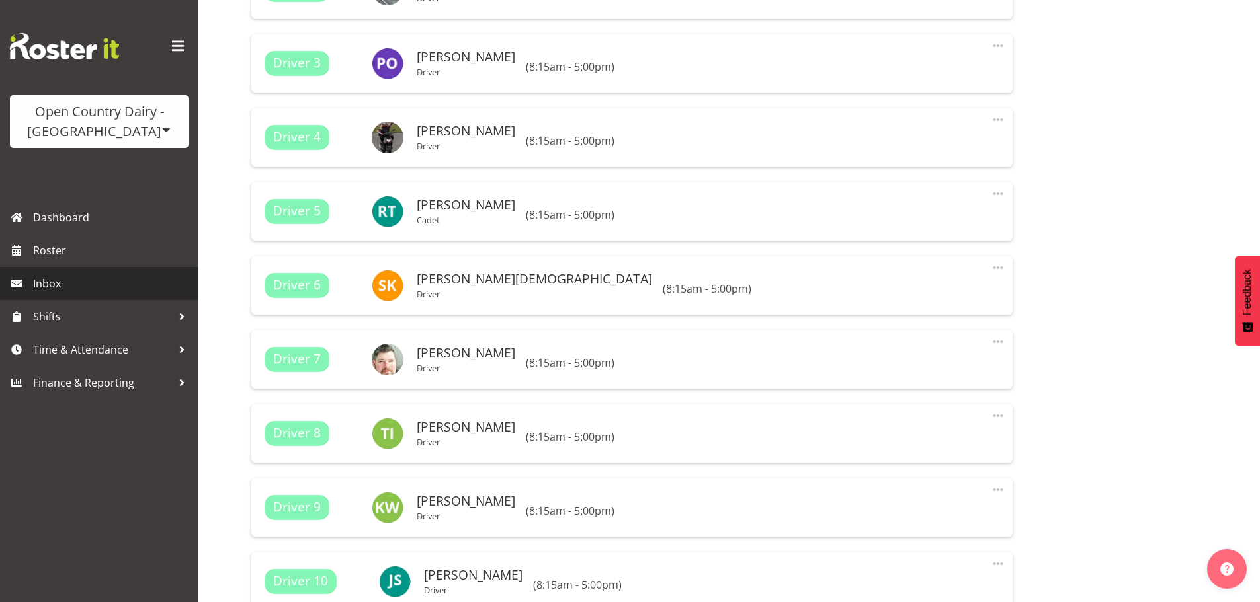
click at [79, 280] on span "Inbox" at bounding box center [112, 284] width 159 height 20
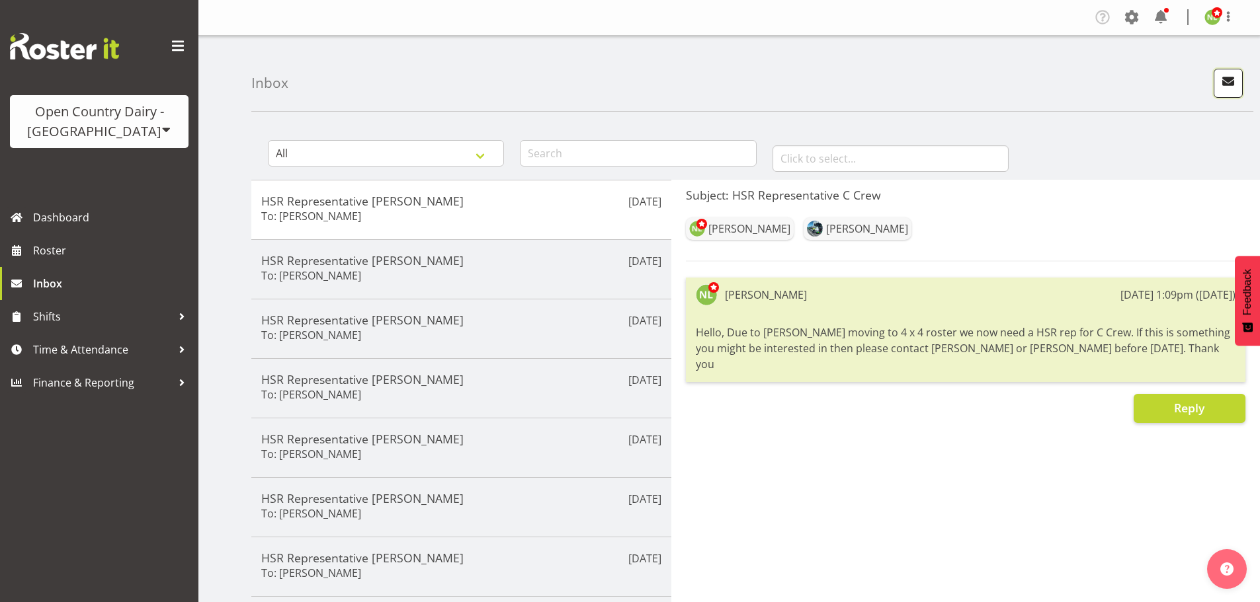
click at [1223, 79] on span "button" at bounding box center [1227, 81] width 17 height 17
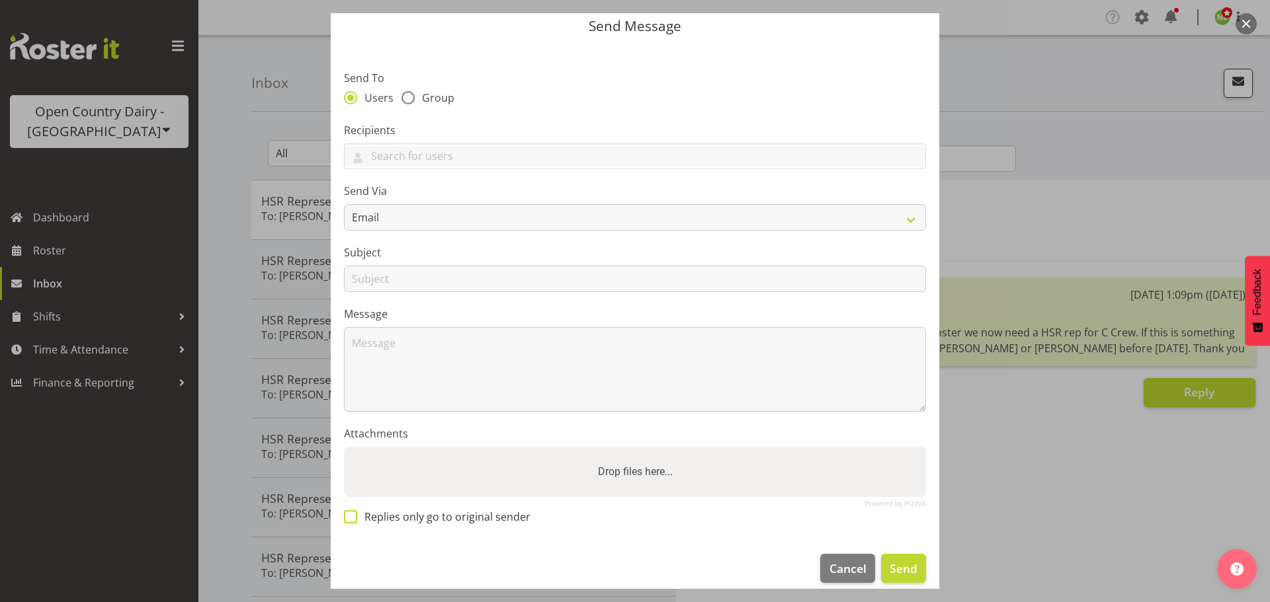
scroll to position [61, 0]
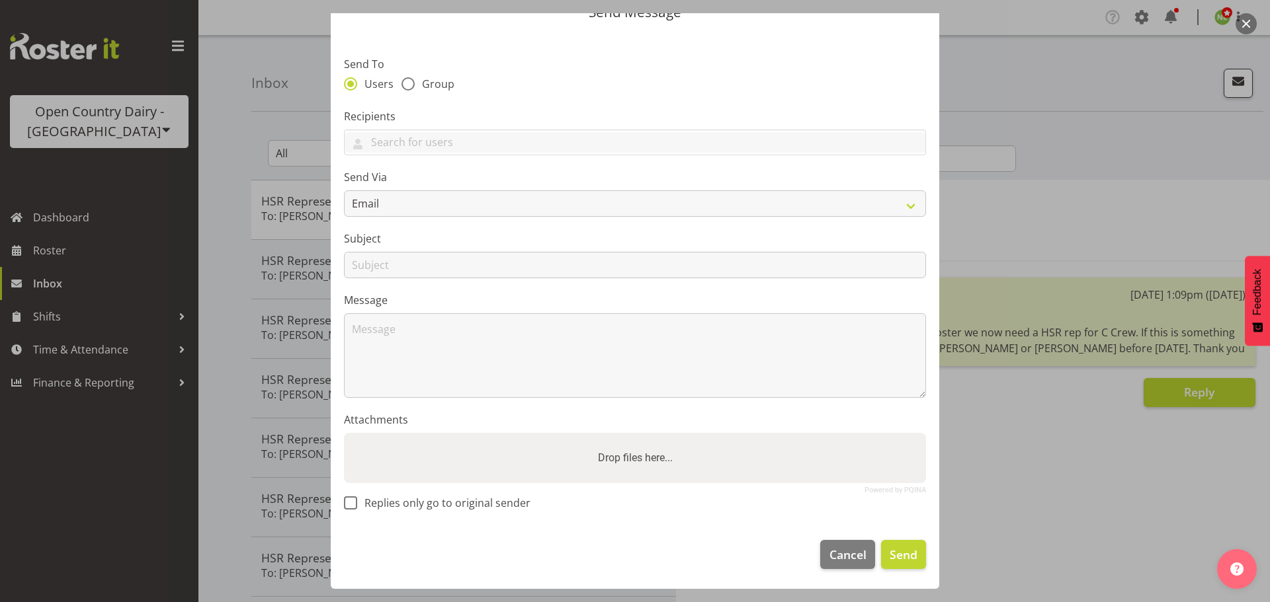
drag, startPoint x: 349, startPoint y: 501, endPoint x: 367, endPoint y: 485, distance: 24.0
click at [349, 500] on span at bounding box center [350, 503] width 13 height 13
click at [349, 500] on input "Replies only go to original sender" at bounding box center [348, 503] width 9 height 9
checkbox input "true"
click at [413, 250] on div "Subject" at bounding box center [635, 255] width 582 height 48
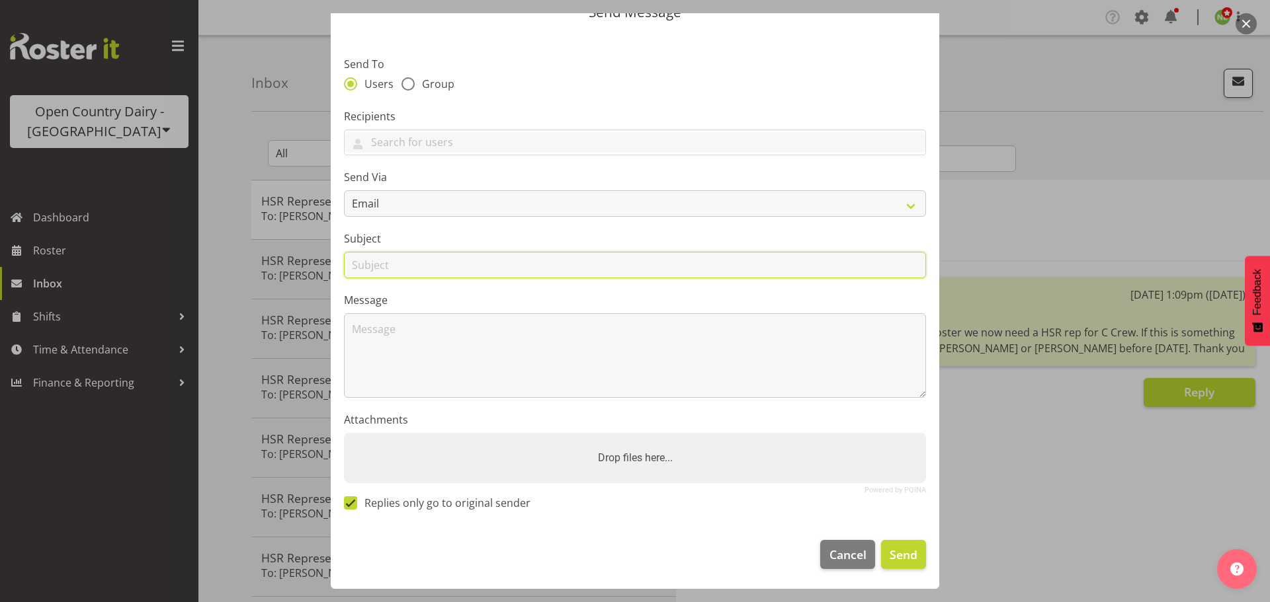
click at [409, 258] on input "text" at bounding box center [635, 265] width 582 height 26
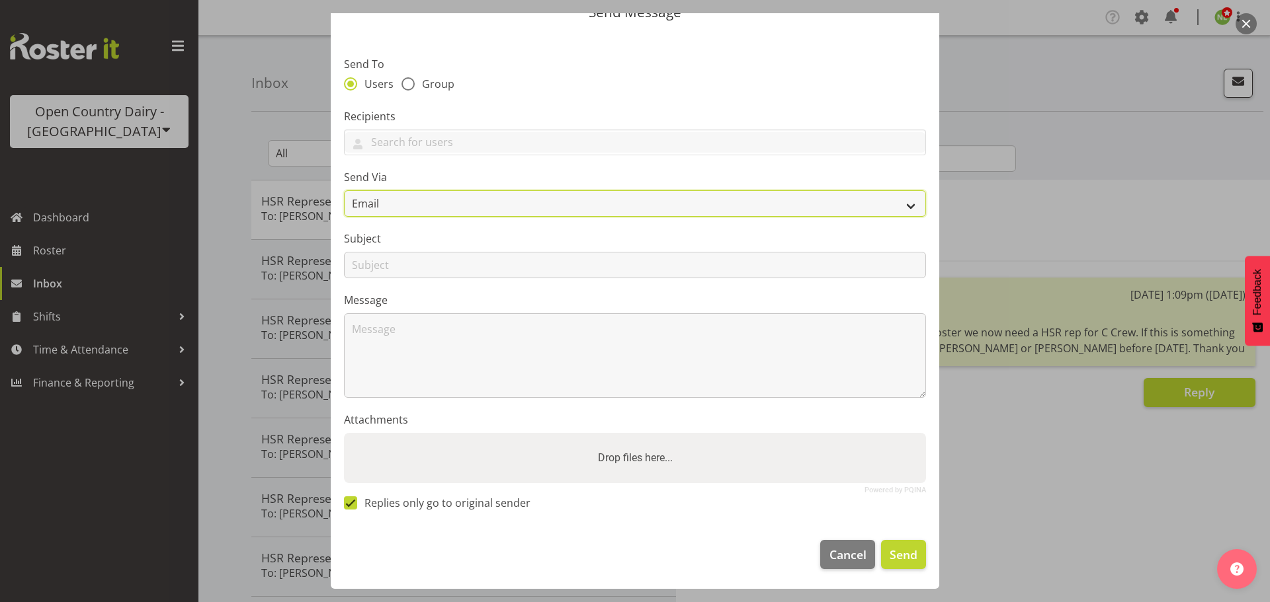
click at [386, 210] on select "Email SMS" at bounding box center [635, 203] width 582 height 26
select select "sms"
click at [344, 190] on select "Email SMS" at bounding box center [635, 203] width 582 height 26
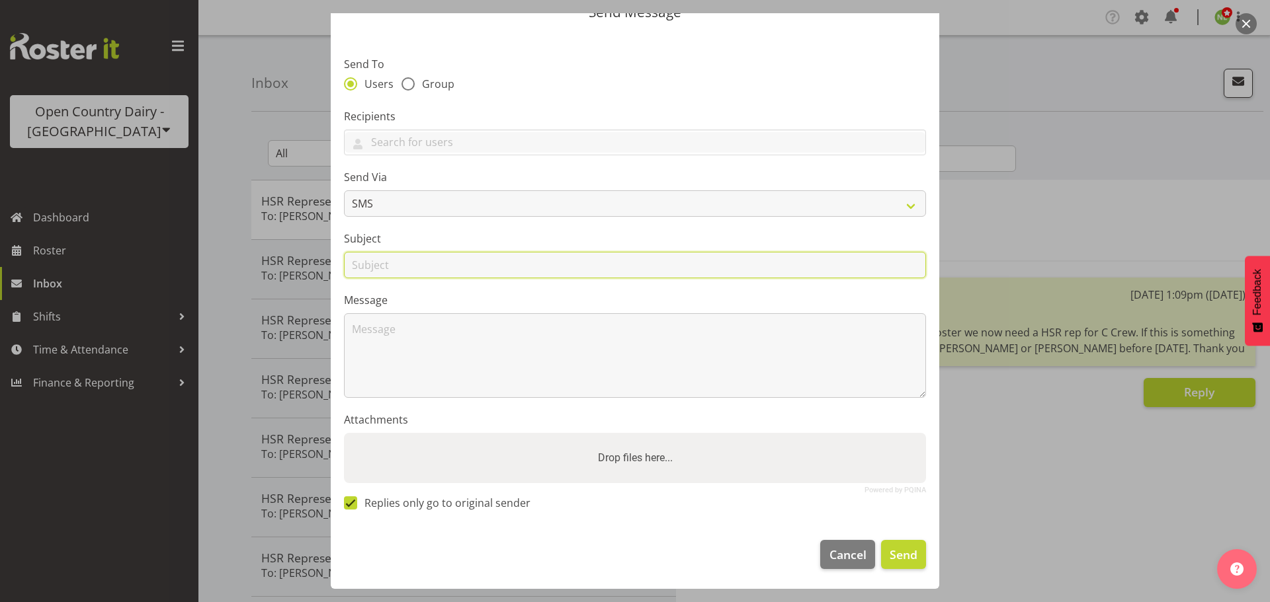
click at [399, 264] on input "text" at bounding box center [635, 265] width 582 height 26
type input "First Aid Training"
click at [411, 237] on label "Subject" at bounding box center [635, 239] width 582 height 16
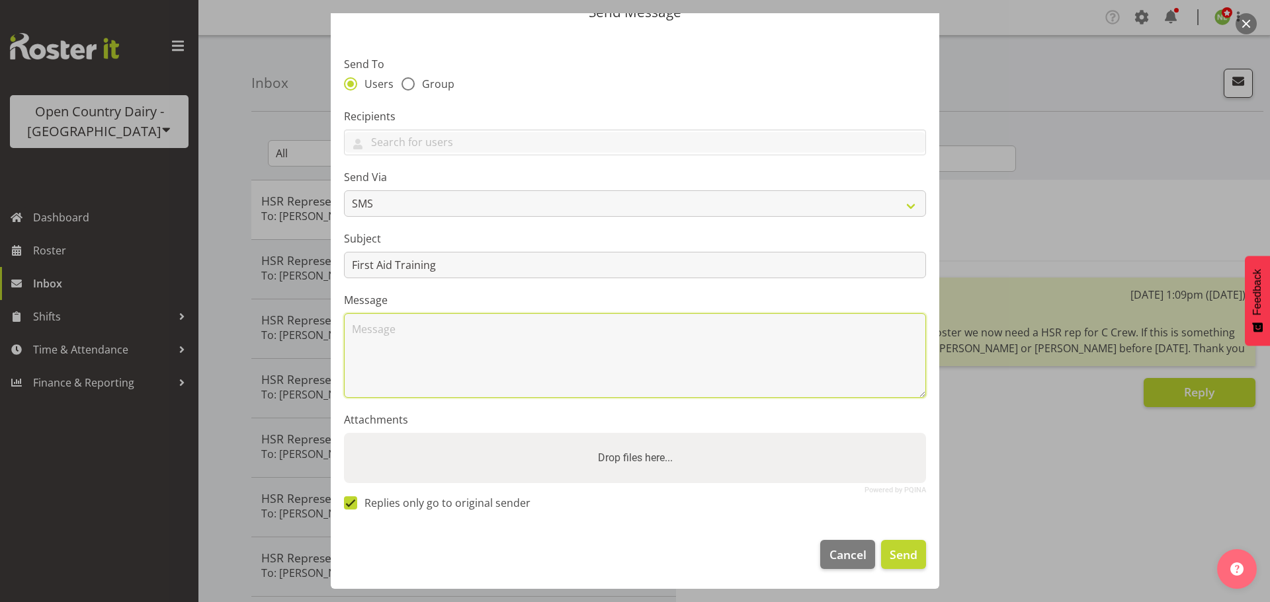
click at [404, 329] on textarea at bounding box center [635, 355] width 582 height 85
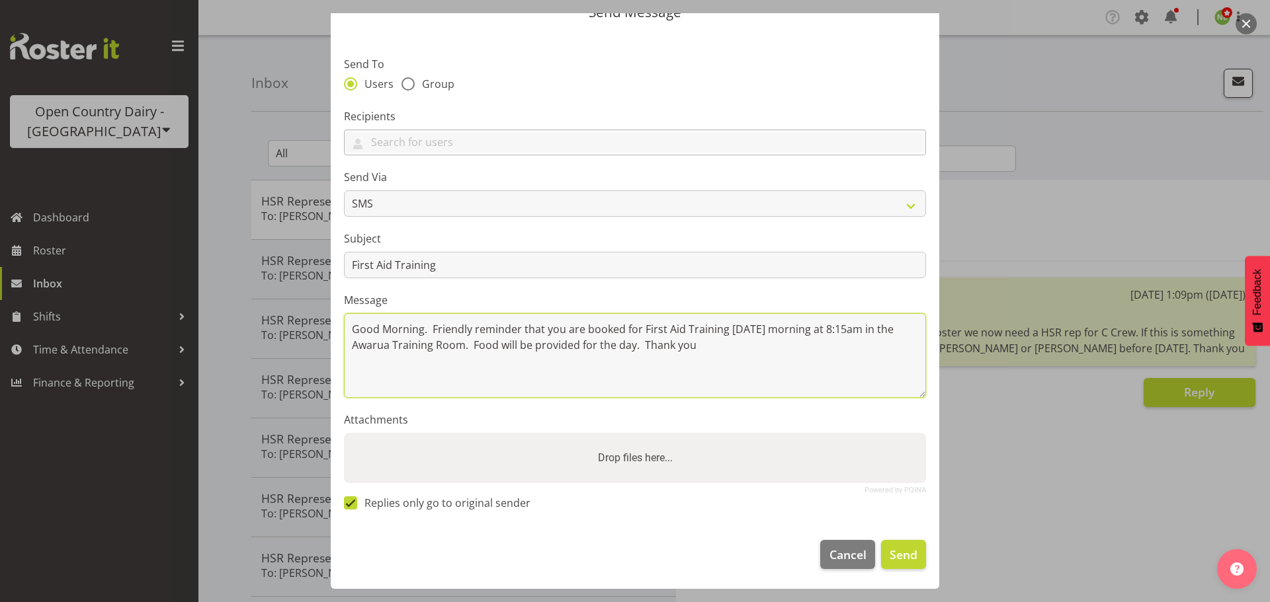
type textarea "Good Morning. Friendly reminder that you are booked for First Aid Training [DAT…"
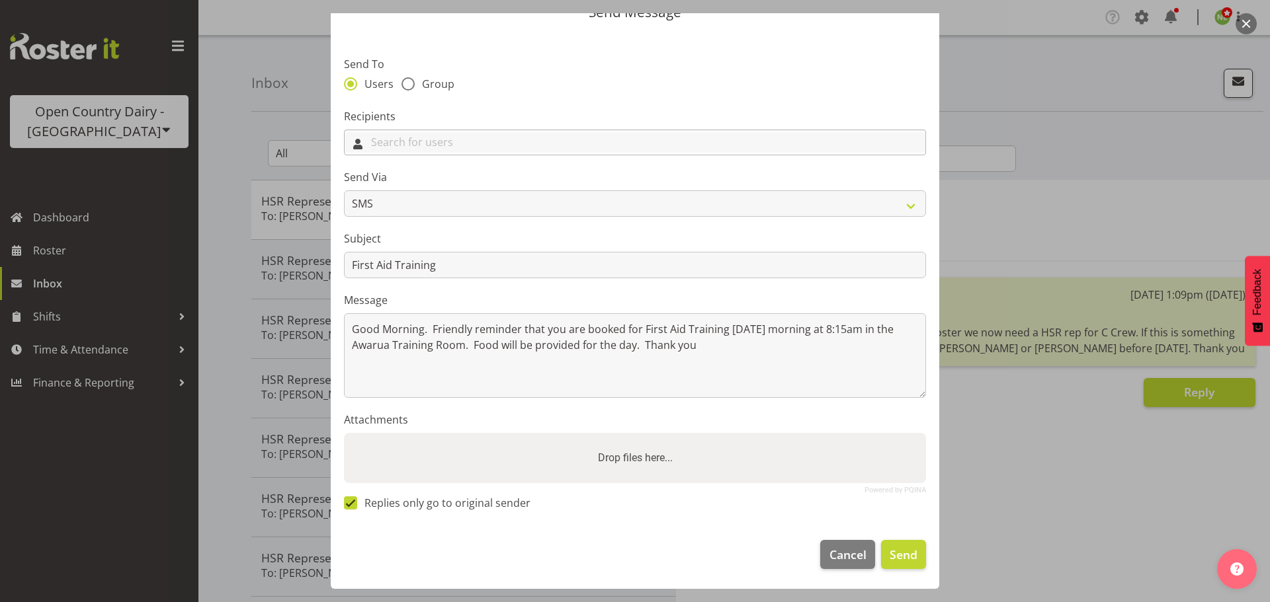
click at [390, 132] on input "text" at bounding box center [635, 142] width 581 height 21
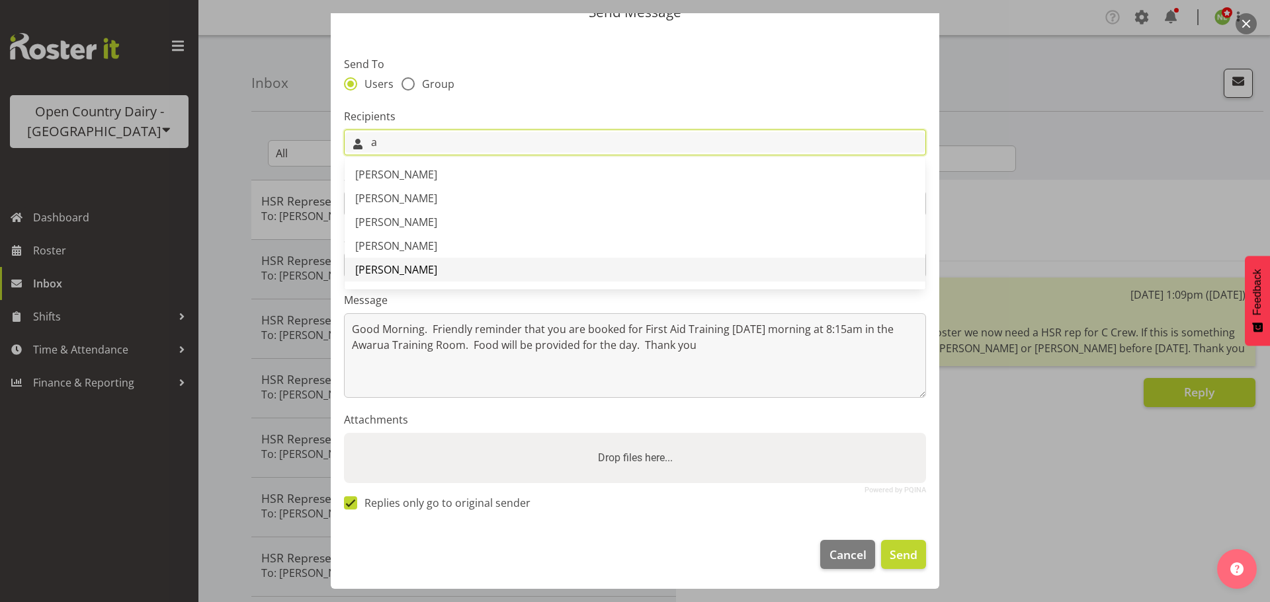
type input "a"
click at [388, 261] on link "[PERSON_NAME]" at bounding box center [635, 270] width 581 height 24
click at [496, 141] on input "text" at bounding box center [685, 142] width 479 height 21
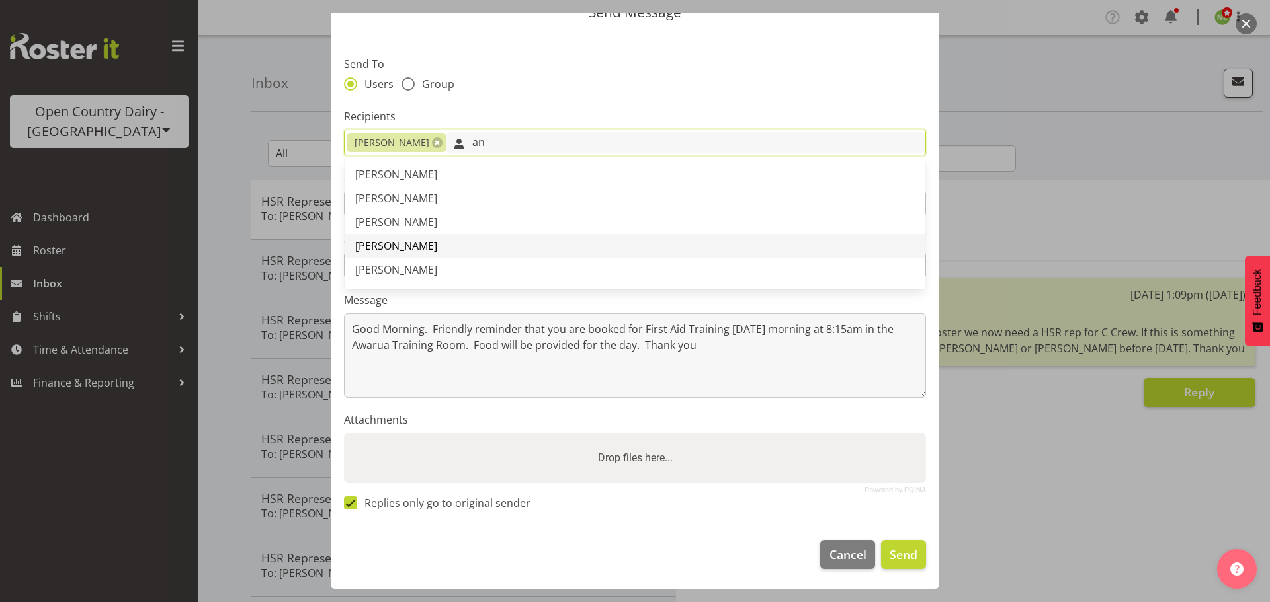
type input "an"
drag, startPoint x: 442, startPoint y: 239, endPoint x: 565, endPoint y: 173, distance: 139.1
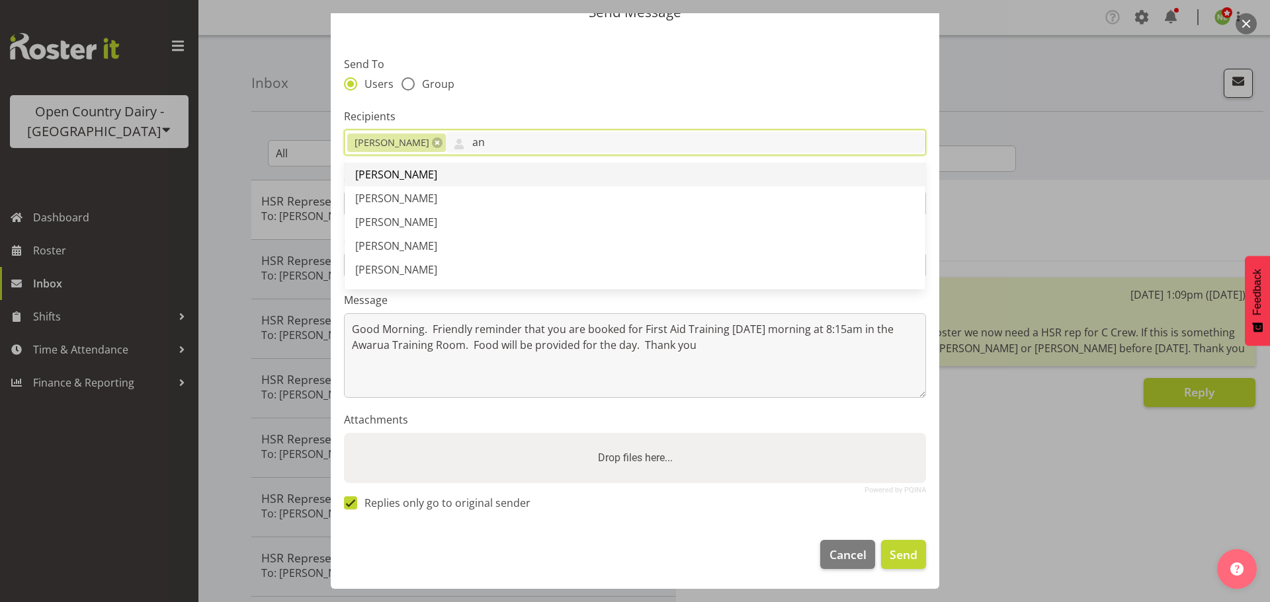
click at [445, 239] on link "[PERSON_NAME]" at bounding box center [635, 246] width 581 height 24
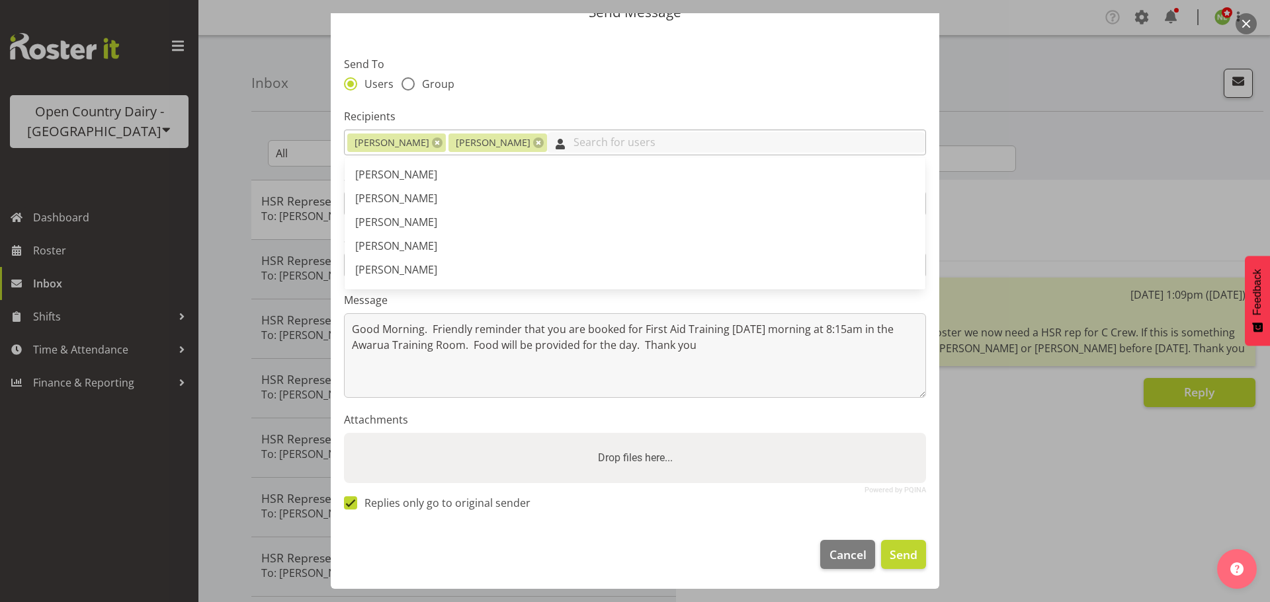
click at [581, 138] on input "text" at bounding box center [736, 142] width 378 height 21
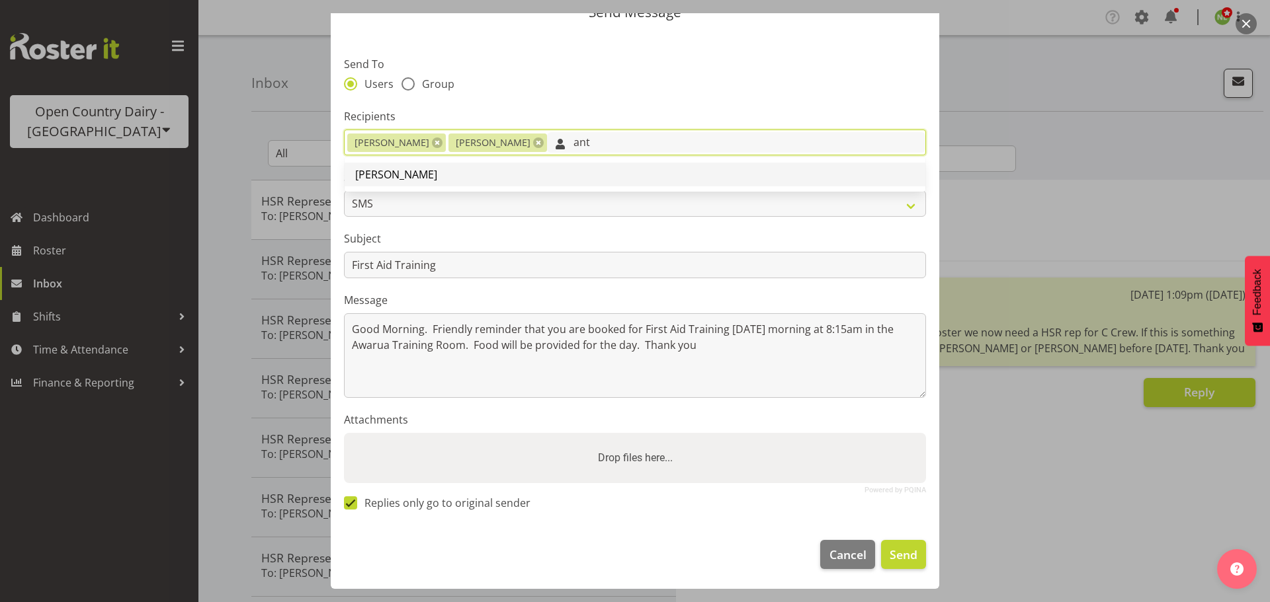
type input "ant"
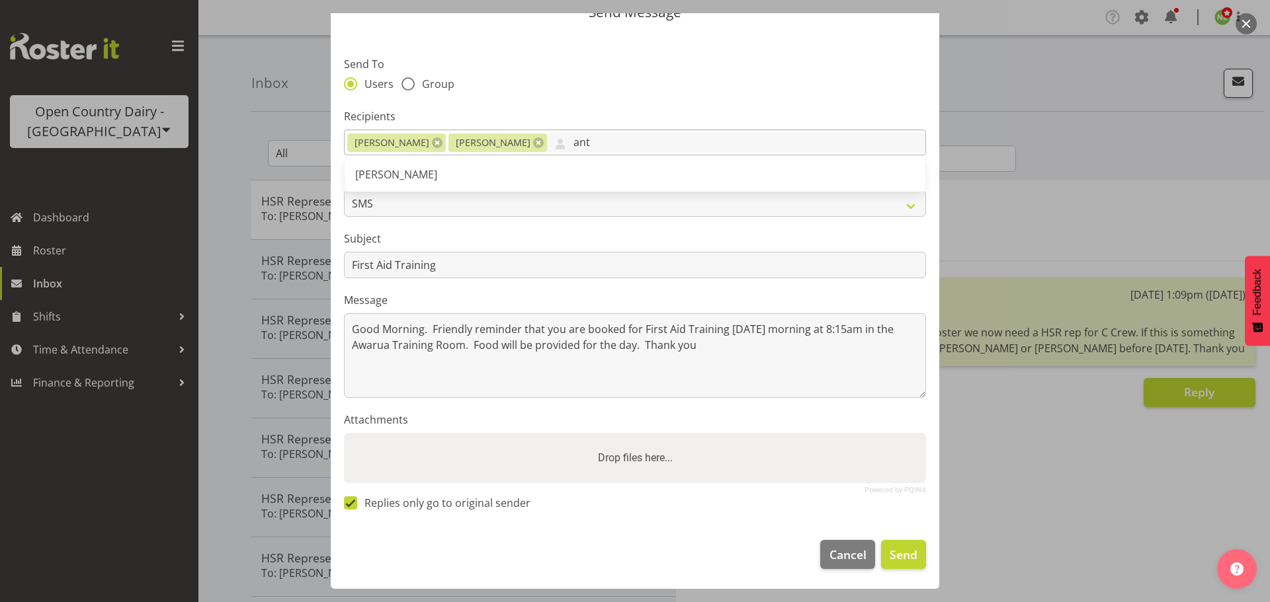
drag, startPoint x: 477, startPoint y: 170, endPoint x: 661, endPoint y: 158, distance: 184.2
click at [482, 167] on link "[PERSON_NAME]" at bounding box center [635, 175] width 581 height 24
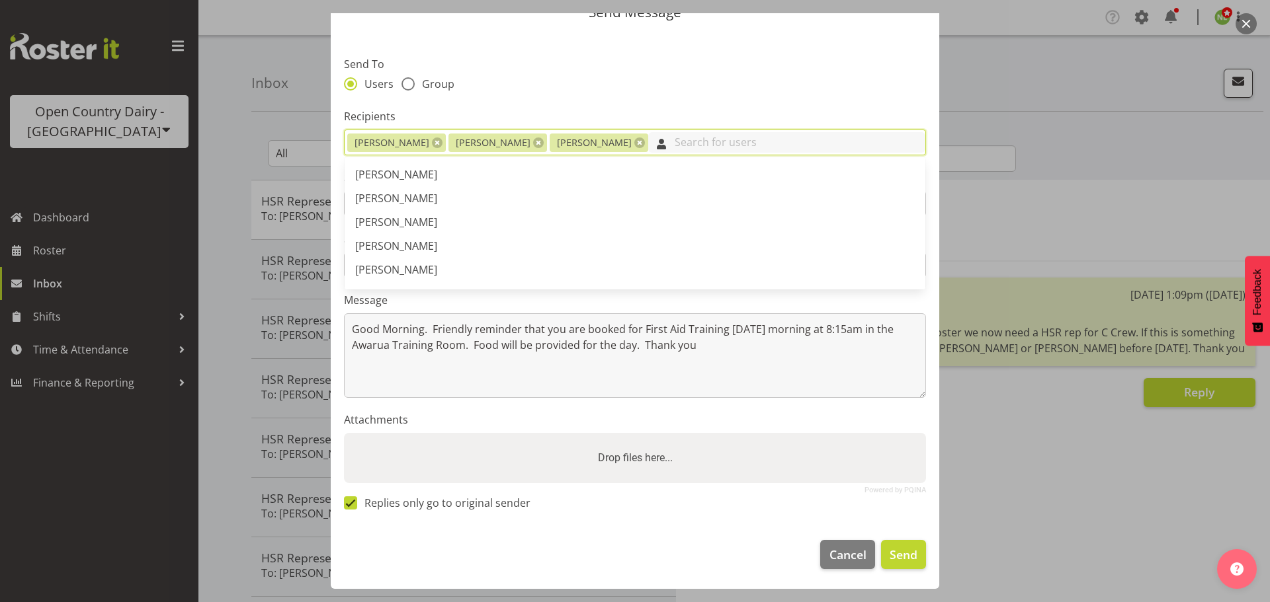
click at [668, 137] on input "text" at bounding box center [786, 142] width 277 height 21
type input "art"
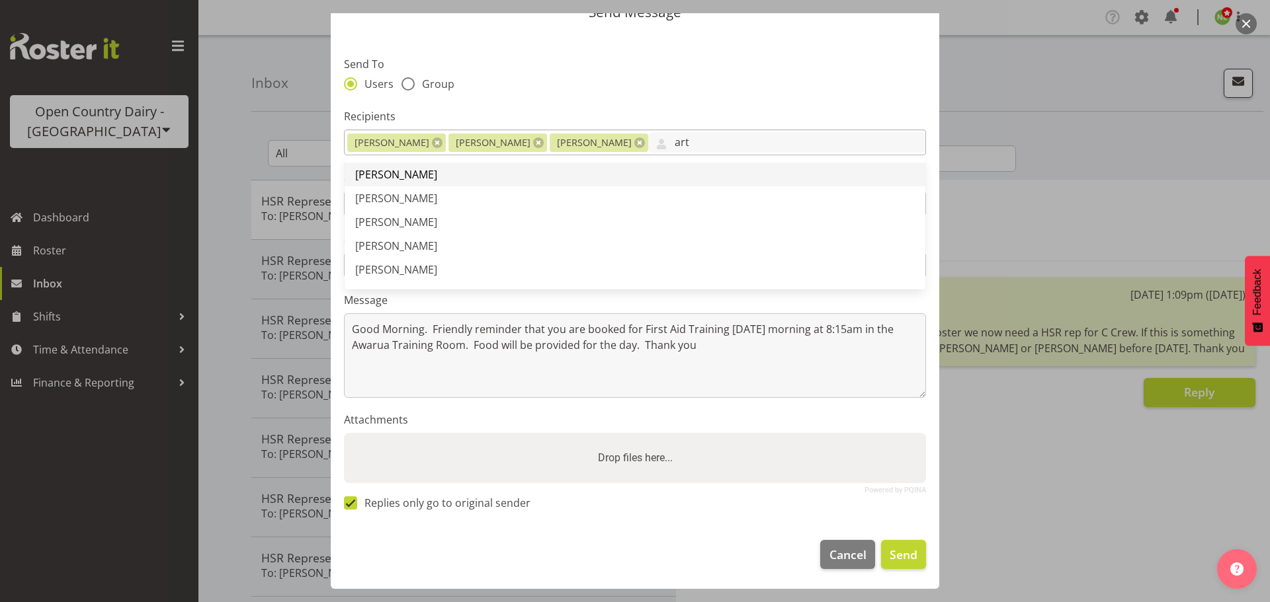
drag, startPoint x: 462, startPoint y: 180, endPoint x: 659, endPoint y: 155, distance: 198.7
click at [462, 179] on link "[PERSON_NAME]" at bounding box center [635, 175] width 581 height 24
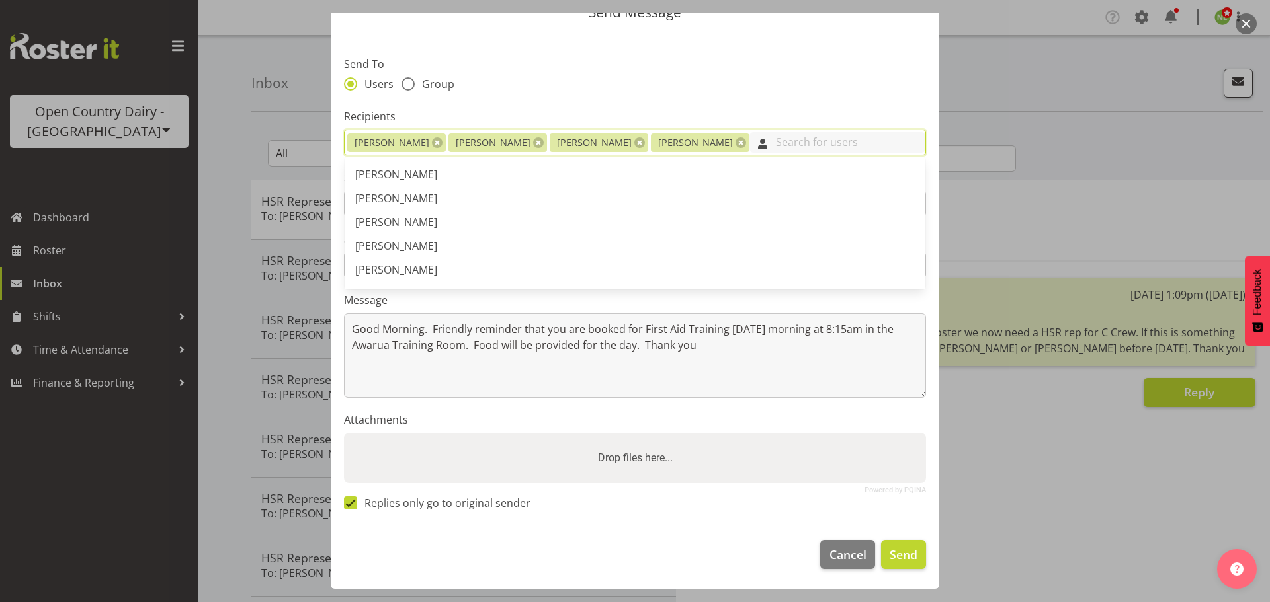
click at [749, 134] on input "text" at bounding box center [837, 142] width 176 height 21
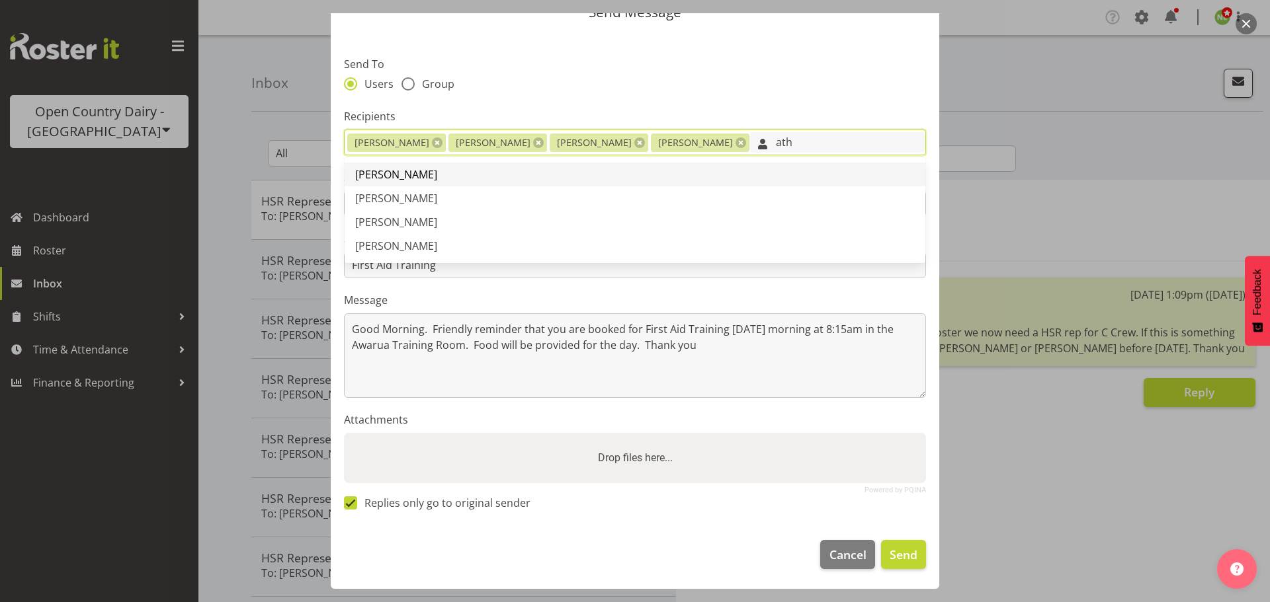
type input "ath"
click at [434, 181] on link "[PERSON_NAME]" at bounding box center [635, 175] width 581 height 24
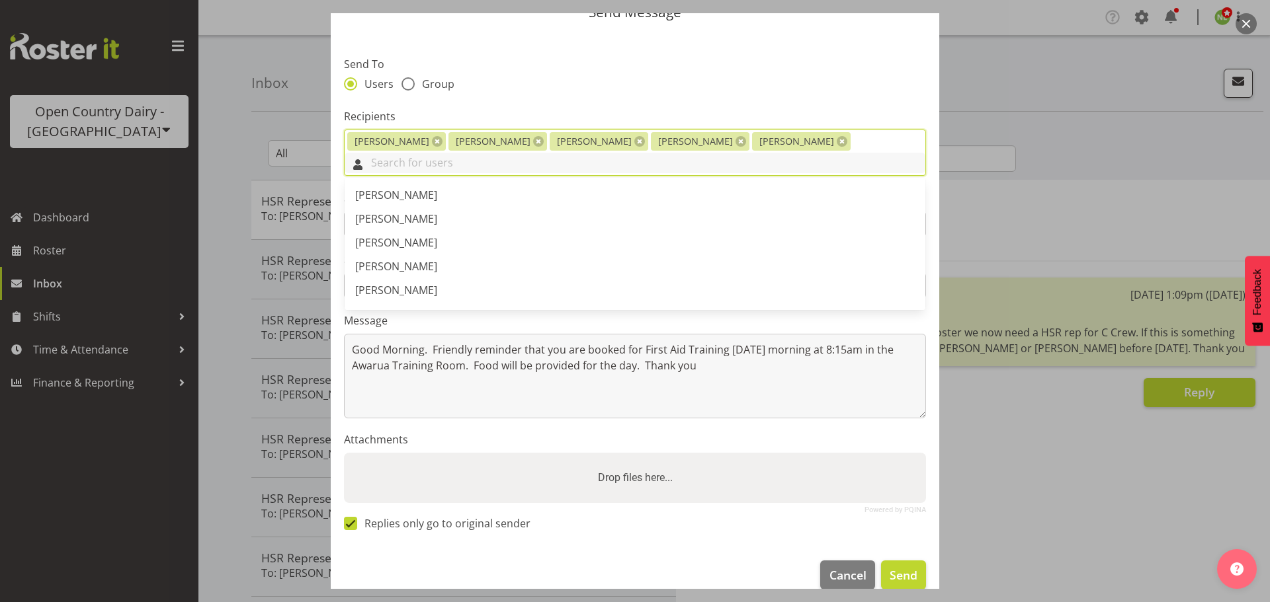
click at [826, 153] on input "text" at bounding box center [635, 163] width 581 height 21
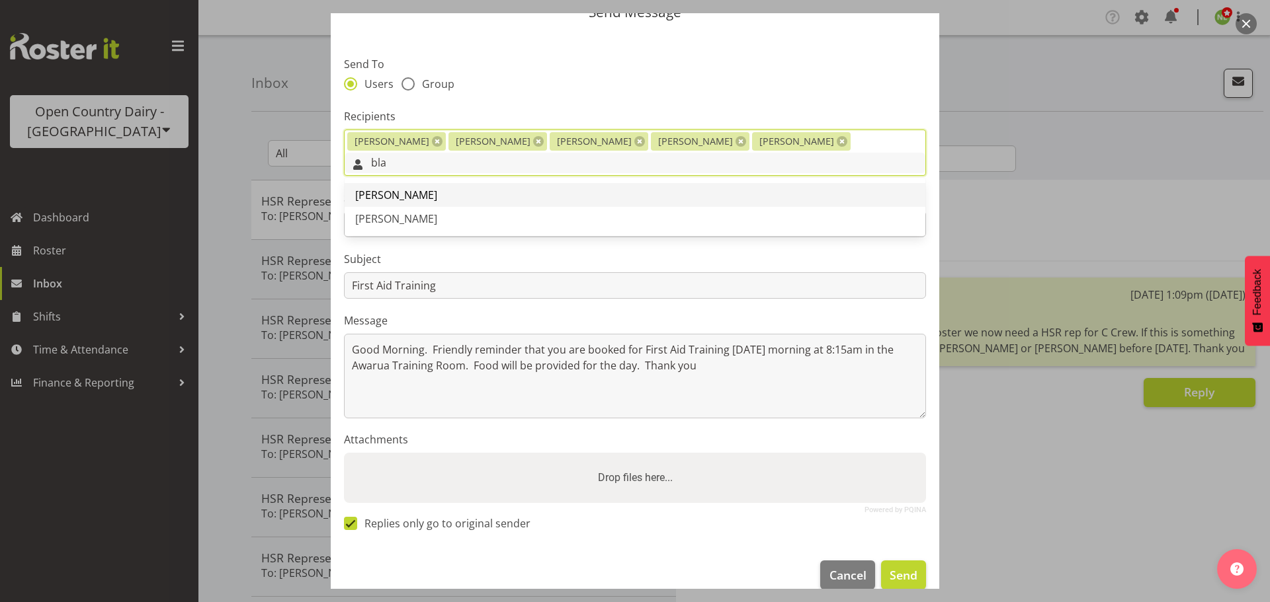
type input "bla"
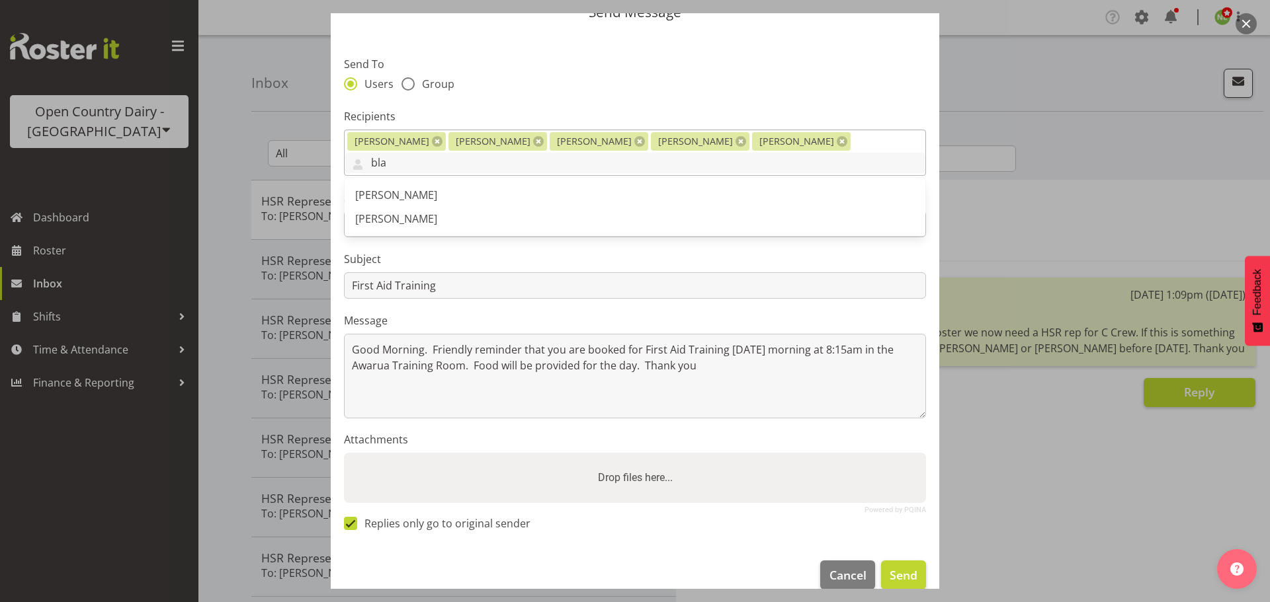
drag, startPoint x: 470, startPoint y: 176, endPoint x: 766, endPoint y: 156, distance: 296.3
click at [482, 183] on link "[PERSON_NAME]" at bounding box center [635, 195] width 581 height 24
click at [885, 139] on div "[PERSON_NAME] [PERSON_NAME] [PERSON_NAME] [PERSON_NAME] [PERSON_NAME] [PERSON_N…" at bounding box center [635, 153] width 582 height 47
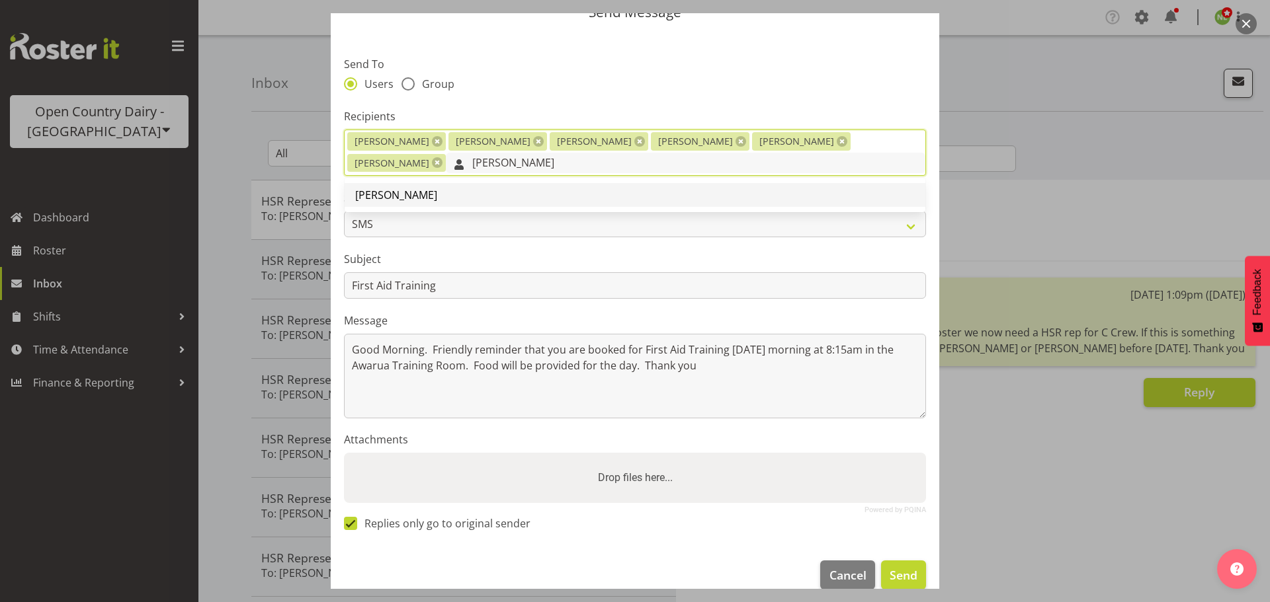
type input "[PERSON_NAME]"
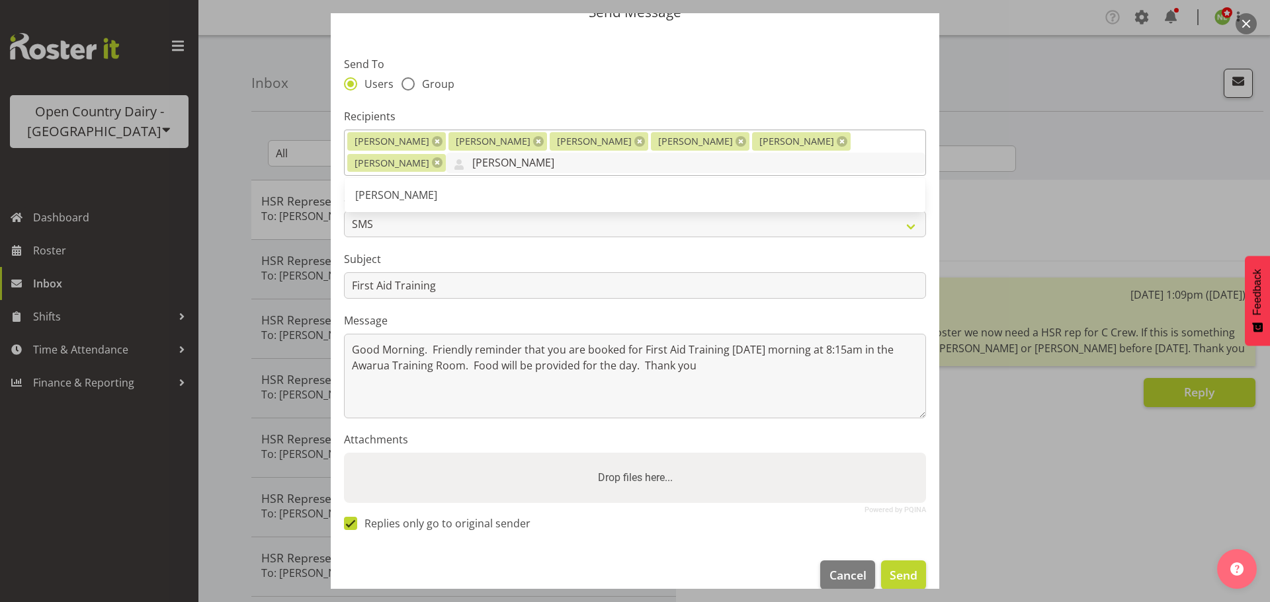
drag, startPoint x: 427, startPoint y: 199, endPoint x: 464, endPoint y: 175, distance: 43.8
click at [426, 198] on span "[PERSON_NAME]" at bounding box center [396, 195] width 82 height 15
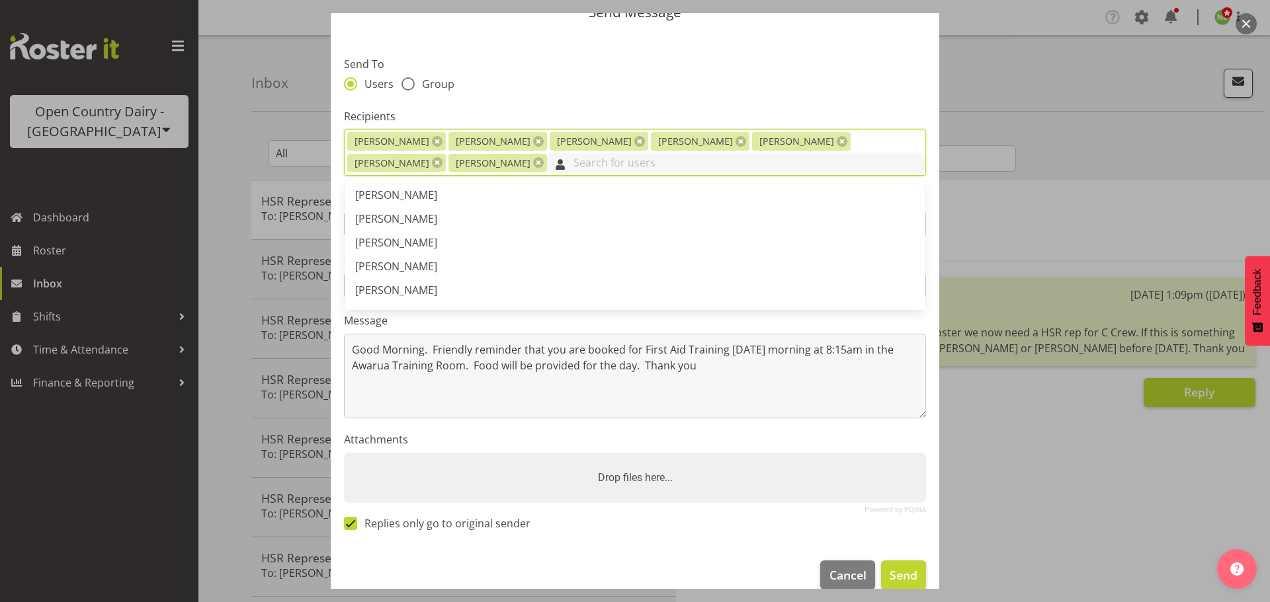
click at [547, 167] on input "text" at bounding box center [736, 163] width 378 height 21
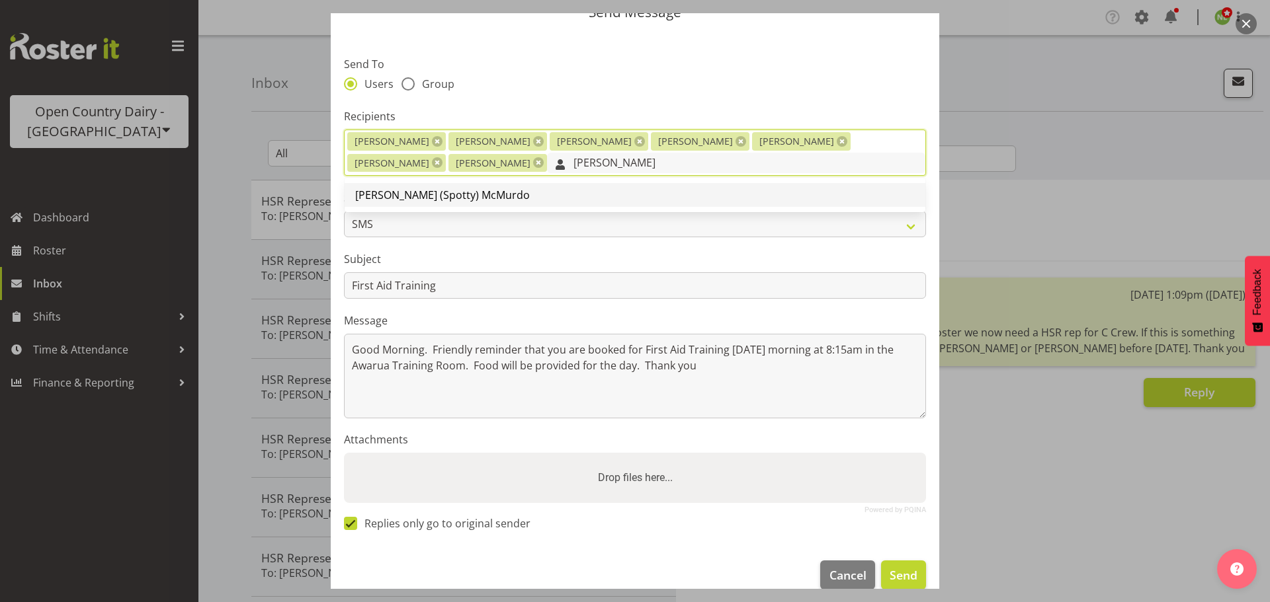
type input "[PERSON_NAME]"
drag, startPoint x: 479, startPoint y: 190, endPoint x: 534, endPoint y: 173, distance: 58.1
click at [481, 189] on link "[PERSON_NAME] (Spotty) McMurdo" at bounding box center [635, 195] width 581 height 24
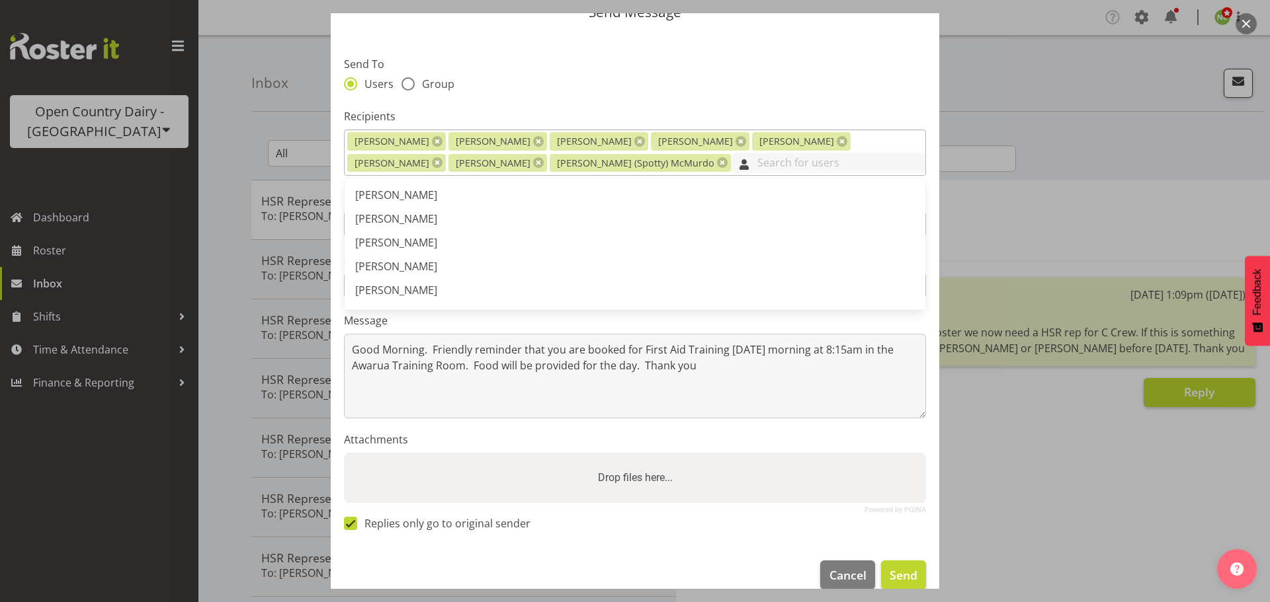
click at [731, 161] on input "text" at bounding box center [828, 163] width 194 height 21
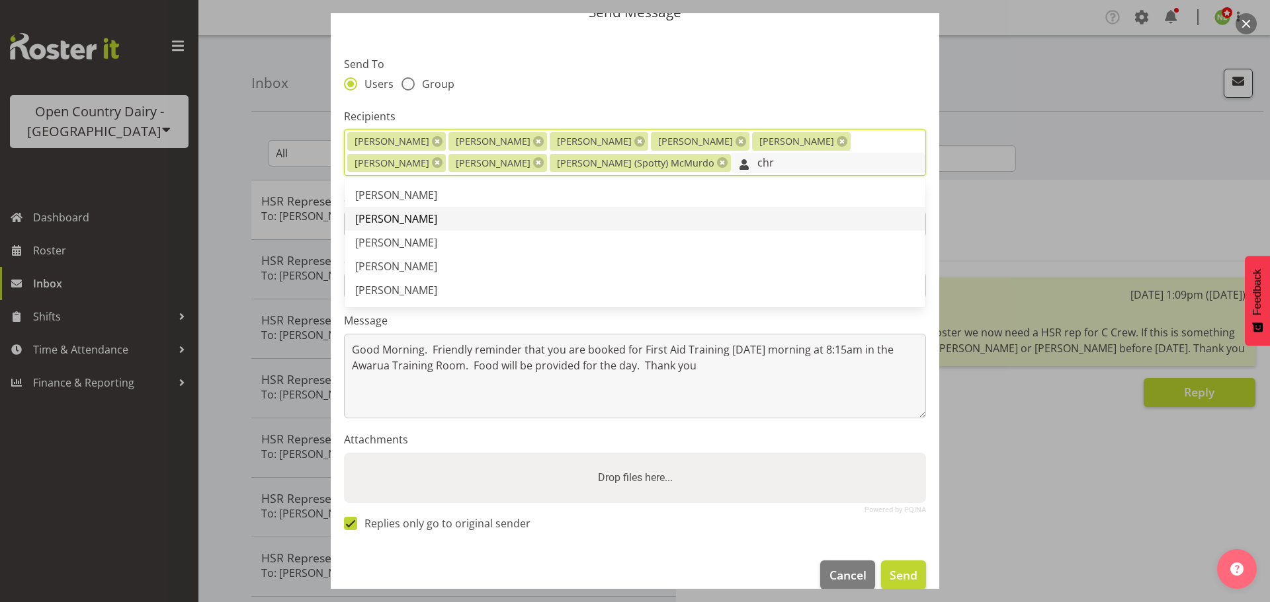
type input "chr"
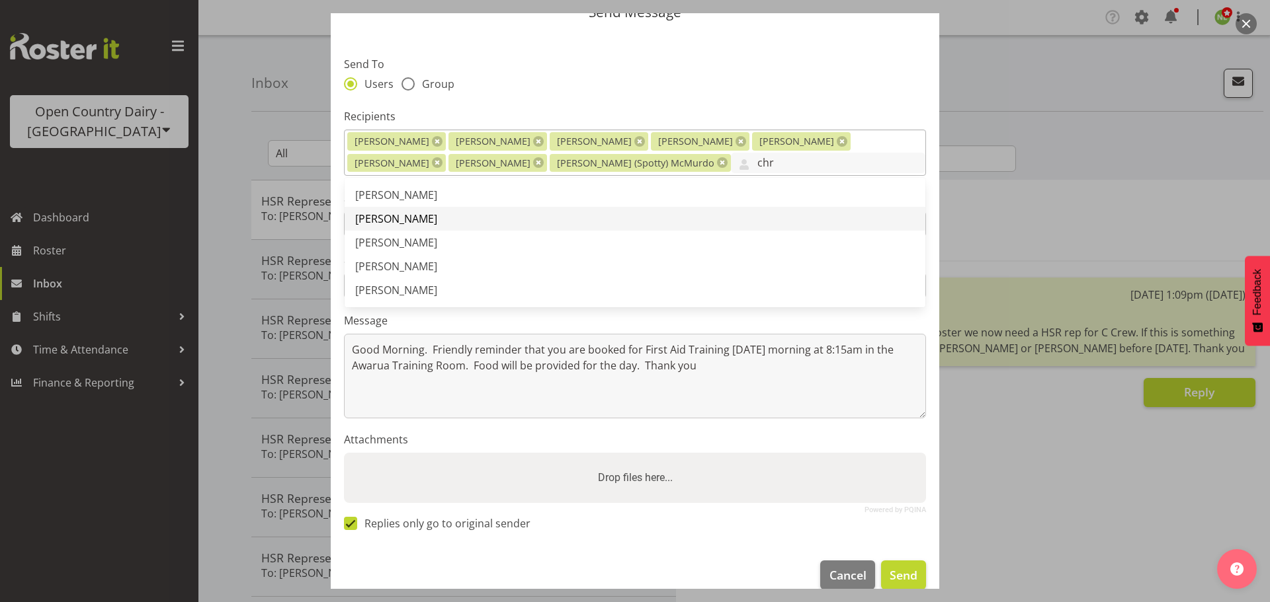
click at [437, 220] on span "[PERSON_NAME]" at bounding box center [396, 219] width 82 height 15
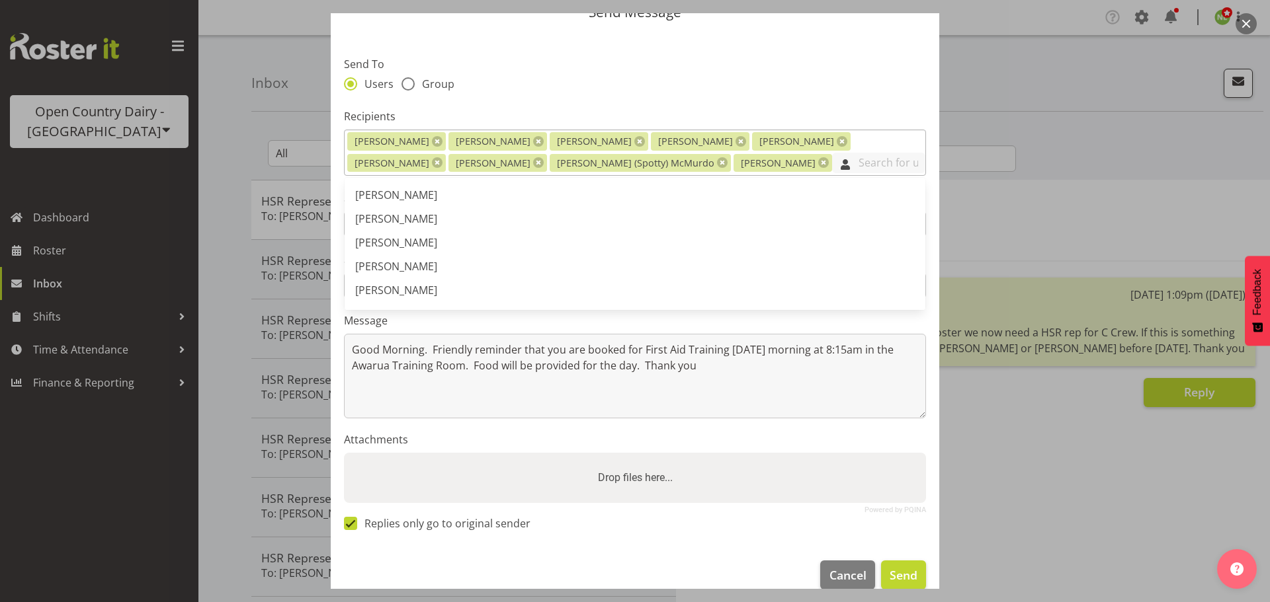
click at [832, 162] on input "text" at bounding box center [878, 163] width 93 height 21
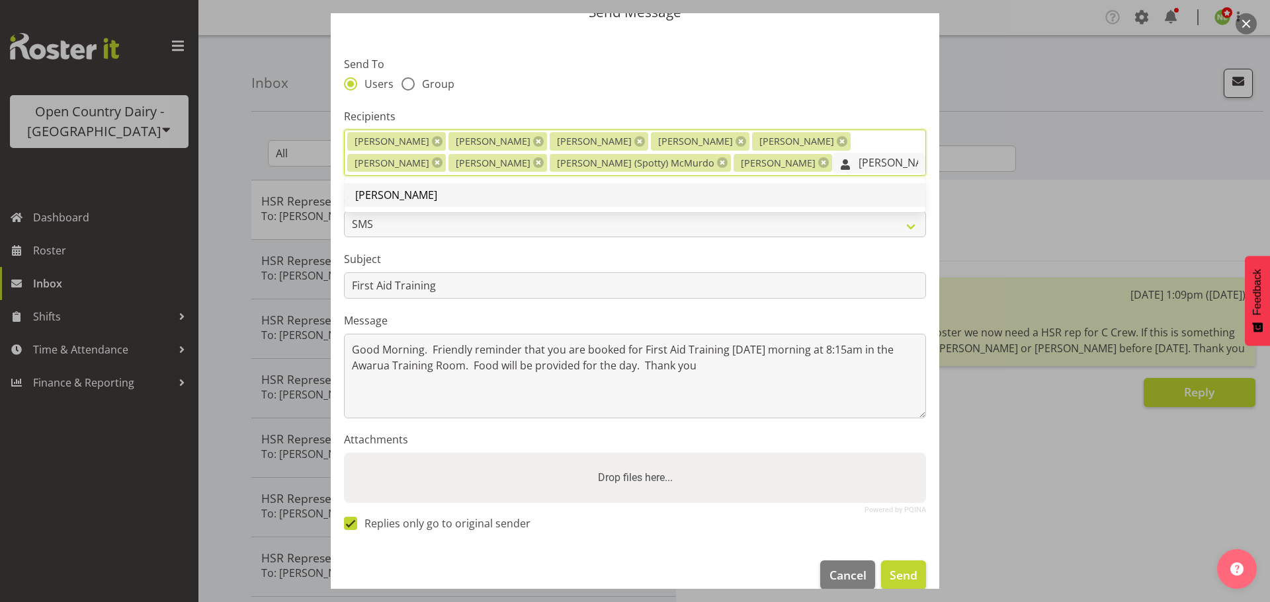
type input "[PERSON_NAME]"
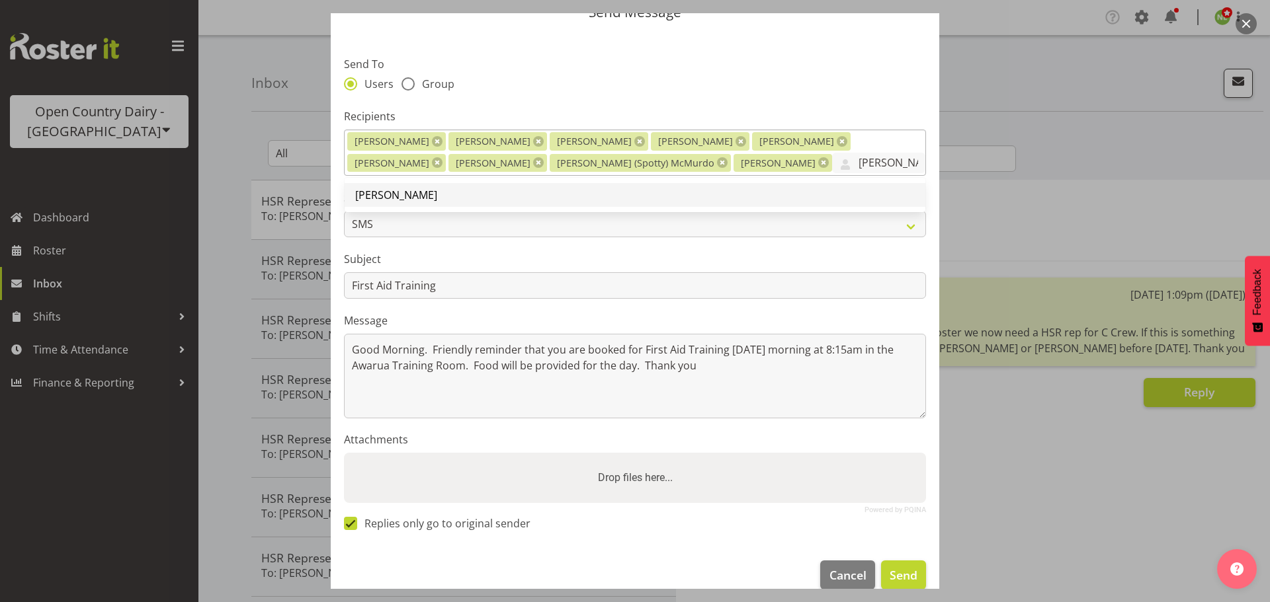
drag, startPoint x: 500, startPoint y: 188, endPoint x: 744, endPoint y: 179, distance: 244.2
click at [501, 187] on link "[PERSON_NAME]" at bounding box center [635, 195] width 581 height 24
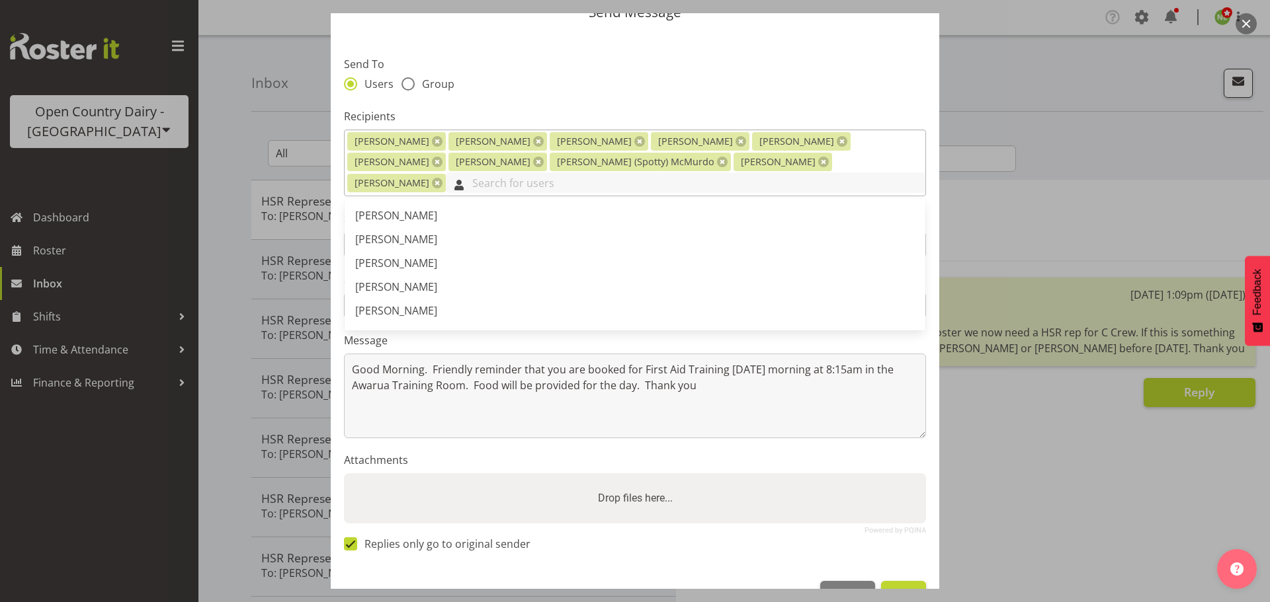
click at [776, 173] on input "text" at bounding box center [685, 183] width 479 height 21
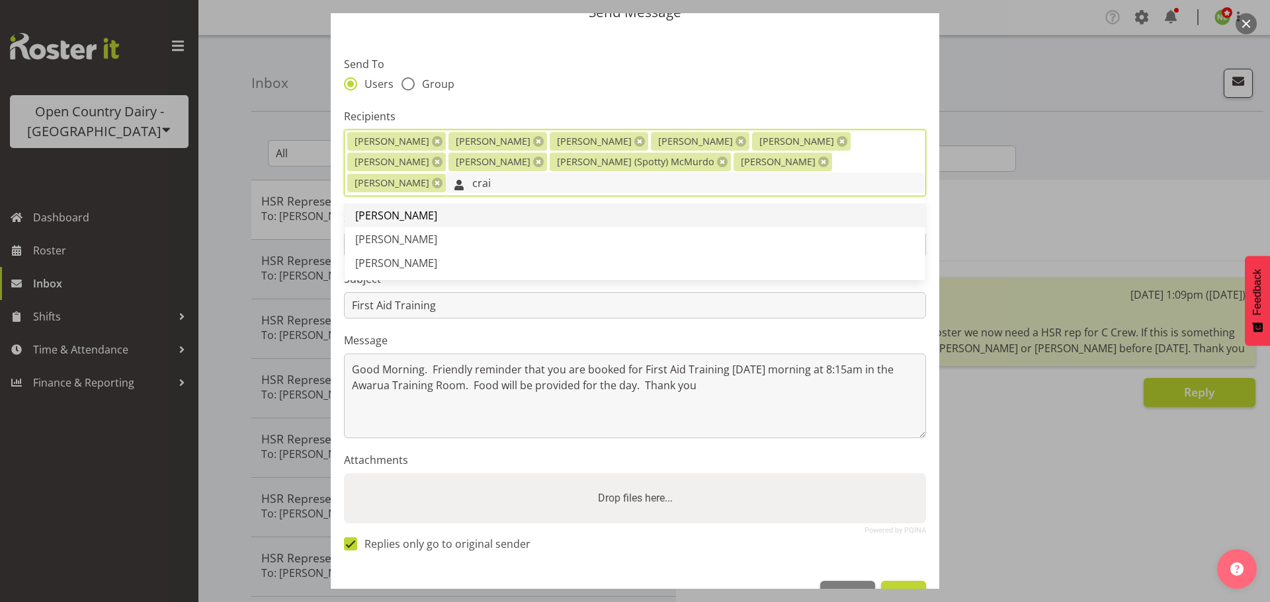
type input "crai"
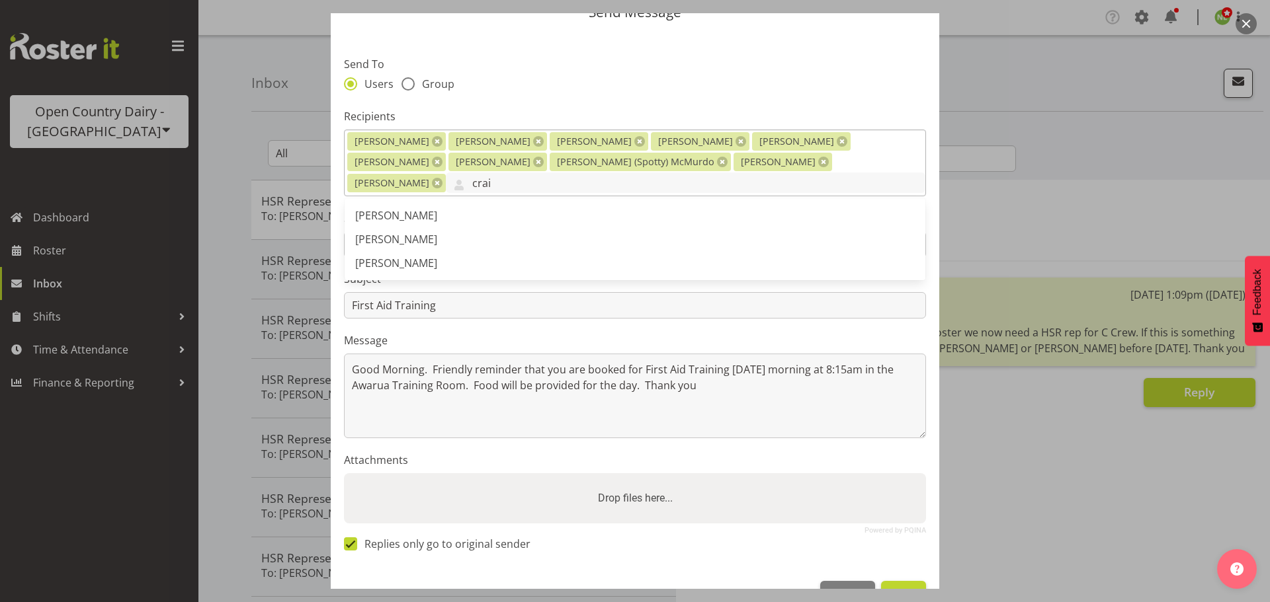
drag, startPoint x: 451, startPoint y: 192, endPoint x: 813, endPoint y: 182, distance: 362.5
click at [465, 204] on link "[PERSON_NAME]" at bounding box center [635, 216] width 581 height 24
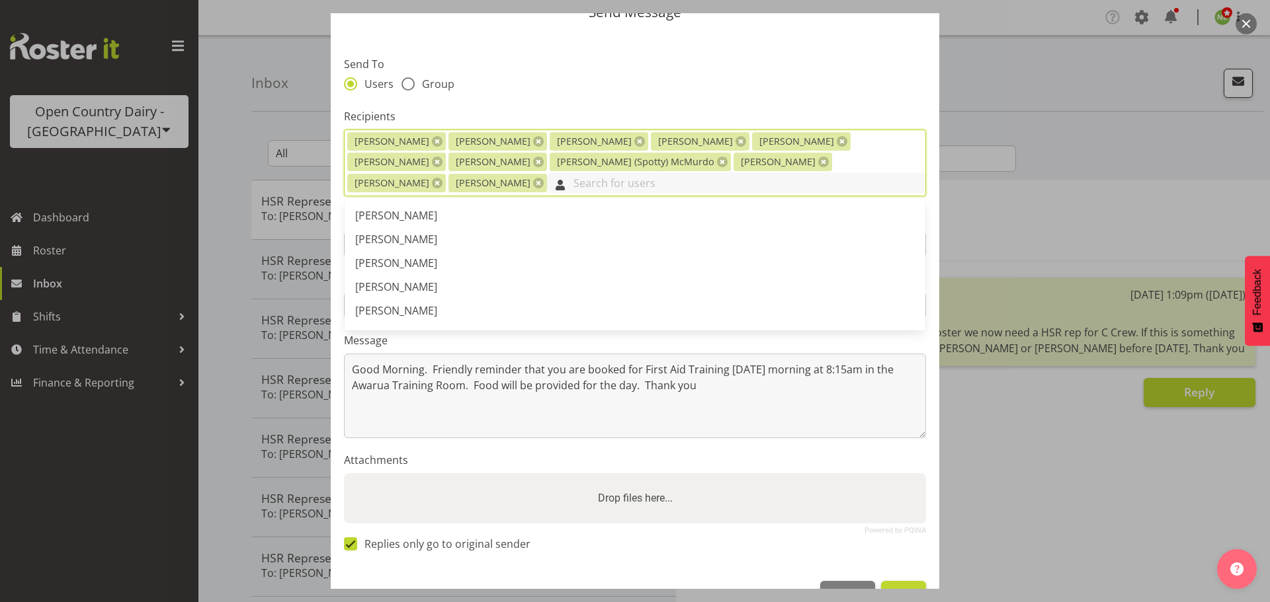
click at [547, 189] on input "text" at bounding box center [736, 183] width 378 height 21
type input "cra"
drag, startPoint x: 427, startPoint y: 284, endPoint x: 494, endPoint y: 231, distance: 86.1
click at [428, 283] on span "[PERSON_NAME]" at bounding box center [396, 287] width 82 height 15
click at [648, 182] on input "text" at bounding box center [786, 183] width 277 height 21
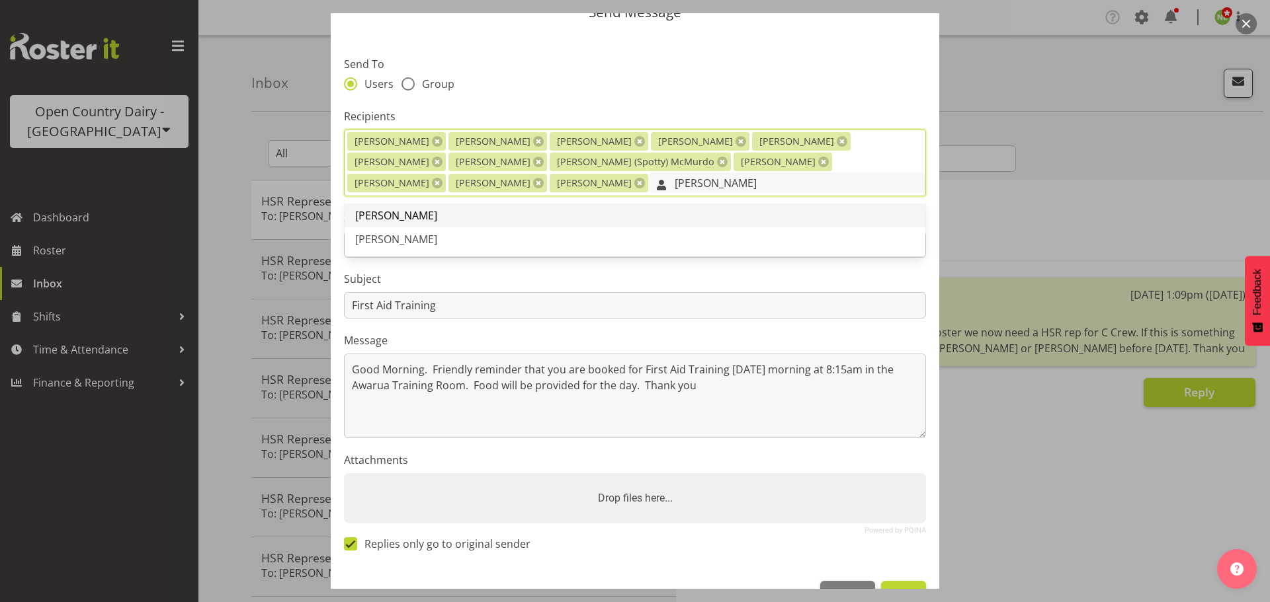
type input "[PERSON_NAME]"
drag, startPoint x: 431, startPoint y: 215, endPoint x: 466, endPoint y: 207, distance: 35.9
click at [436, 213] on link "[PERSON_NAME]" at bounding box center [635, 216] width 581 height 24
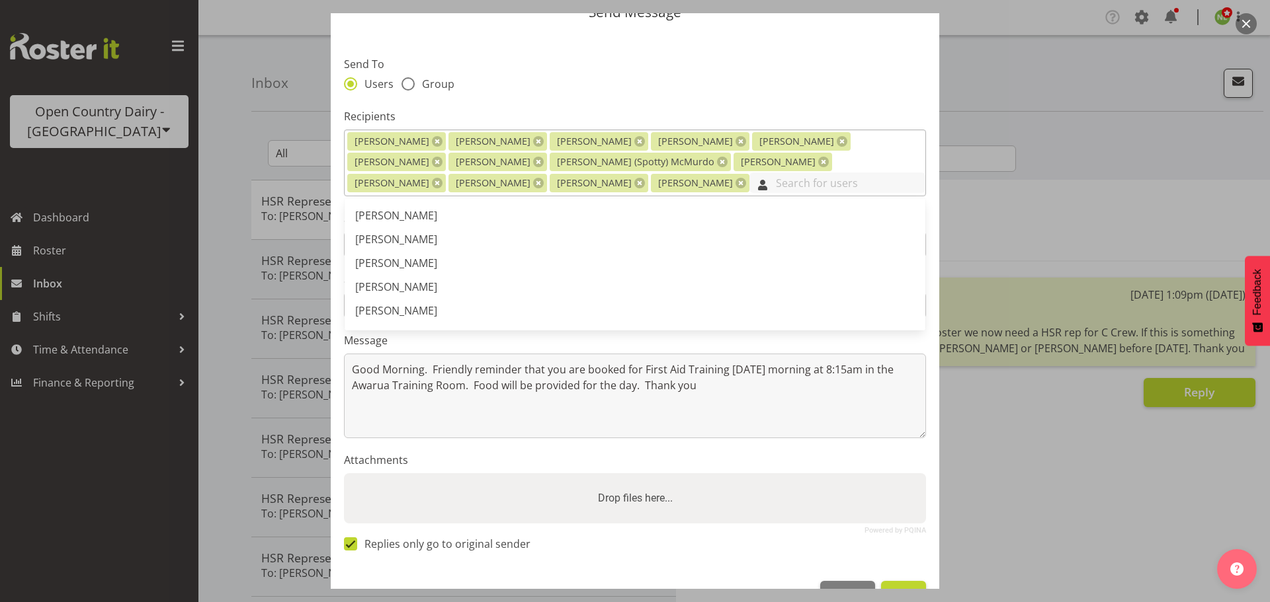
click at [749, 179] on input "text" at bounding box center [837, 183] width 176 height 21
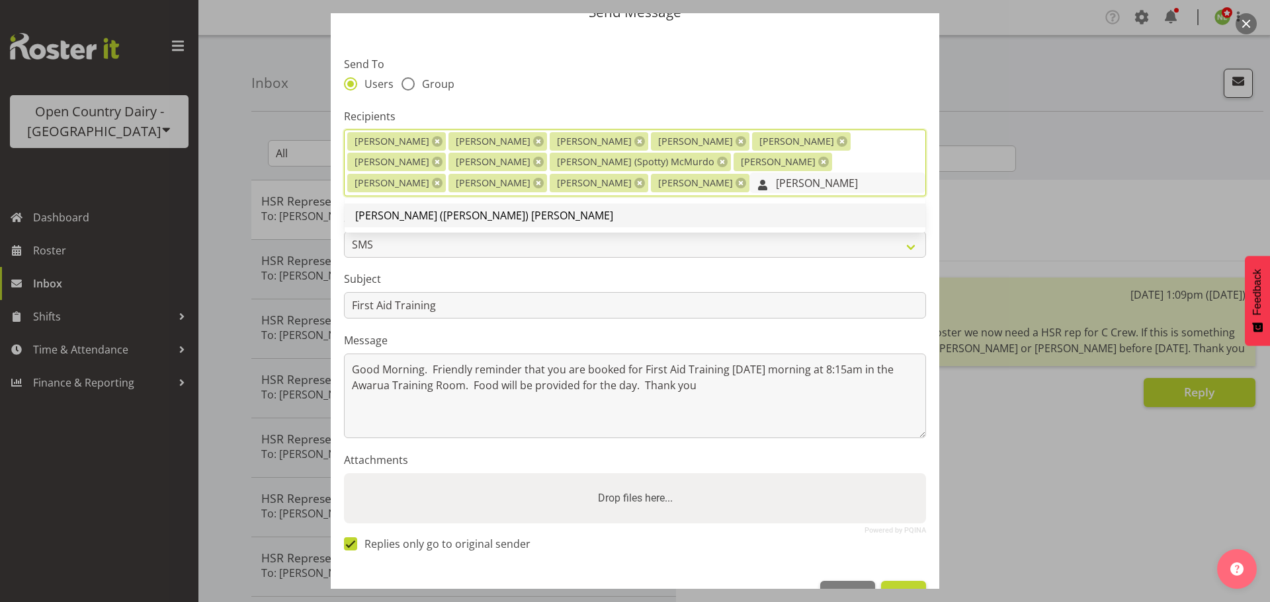
type input "[PERSON_NAME]"
drag, startPoint x: 447, startPoint y: 217, endPoint x: 523, endPoint y: 214, distance: 76.1
click at [447, 214] on span "[PERSON_NAME] ([PERSON_NAME]) [PERSON_NAME]" at bounding box center [484, 215] width 258 height 15
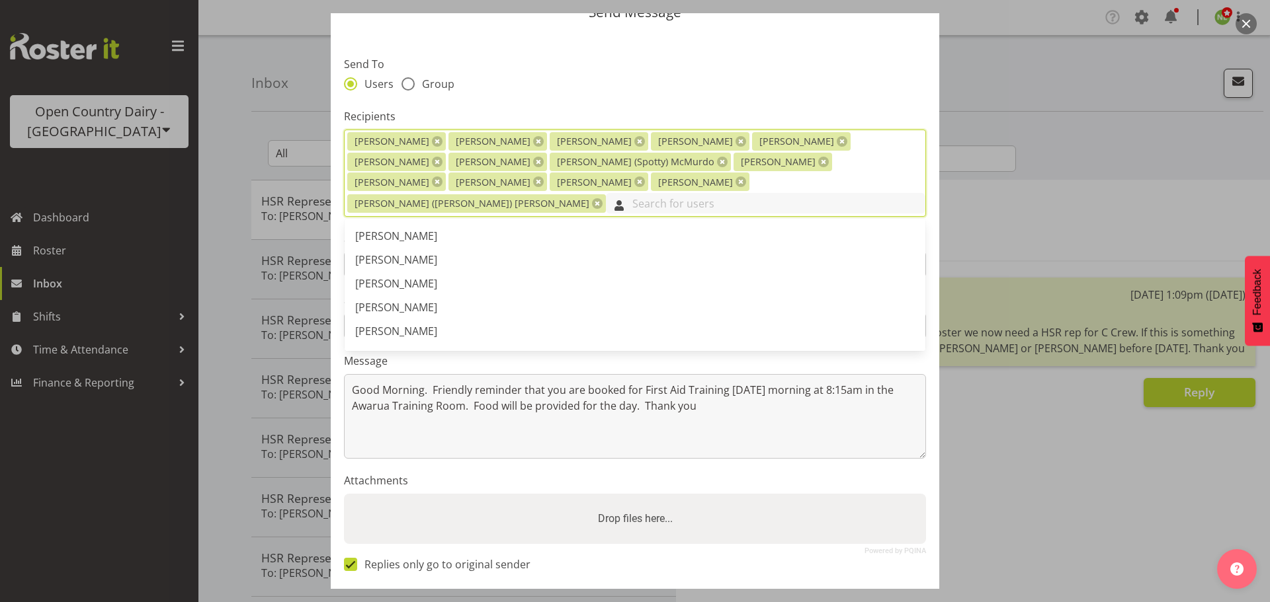
click at [670, 193] on input "text" at bounding box center [765, 203] width 319 height 21
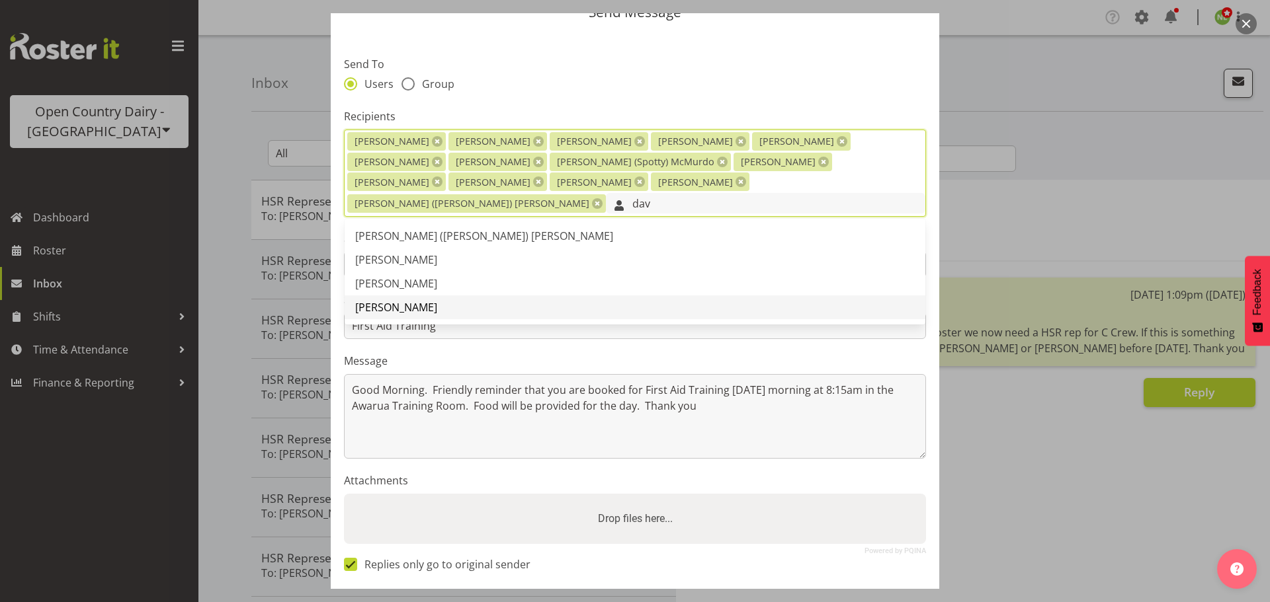
type input "dav"
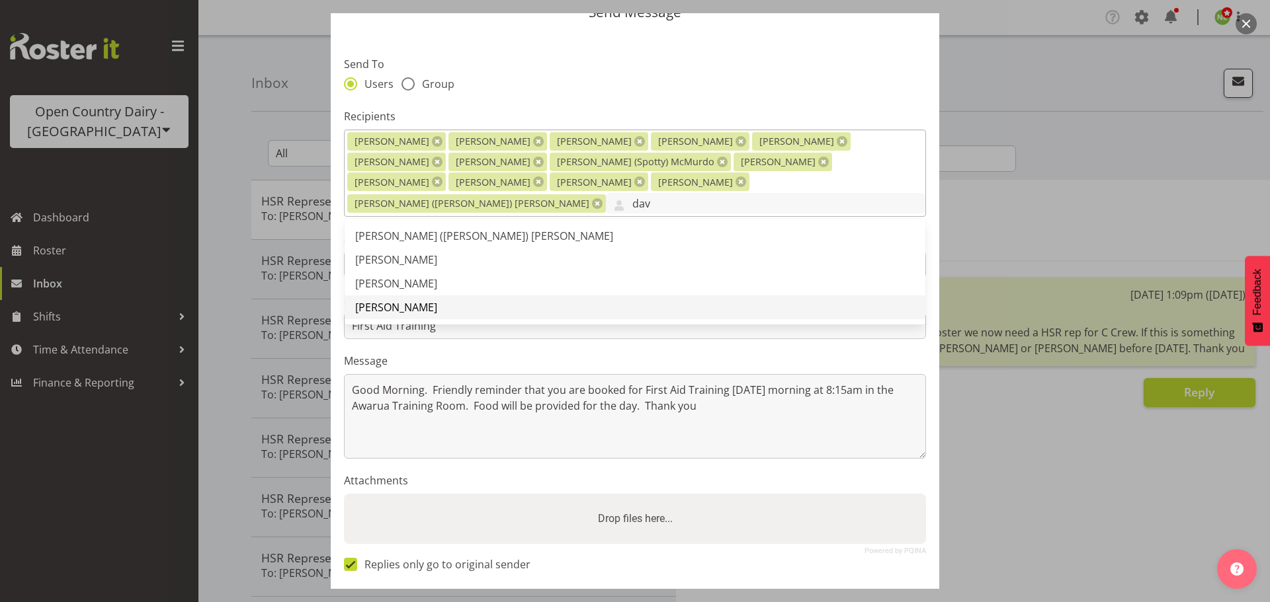
click at [444, 296] on link "[PERSON_NAME]" at bounding box center [635, 308] width 581 height 24
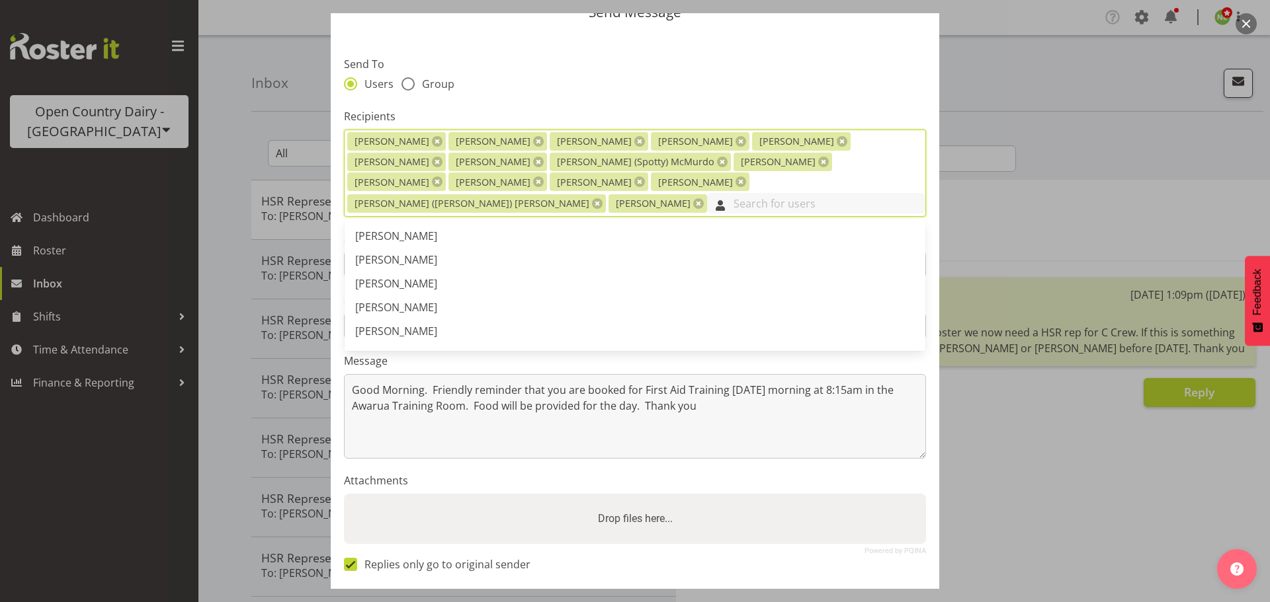
click at [750, 193] on input "text" at bounding box center [816, 203] width 218 height 21
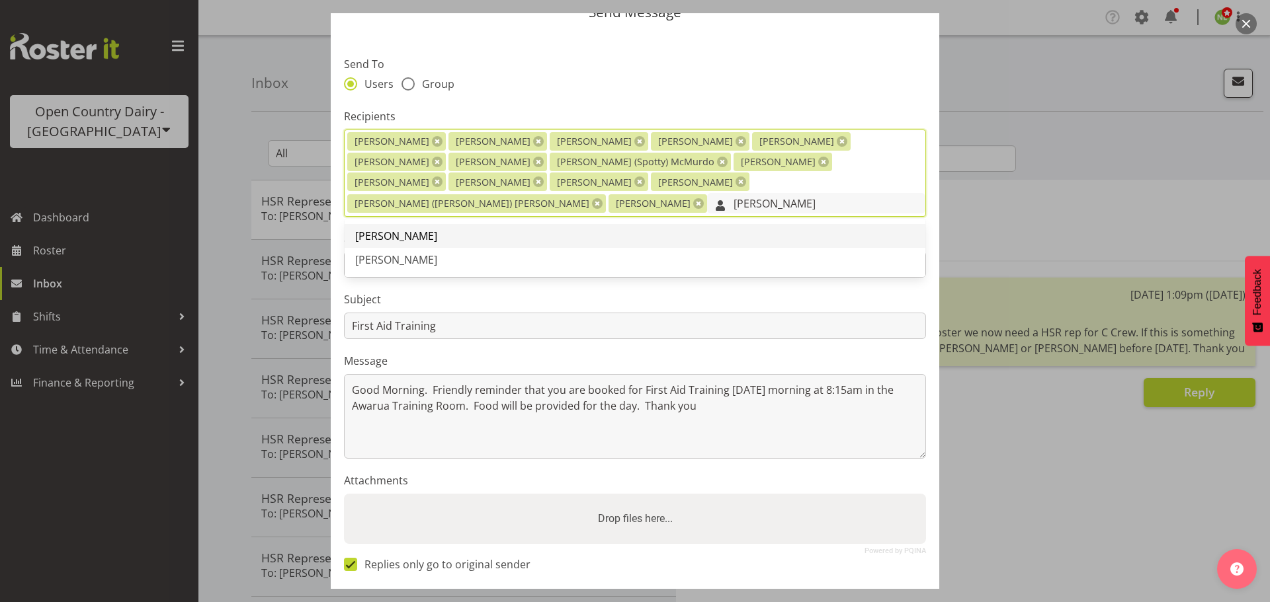
type input "[PERSON_NAME]"
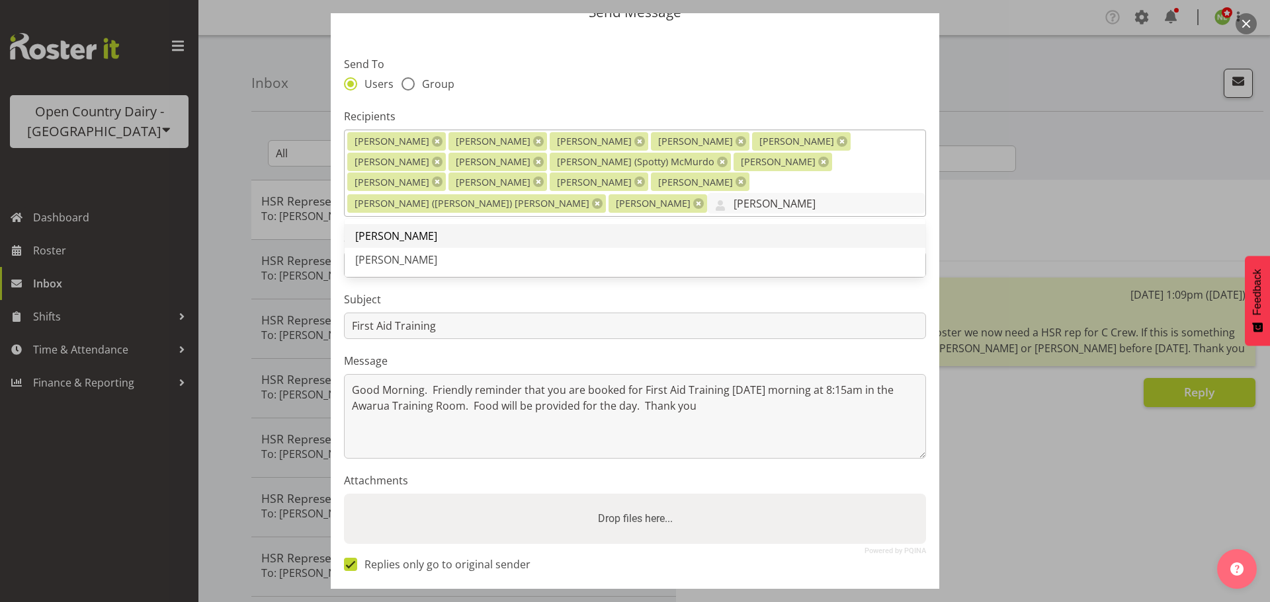
click at [423, 224] on link "[PERSON_NAME]" at bounding box center [635, 236] width 581 height 24
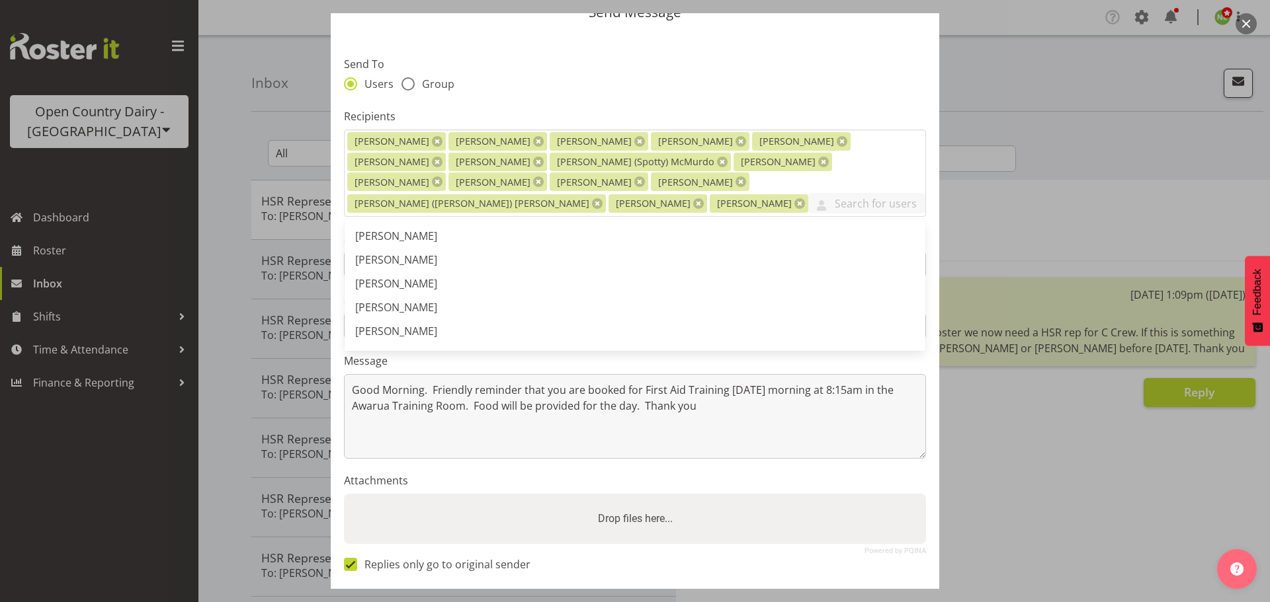
click at [833, 77] on div "Users Group" at bounding box center [635, 85] width 582 height 17
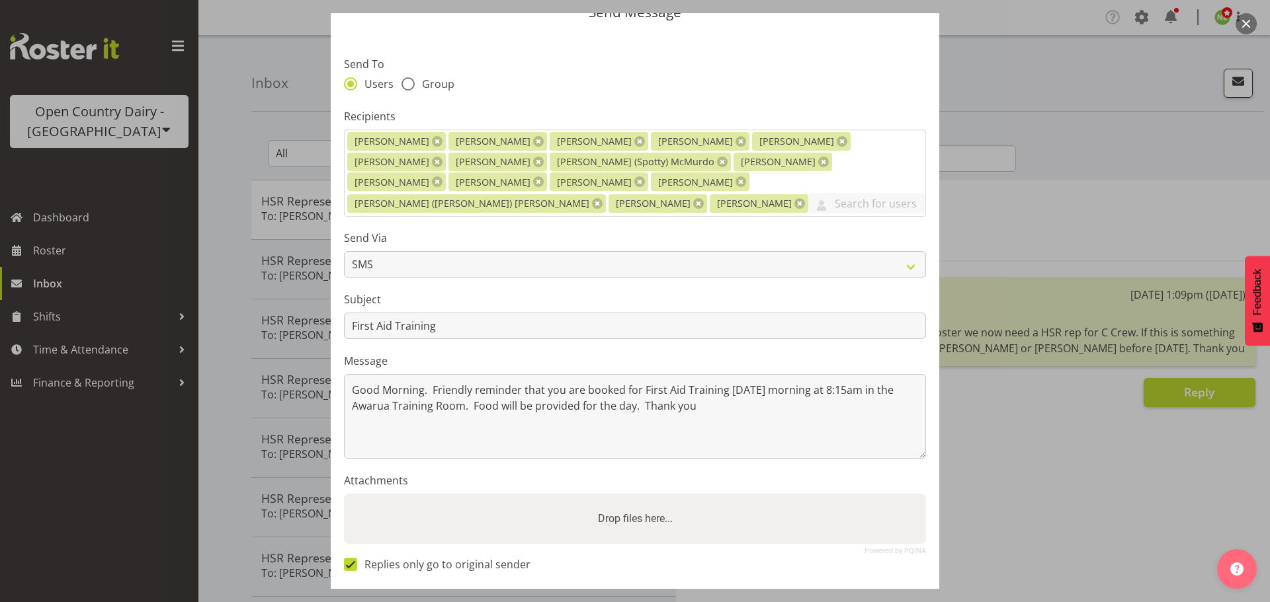
click at [489, 331] on section "Send To Users Group Recipients [PERSON_NAME] [PERSON_NAME] [PERSON_NAME] [PERSO…" at bounding box center [635, 310] width 608 height 556
click at [438, 292] on label "Subject" at bounding box center [635, 300] width 582 height 16
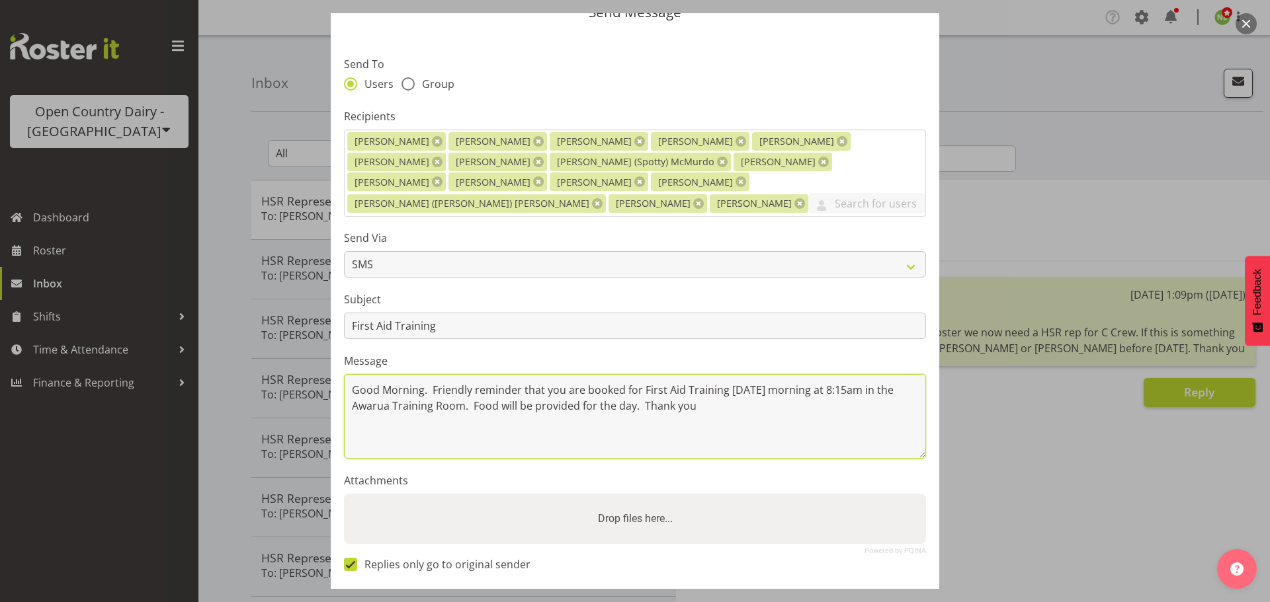
click at [807, 374] on textarea "Good Morning. Friendly reminder that you are booked for First Aid Training [DAT…" at bounding box center [635, 416] width 582 height 85
click at [734, 388] on textarea "Good Morning. Friendly reminder that you are booked for First Aid Training [DAT…" at bounding box center [635, 416] width 582 height 85
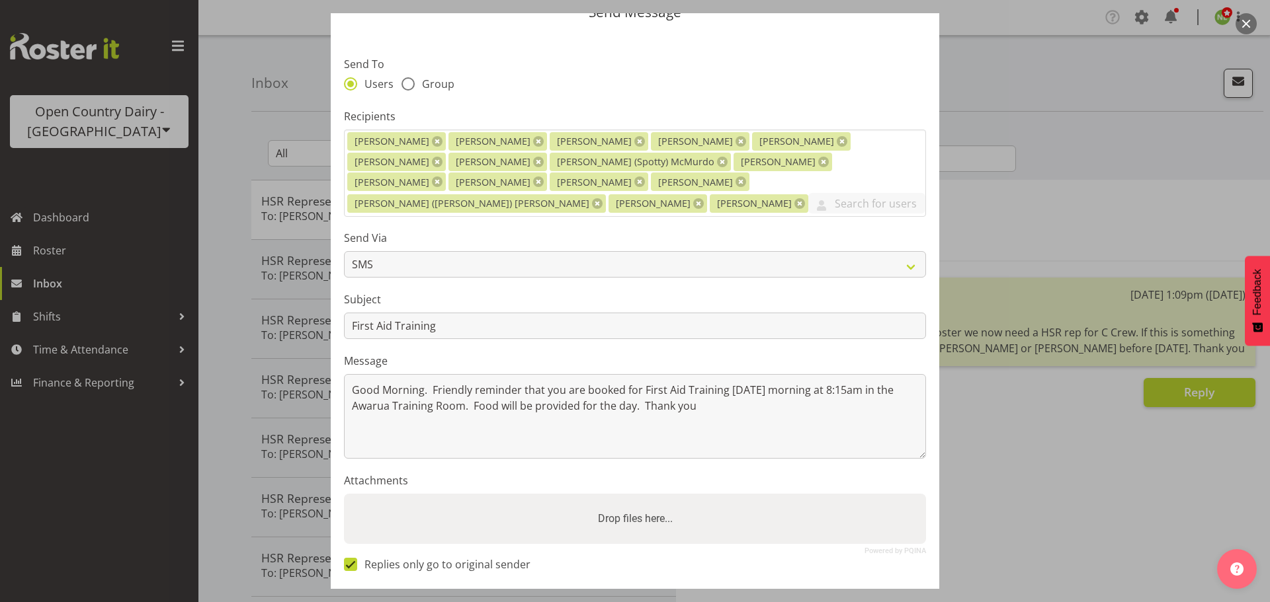
click at [451, 331] on section "Send To Users Group Recipients [PERSON_NAME] [PERSON_NAME] [PERSON_NAME] [PERSO…" at bounding box center [635, 310] width 608 height 556
click at [538, 79] on div "Users Group" at bounding box center [635, 85] width 582 height 17
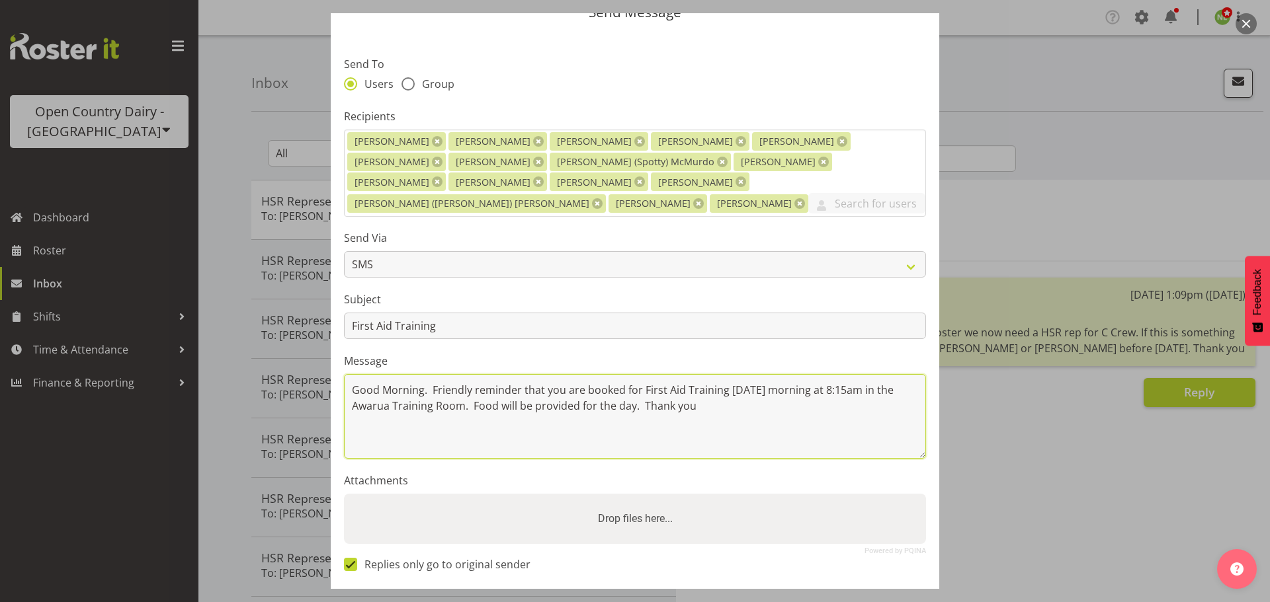
click at [432, 374] on textarea "Good Morning. Friendly reminder that you are booked for First Aid Training [DAT…" at bounding box center [635, 416] width 582 height 85
click at [739, 390] on textarea "Good Morning. Friendly reminder that you are booked for First Aid Training [DAT…" at bounding box center [635, 416] width 582 height 85
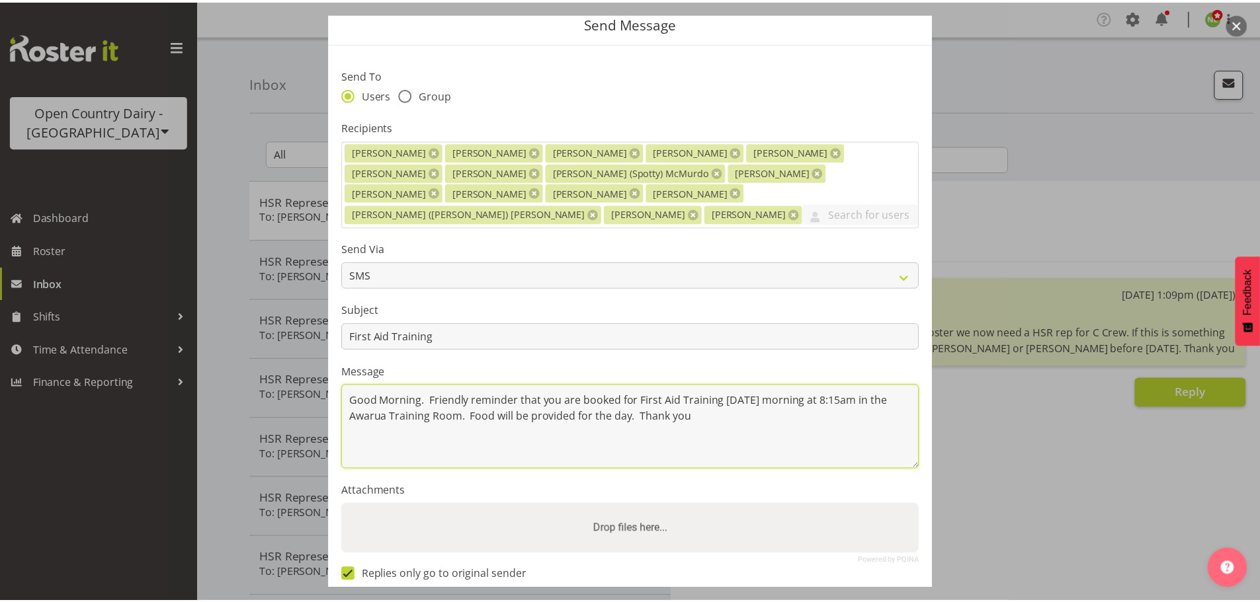
scroll to position [102, 0]
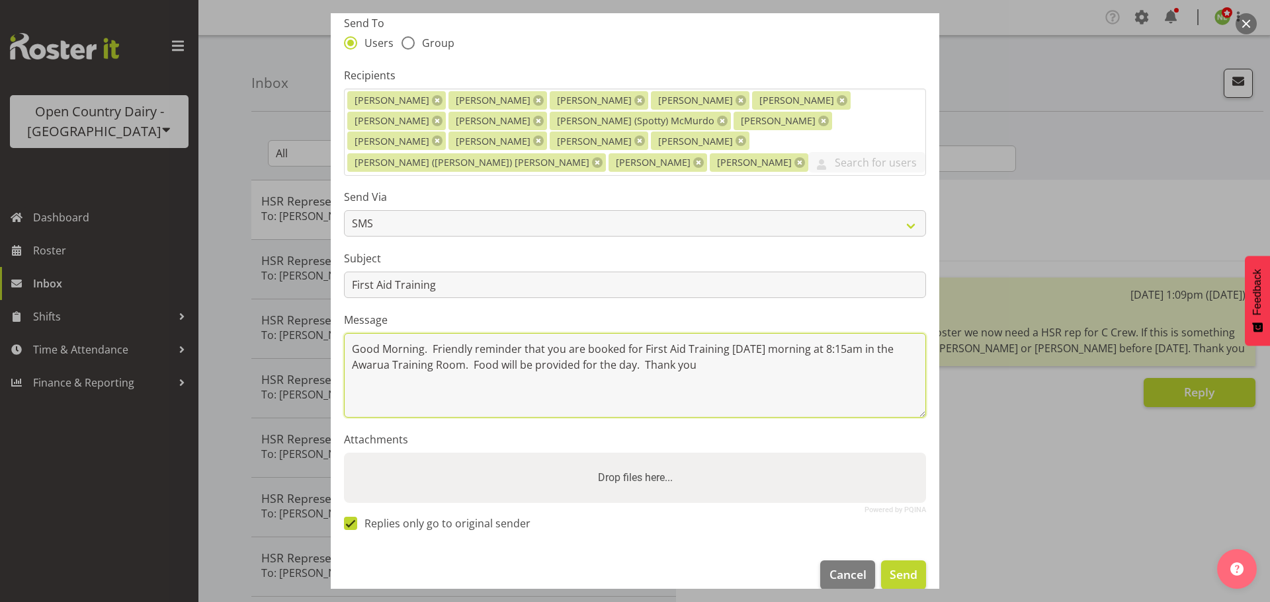
click at [471, 342] on textarea "Good Morning. Friendly reminder that you are booked for First Aid Training [DAT…" at bounding box center [635, 375] width 582 height 85
click at [903, 566] on span "Send" at bounding box center [903, 574] width 28 height 17
